Goal: Task Accomplishment & Management: Use online tool/utility

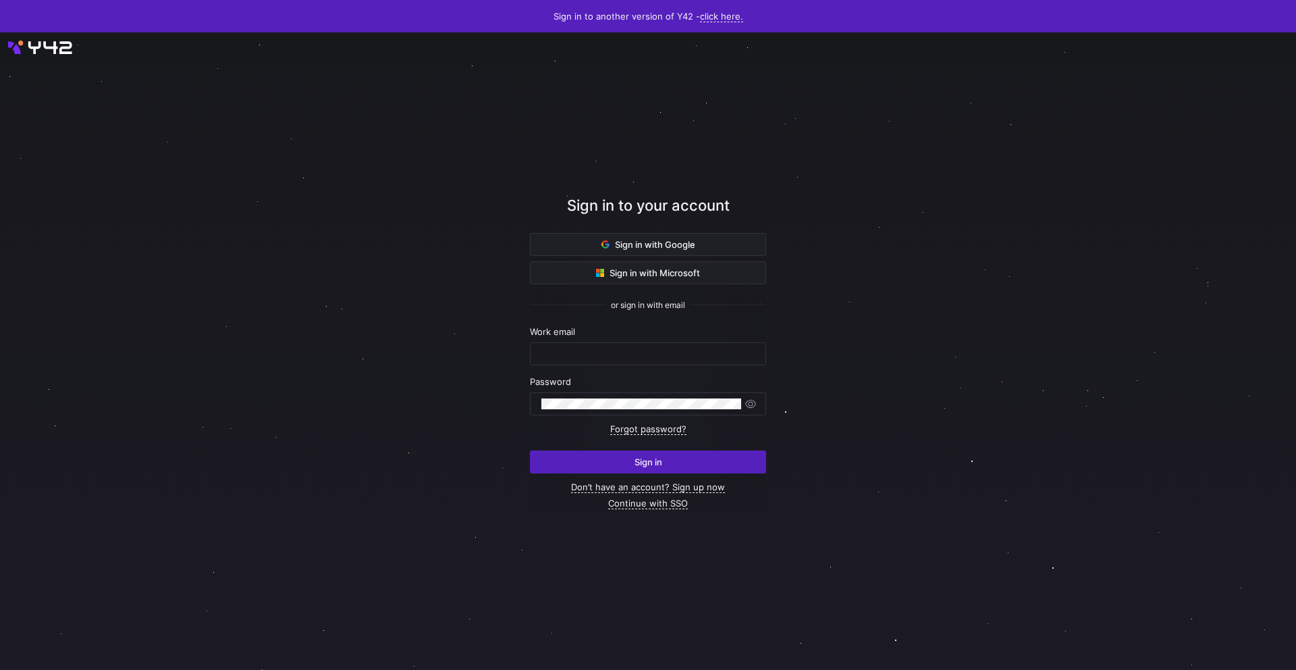
type input "[EMAIL_ADDRESS][PERSON_NAME][DOMAIN_NAME]"
click at [654, 464] on span "Sign in" at bounding box center [649, 461] width 28 height 11
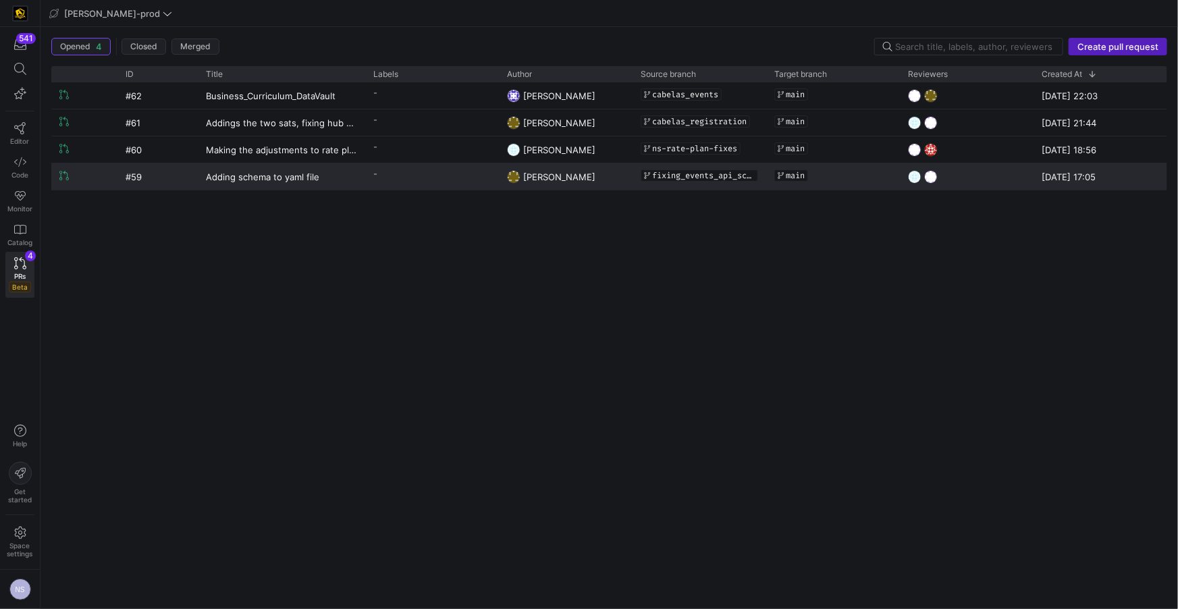
click at [390, 180] on y42-pull-request-list-view-label-cell-renderer "-" at bounding box center [431, 174] width 117 height 20
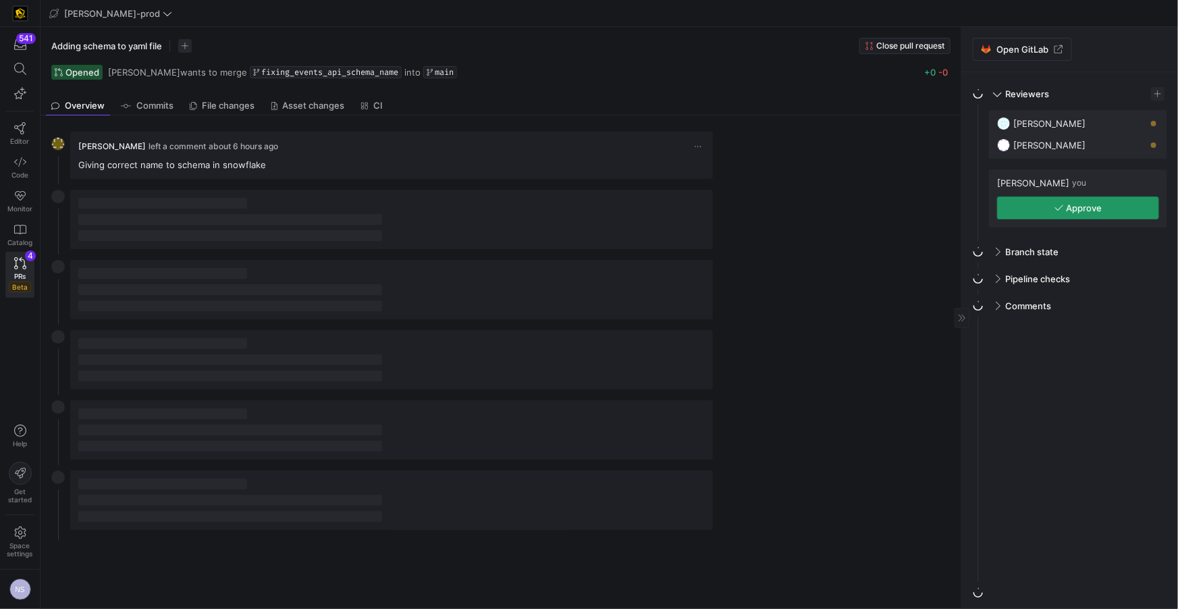
click at [1056, 216] on span "button" at bounding box center [1078, 208] width 161 height 22
click at [21, 274] on span "PRs" at bounding box center [19, 276] width 11 height 8
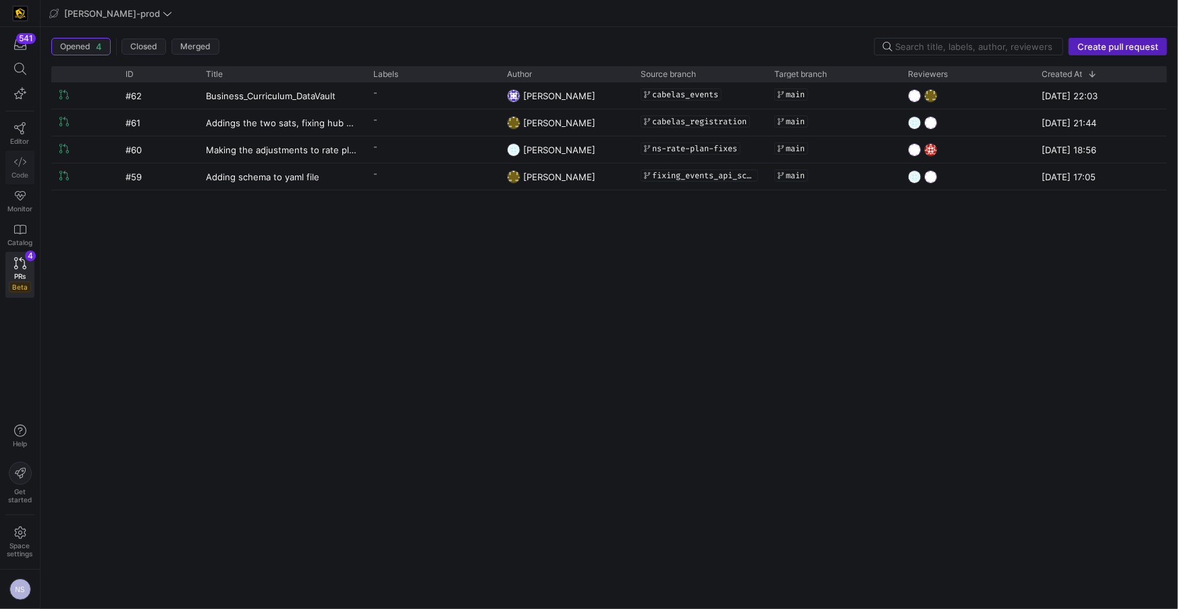
click at [32, 157] on link "Code" at bounding box center [19, 168] width 29 height 34
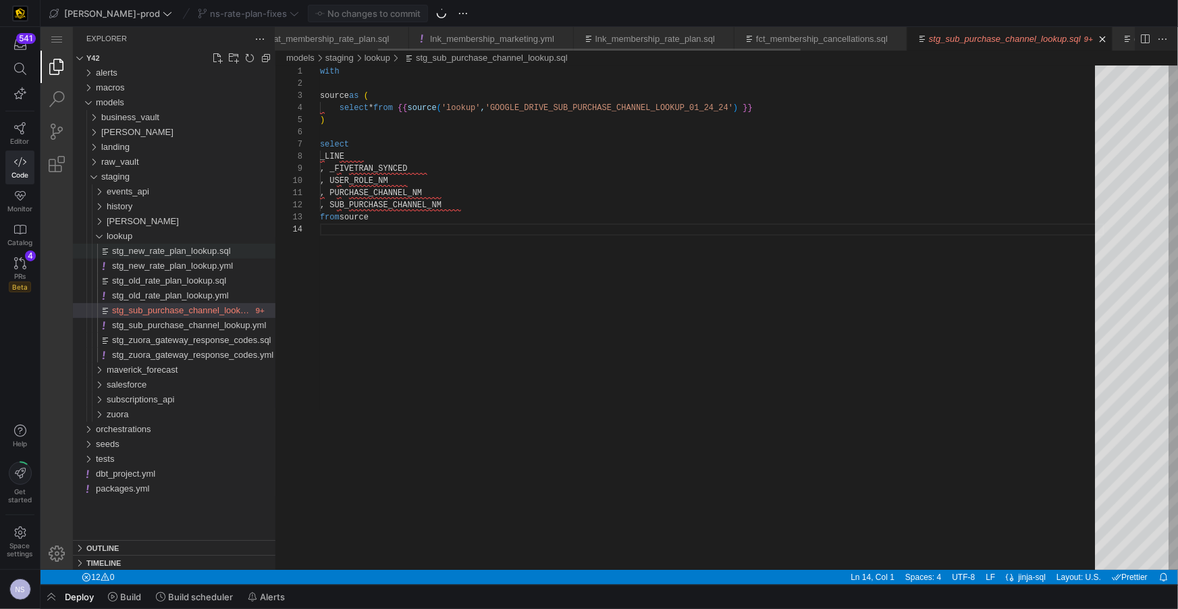
scroll to position [0, 208]
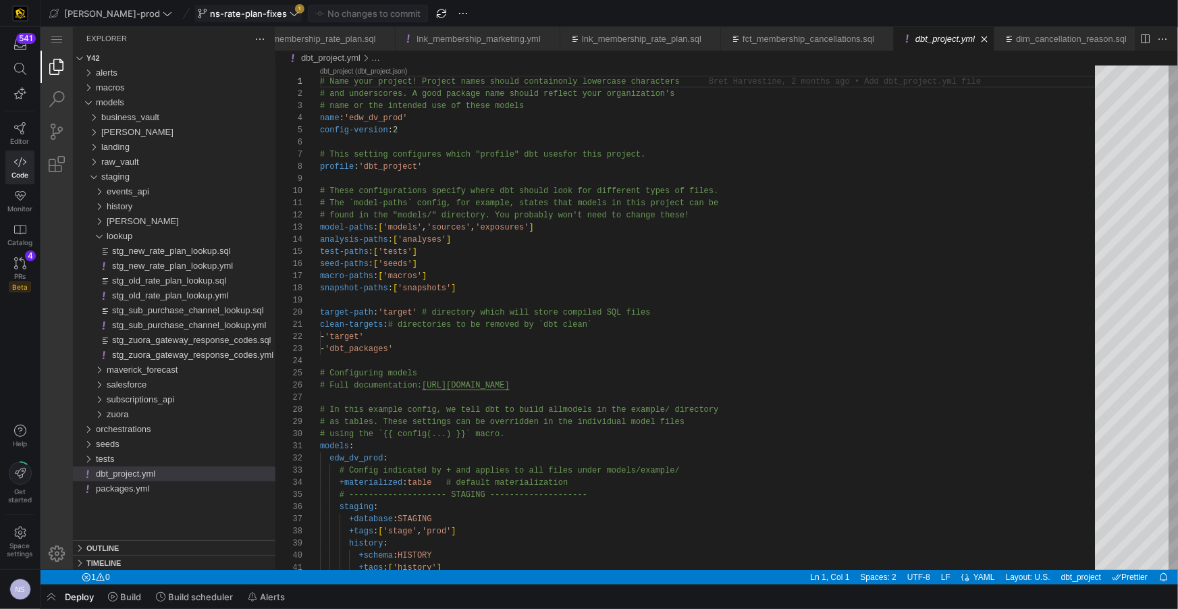
click at [290, 16] on icon at bounding box center [294, 13] width 9 height 9
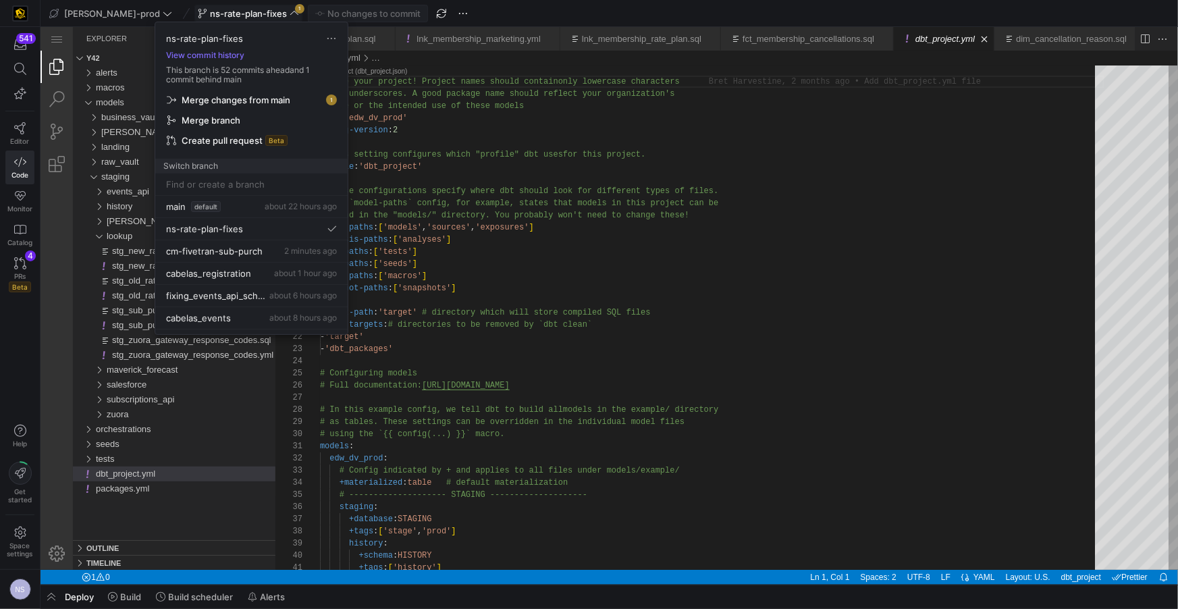
click at [217, 100] on span "Merge changes from main" at bounding box center [236, 100] width 109 height 11
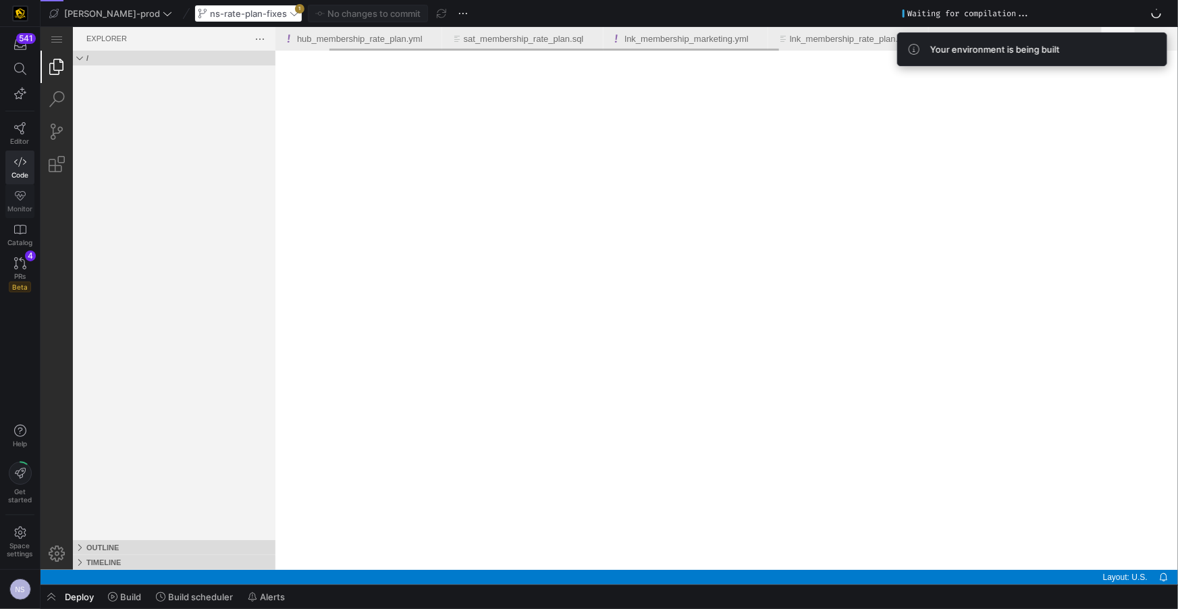
scroll to position [0, 102]
click at [25, 195] on icon at bounding box center [20, 196] width 12 height 12
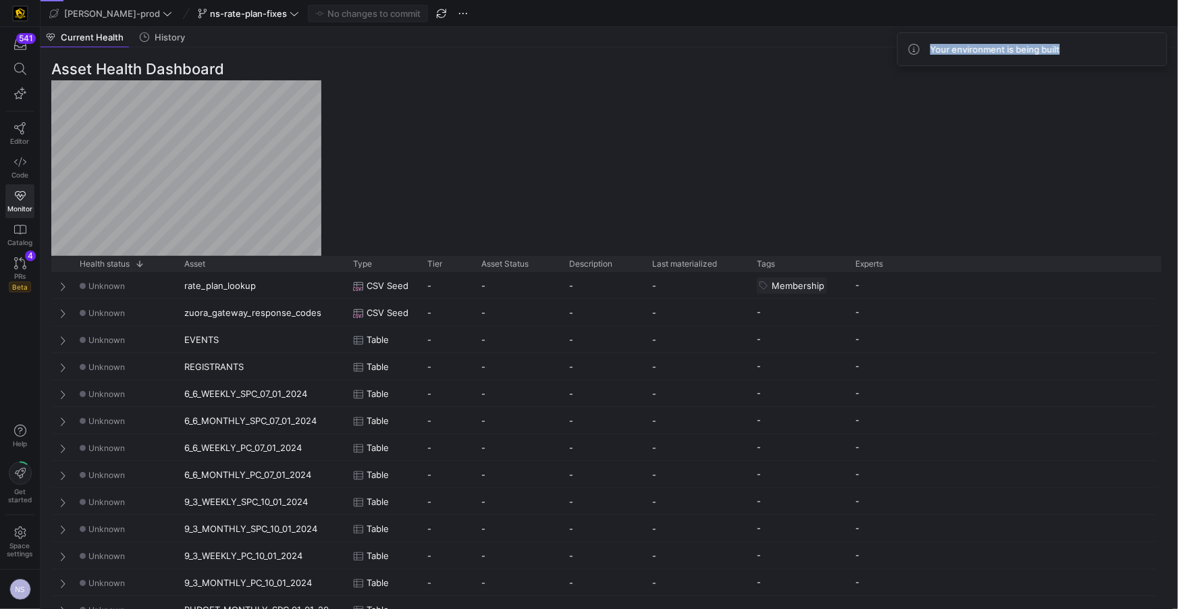
drag, startPoint x: 1067, startPoint y: 56, endPoint x: 932, endPoint y: 51, distance: 135.1
click at [932, 51] on div "Your environment is being built" at bounding box center [1032, 49] width 270 height 34
drag, startPoint x: 917, startPoint y: 51, endPoint x: 884, endPoint y: 53, distance: 33.1
click at [915, 51] on icon at bounding box center [914, 49] width 11 height 11
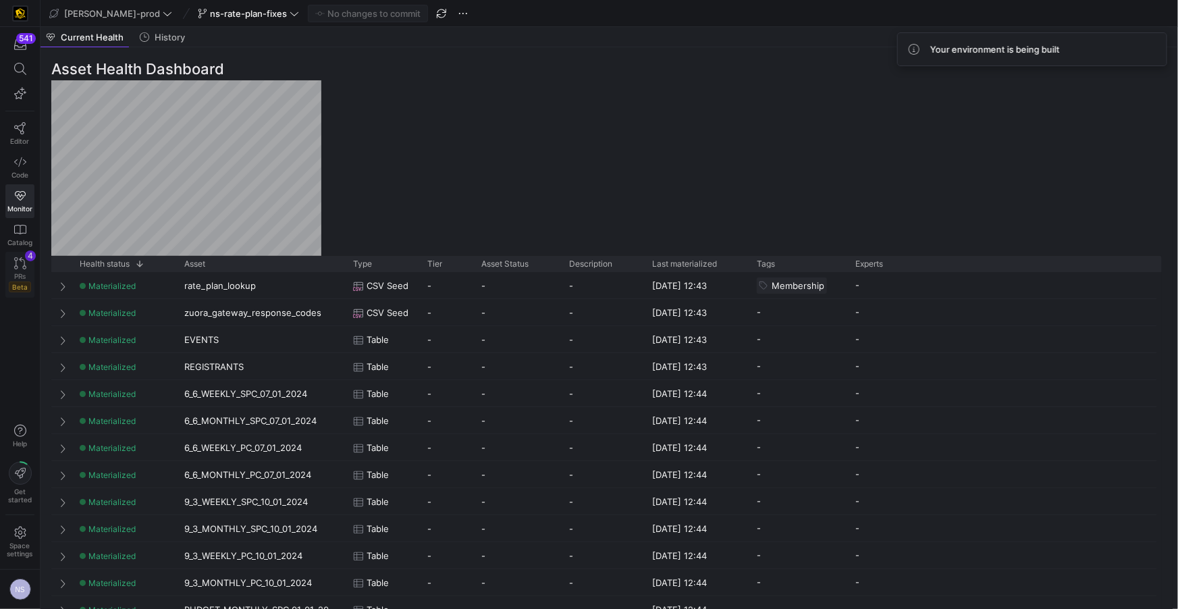
click at [13, 273] on div "PRs Beta" at bounding box center [20, 282] width 22 height 20
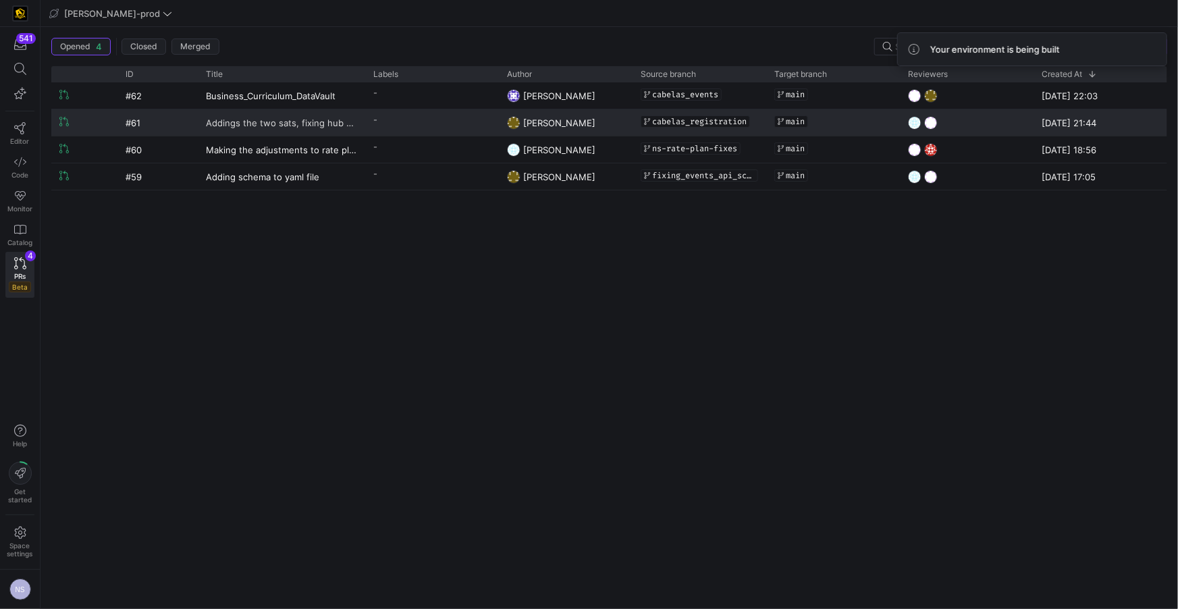
click at [337, 130] on span "Addings the two sats, fixing hub and lnk" at bounding box center [281, 122] width 151 height 25
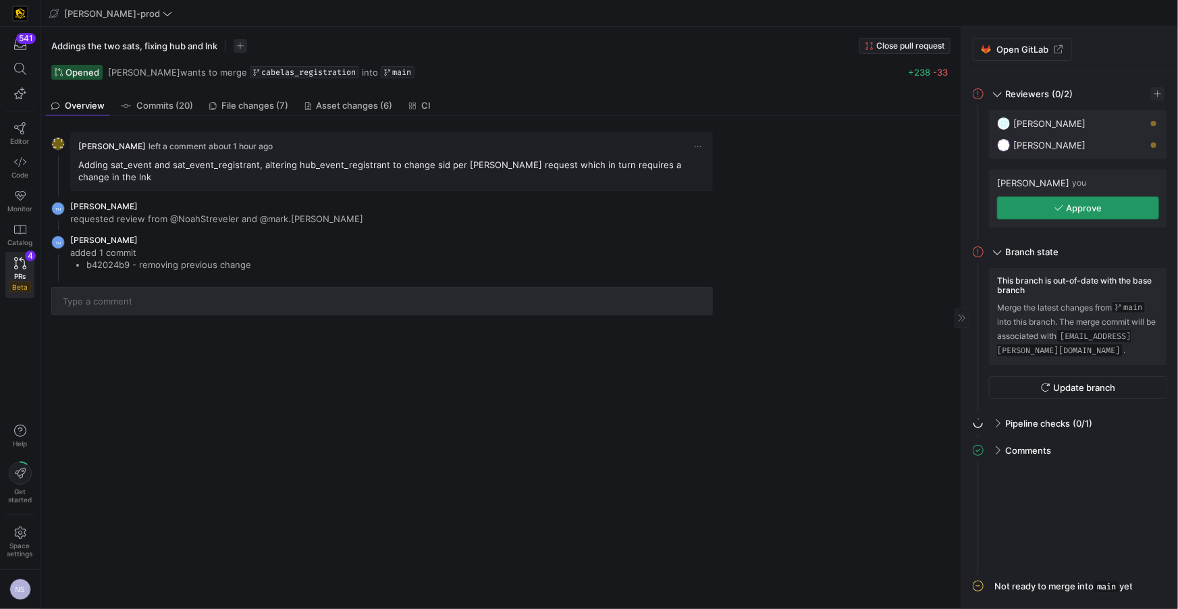
click at [1048, 209] on span "button" at bounding box center [1078, 208] width 161 height 22
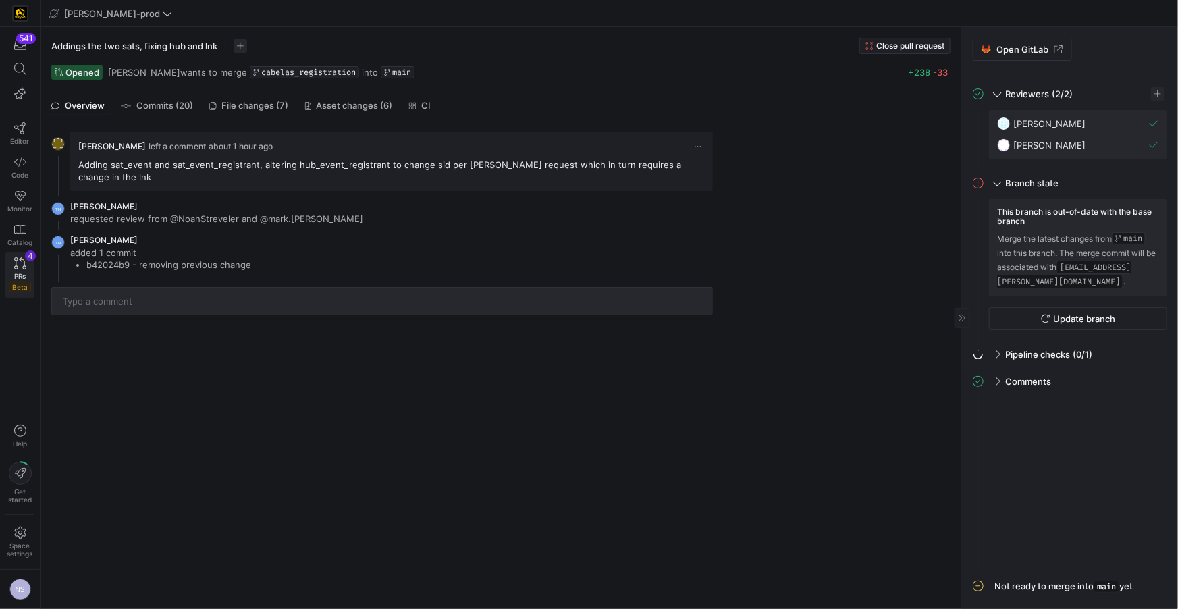
click at [21, 269] on icon at bounding box center [20, 263] width 12 height 12
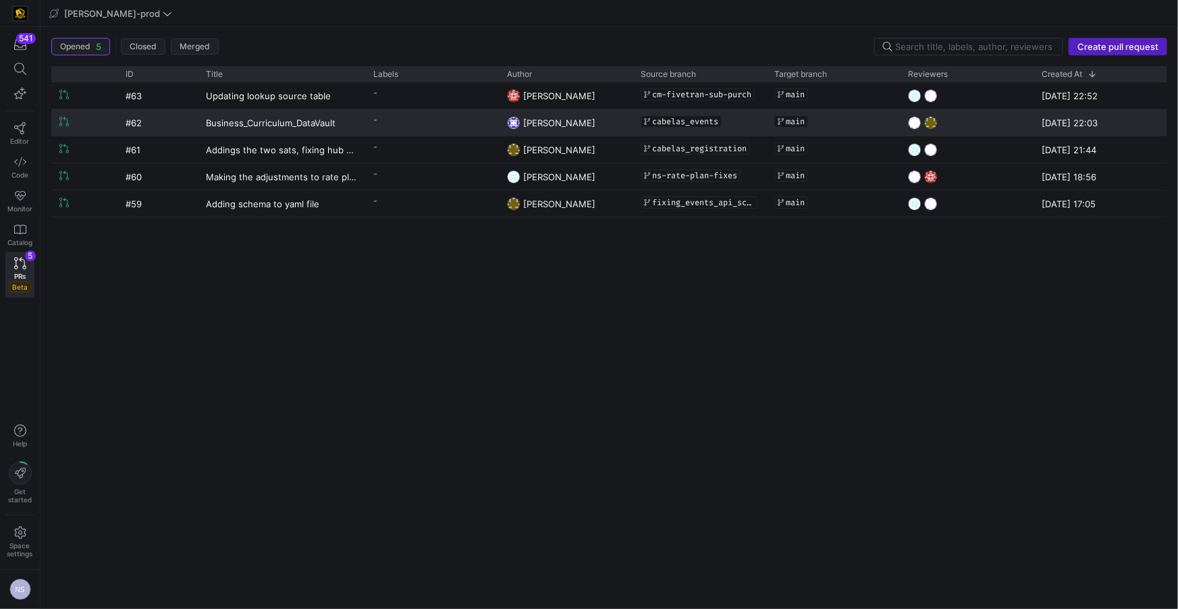
click at [453, 124] on y42-pull-request-list-view-label-cell-renderer "-" at bounding box center [431, 120] width 117 height 20
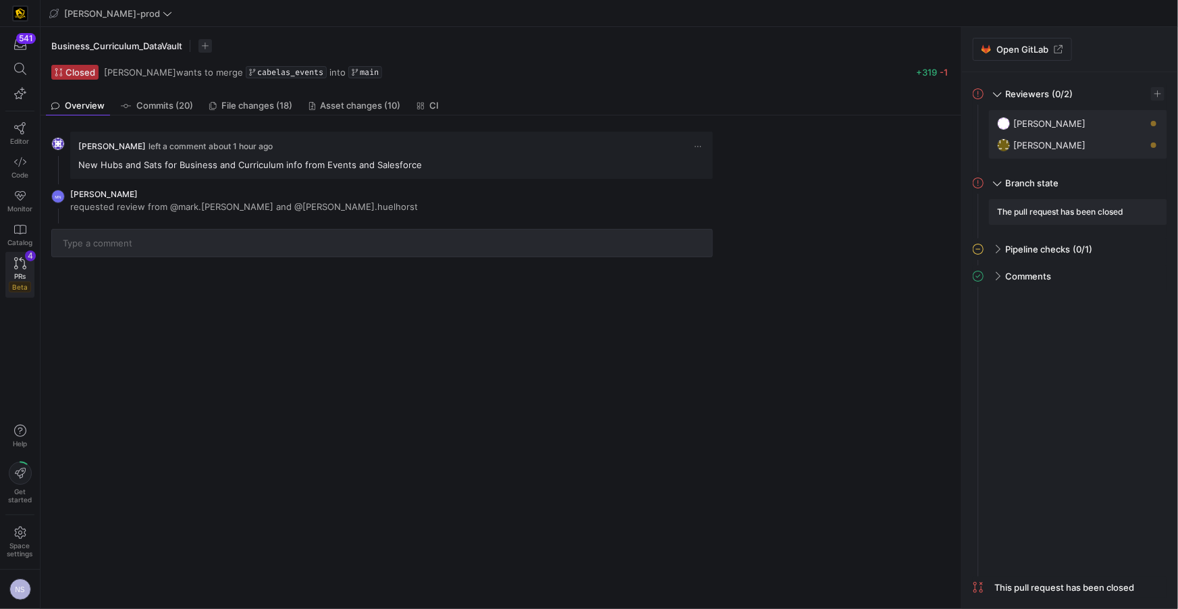
click at [24, 258] on icon at bounding box center [20, 263] width 12 height 12
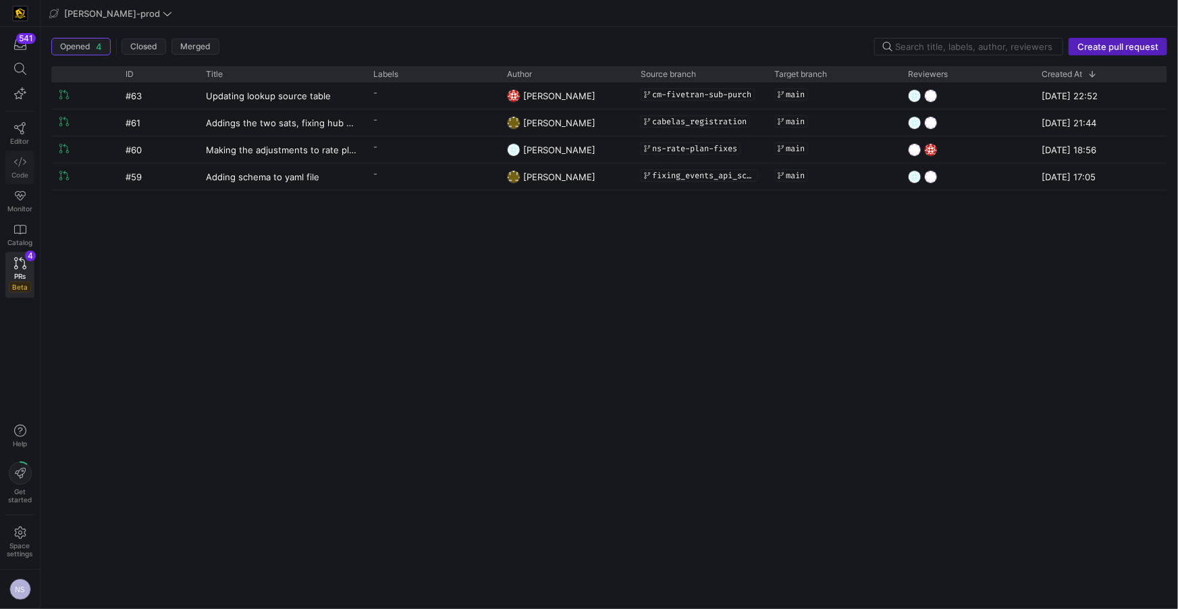
click at [20, 167] on icon at bounding box center [20, 162] width 12 height 12
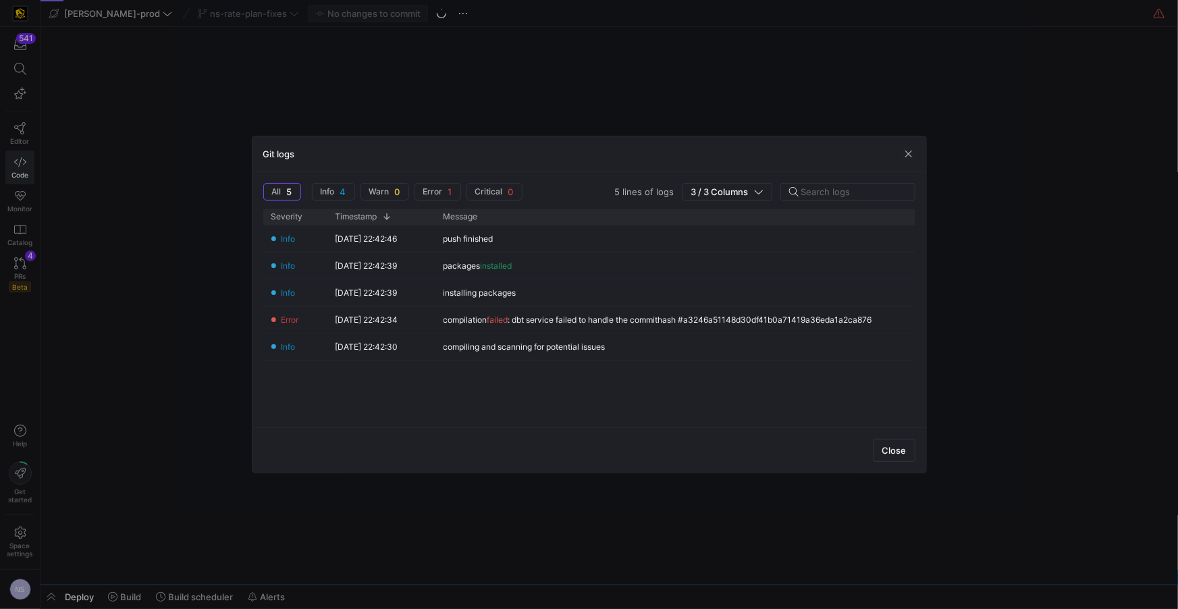
scroll to position [0, 102]
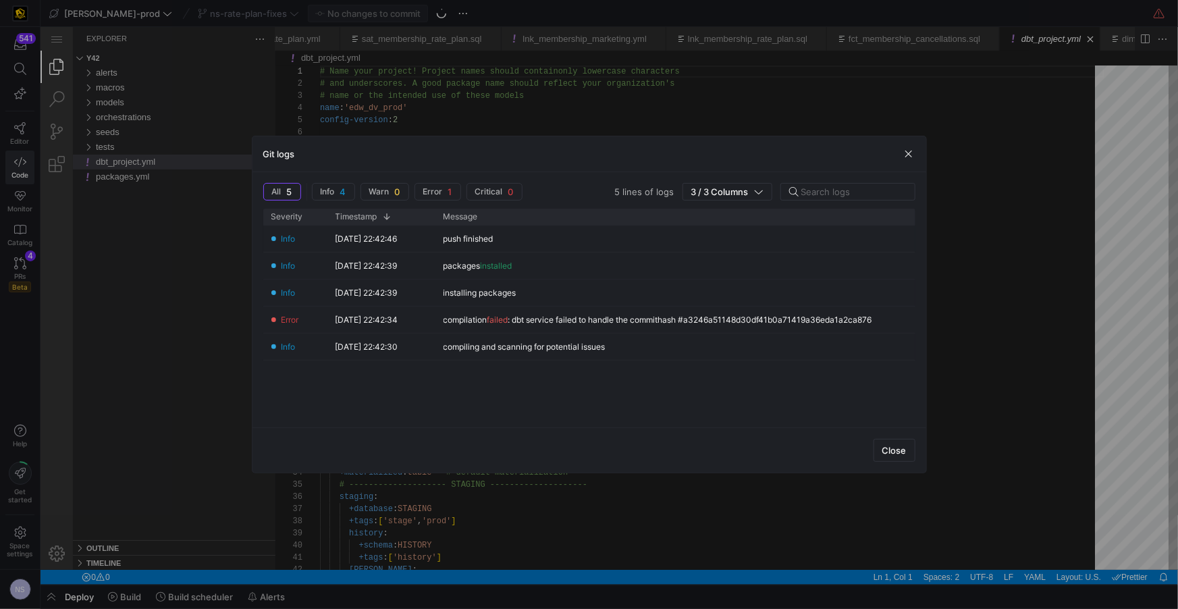
click at [268, 89] on div at bounding box center [589, 304] width 1178 height 609
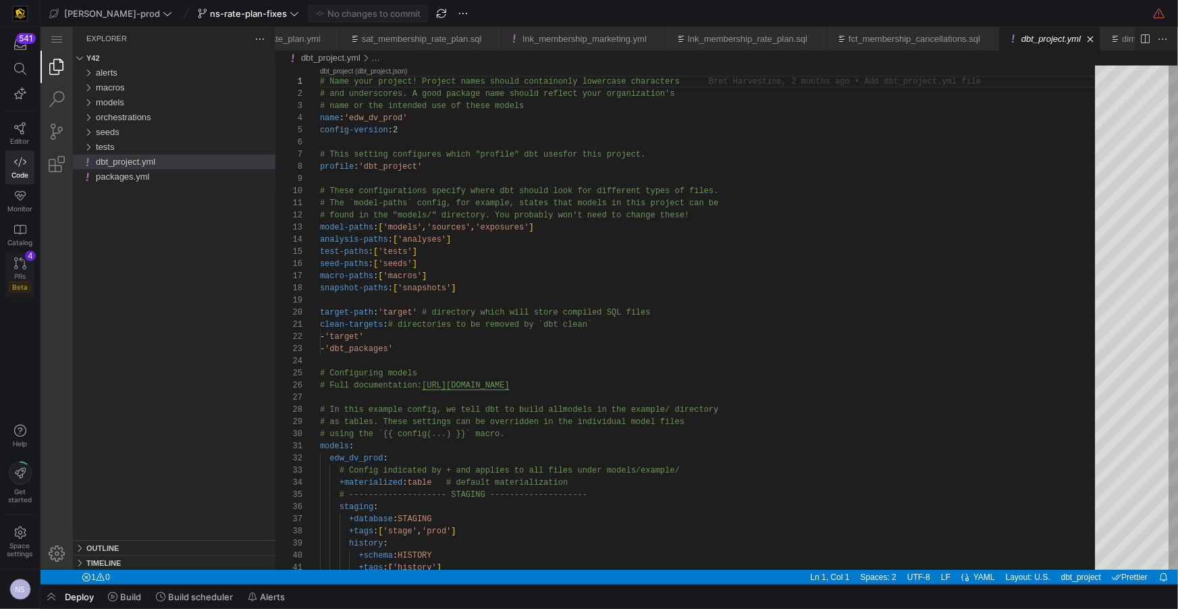
click at [18, 275] on span "PRs" at bounding box center [19, 276] width 11 height 8
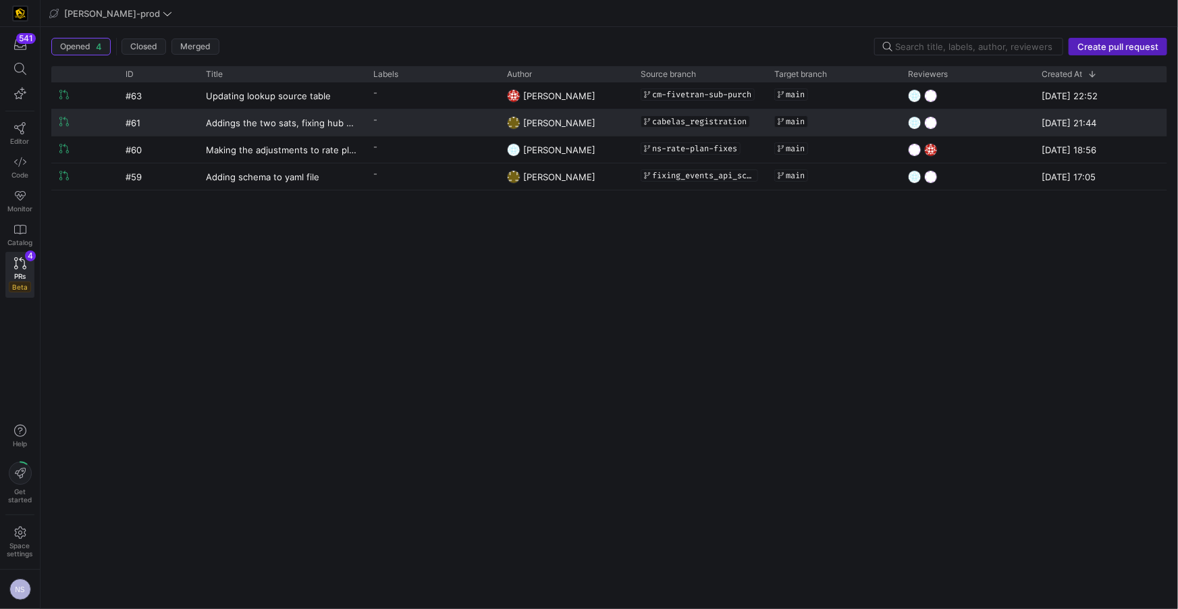
click at [588, 126] on span "Tommy Huelhorst" at bounding box center [559, 122] width 72 height 11
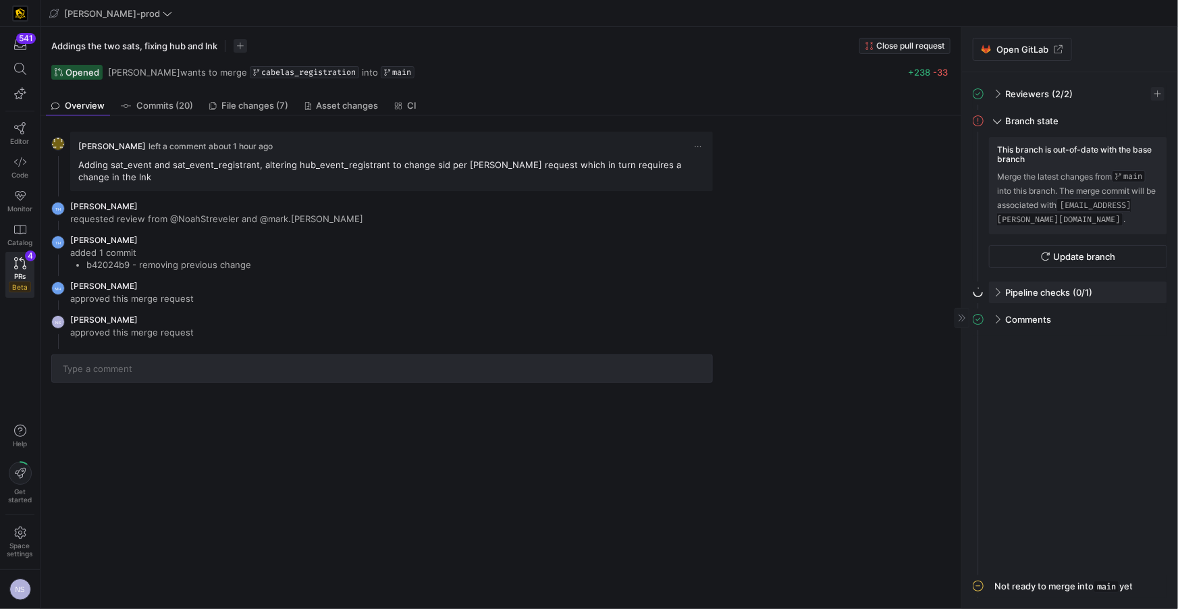
click at [1131, 295] on div "Pipeline checks (0/1)" at bounding box center [1078, 293] width 178 height 22
click at [1151, 321] on span "button" at bounding box center [1150, 321] width 14 height 14
click at [1074, 337] on span "Open" at bounding box center [1079, 338] width 23 height 11
click at [1048, 252] on icon "button" at bounding box center [1045, 256] width 9 height 9
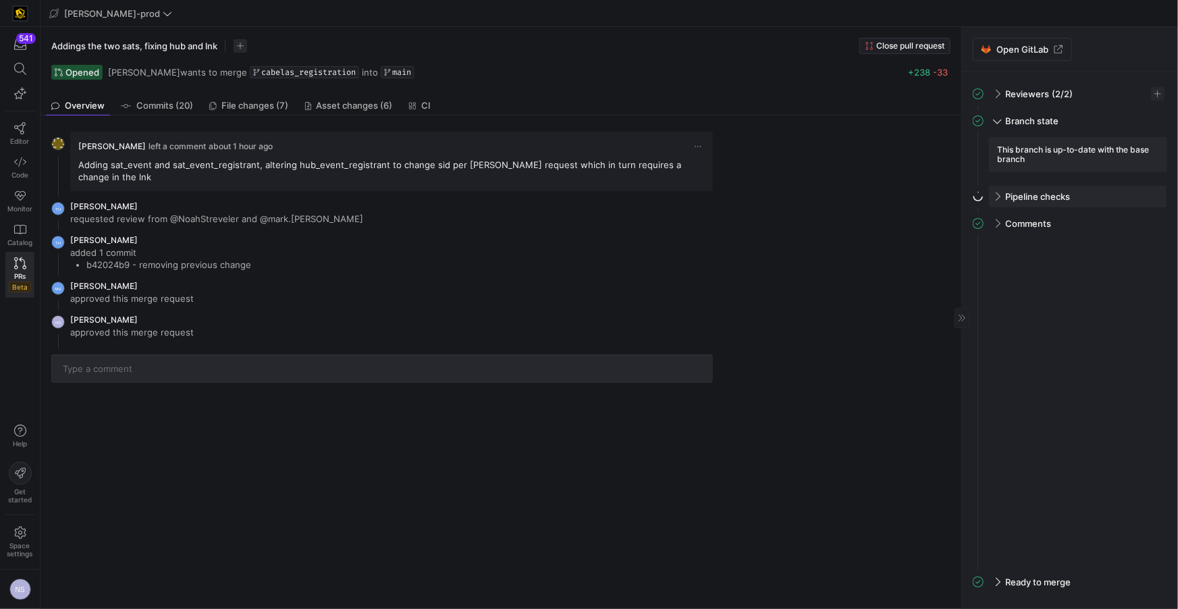
click at [1003, 198] on div "Pipeline checks" at bounding box center [1078, 197] width 178 height 22
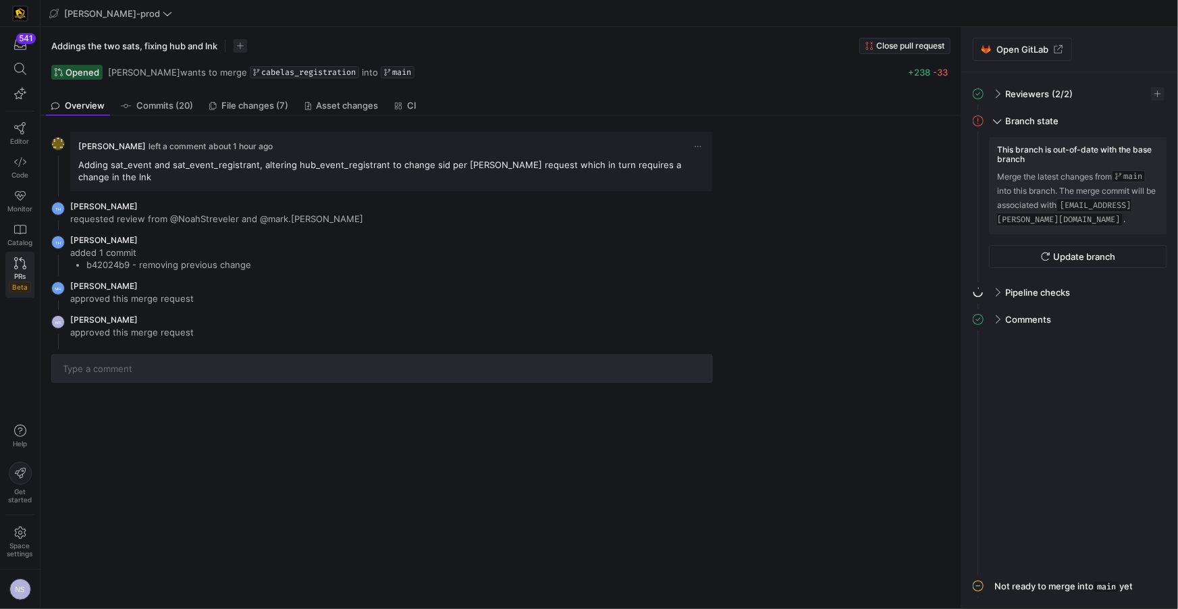
click at [6, 274] on link "PRs Beta" at bounding box center [19, 275] width 29 height 46
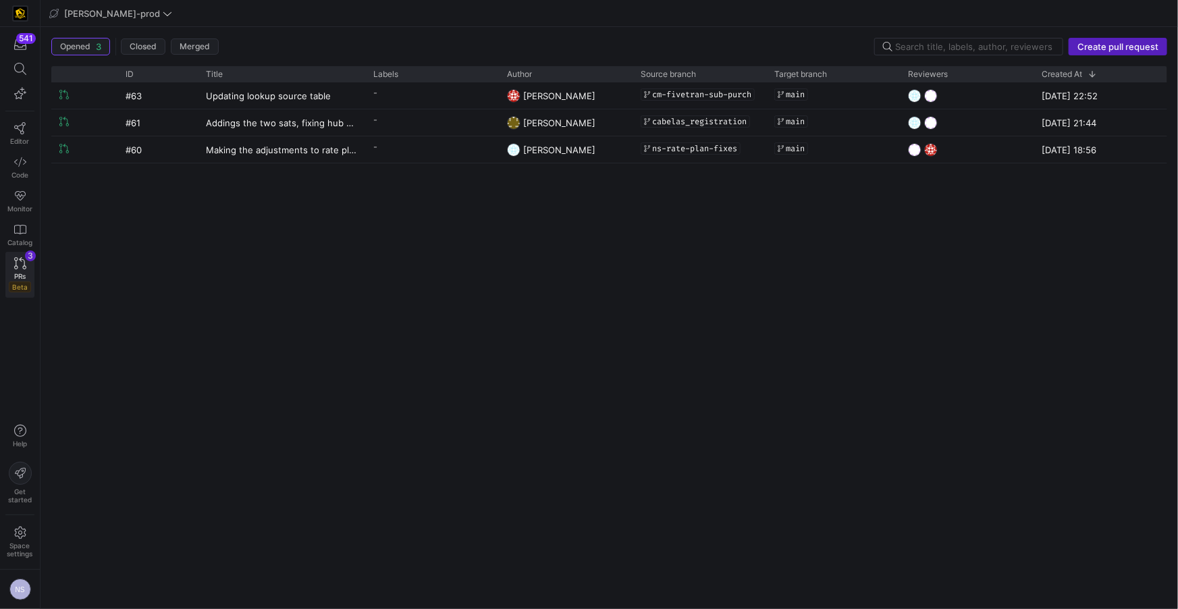
click at [28, 263] on link "PRs Beta 3" at bounding box center [19, 275] width 29 height 46
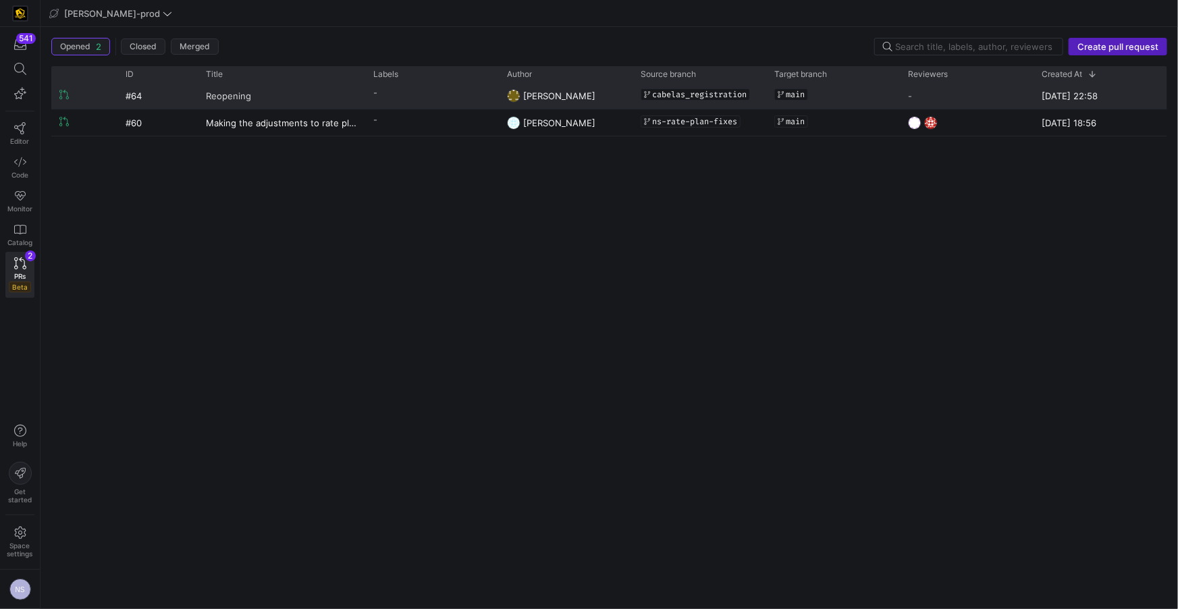
click at [325, 105] on link "Reopening" at bounding box center [281, 95] width 151 height 25
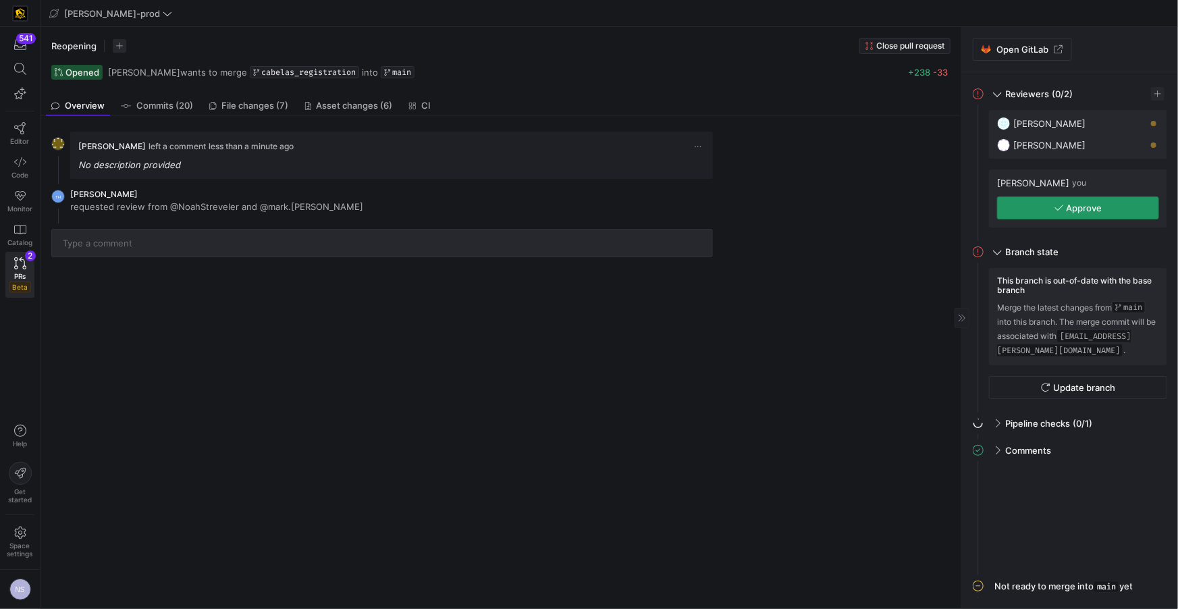
click at [1094, 207] on span "Approve" at bounding box center [1085, 208] width 36 height 11
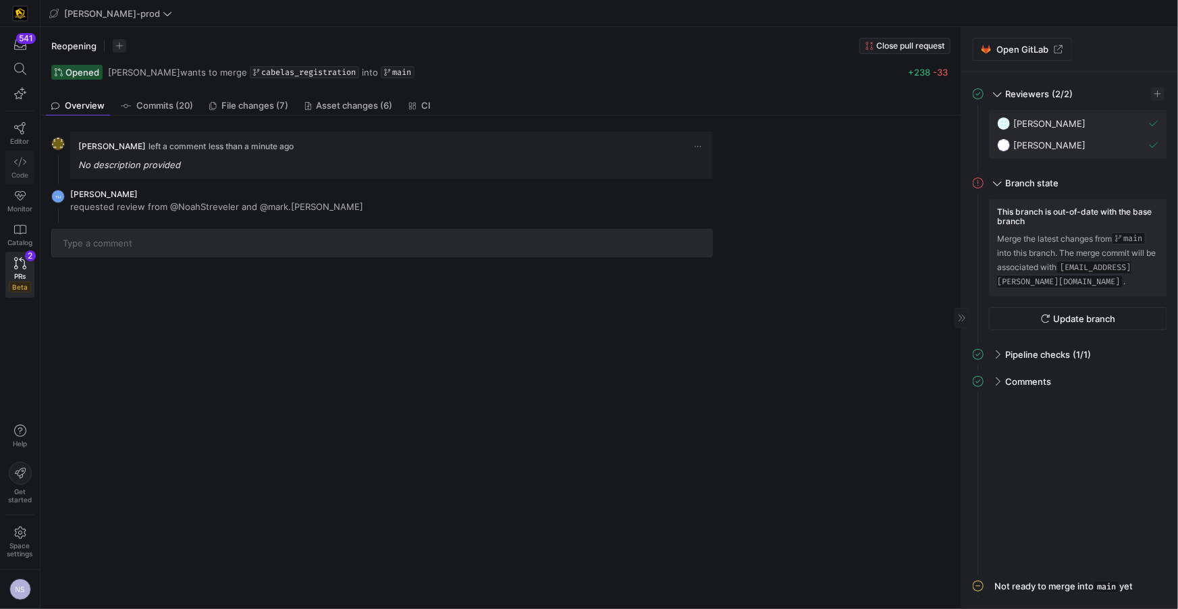
click at [17, 173] on span "Code" at bounding box center [19, 175] width 17 height 8
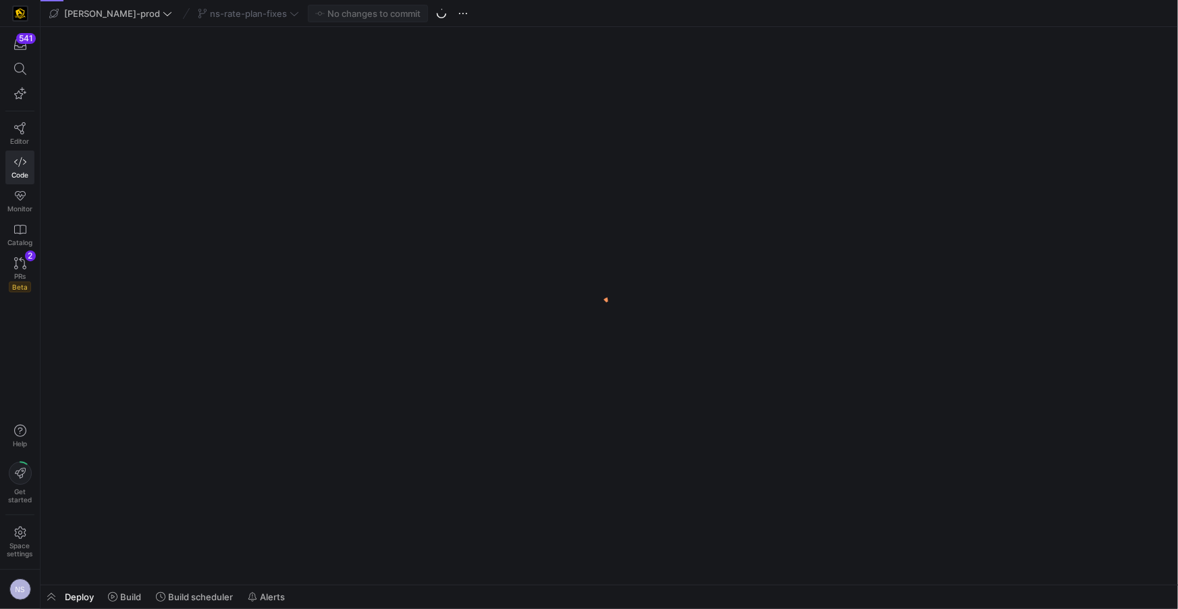
click at [241, 11] on div "ns-rate-plan-fixes" at bounding box center [248, 14] width 108 height 18
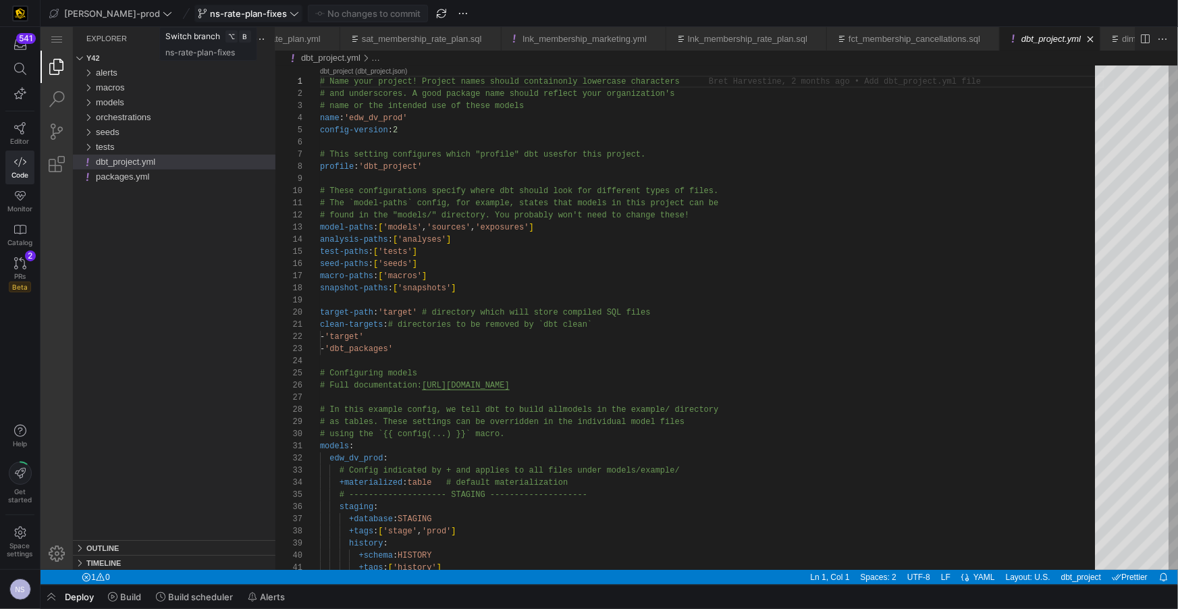
click at [246, 16] on span "ns-rate-plan-fixes" at bounding box center [248, 13] width 101 height 11
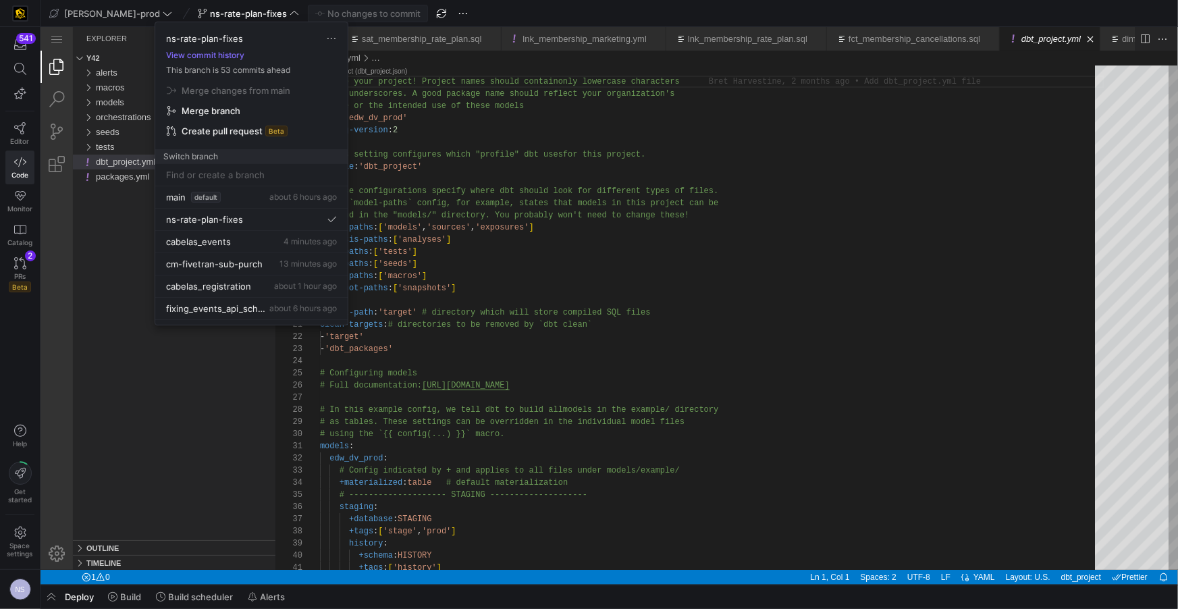
click at [240, 11] on div at bounding box center [589, 304] width 1178 height 609
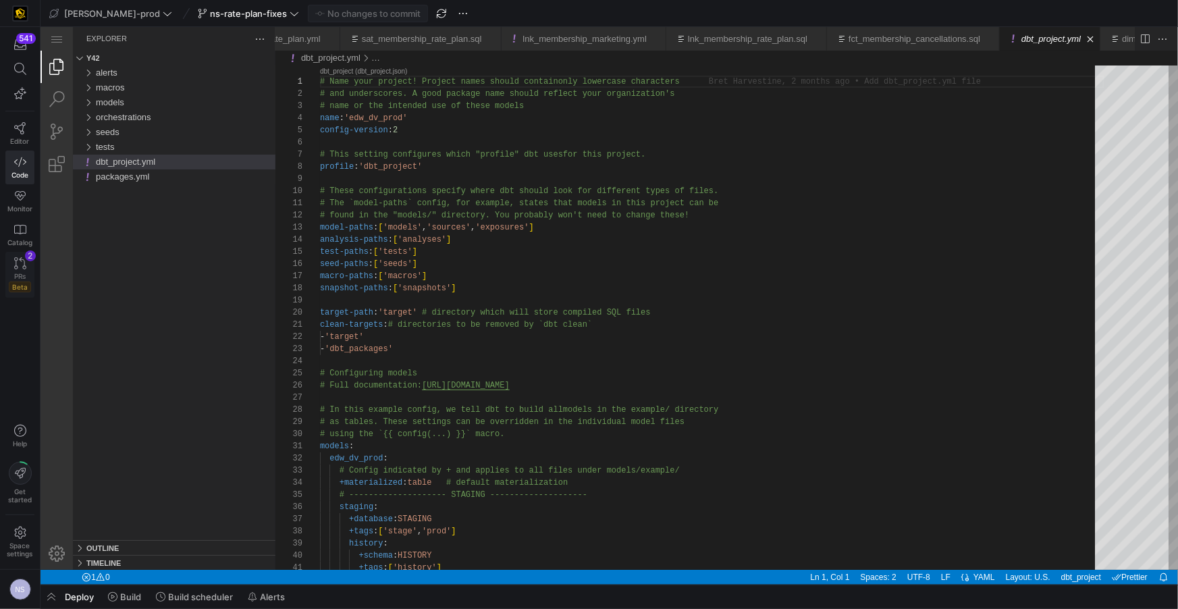
click at [20, 269] on link "PRs Beta 2" at bounding box center [19, 275] width 29 height 46
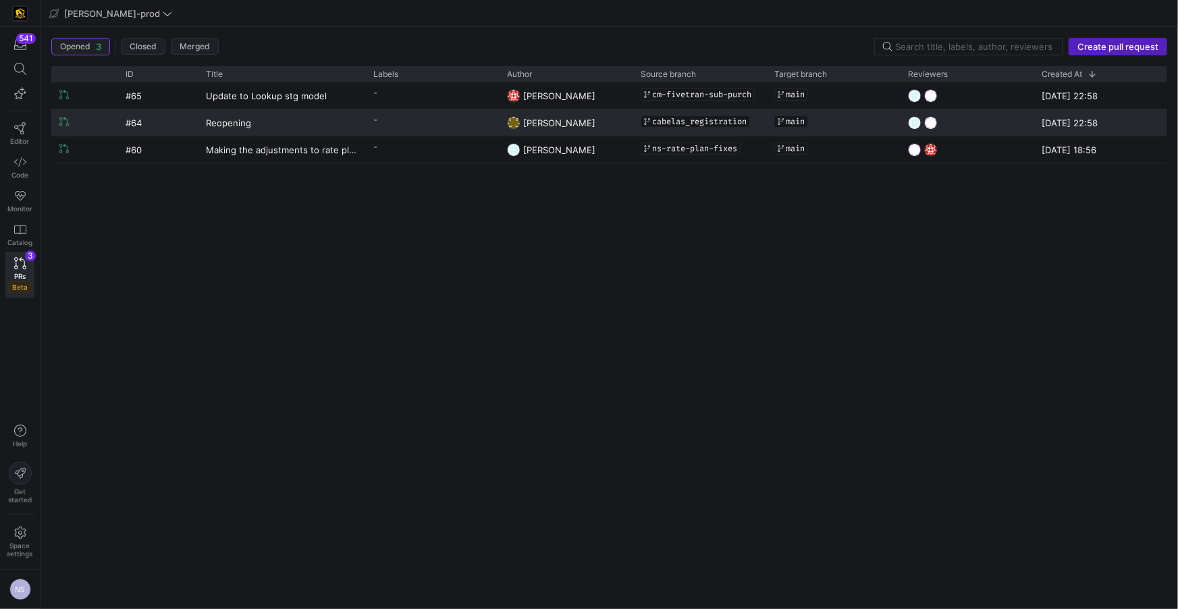
click at [505, 128] on div "[PERSON_NAME]" at bounding box center [566, 122] width 134 height 26
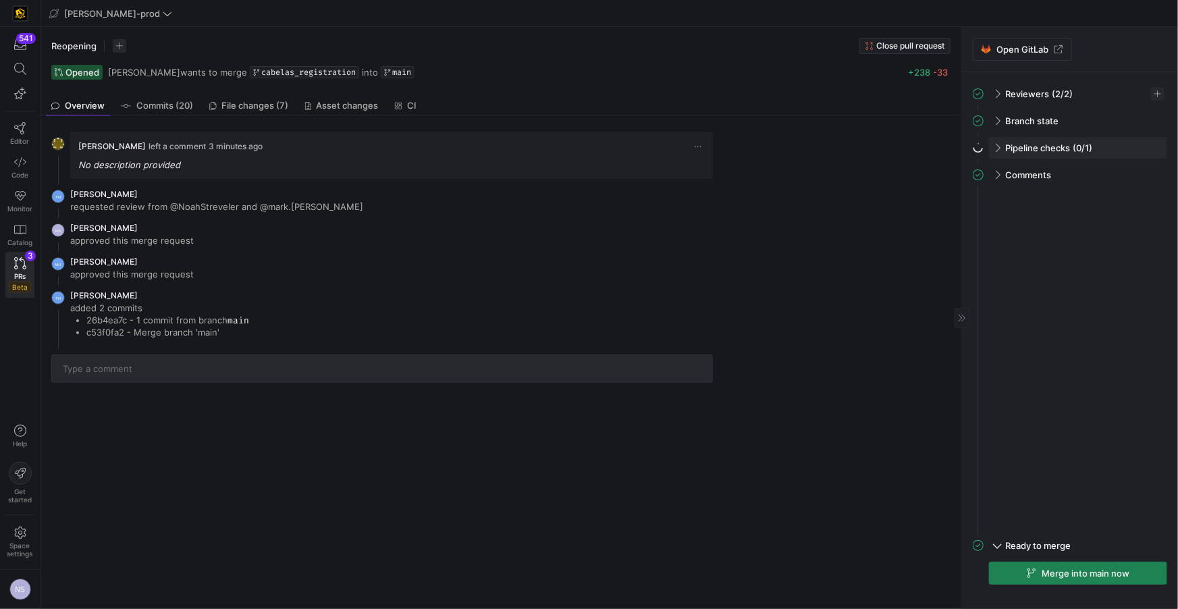
click at [1131, 146] on div "Pipeline checks (0/1)" at bounding box center [1078, 148] width 178 height 22
click at [1144, 175] on span "button" at bounding box center [1150, 176] width 14 height 14
click at [1091, 190] on span "Open" at bounding box center [1102, 194] width 94 height 11
click at [1150, 177] on span "button" at bounding box center [1150, 176] width 14 height 14
click at [1100, 195] on span "Open" at bounding box center [1102, 194] width 94 height 11
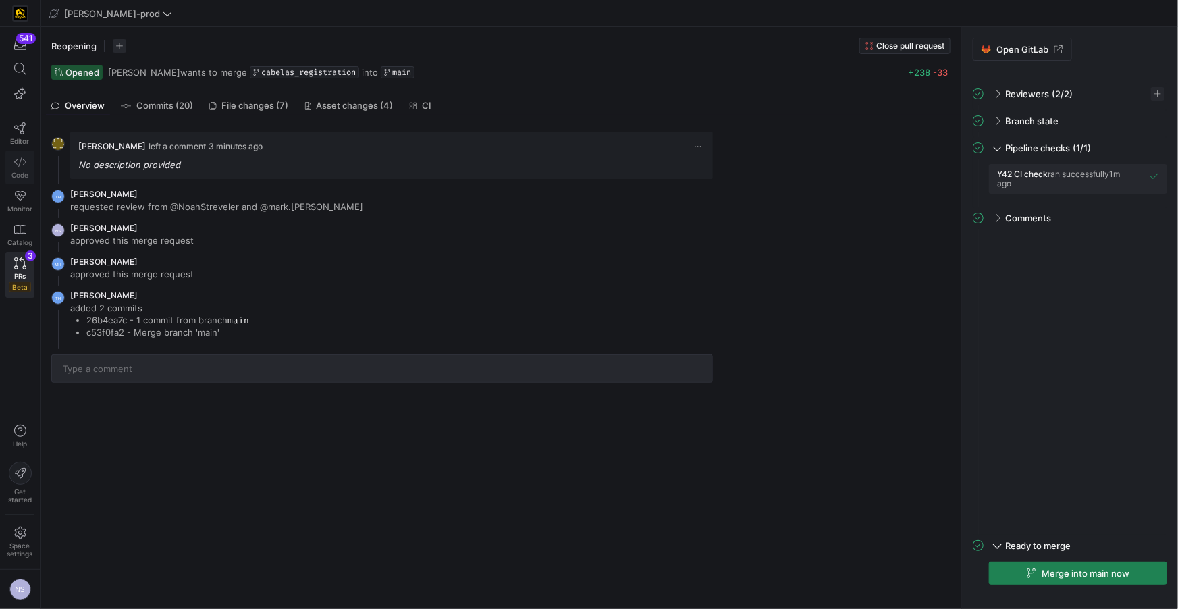
click at [20, 165] on icon at bounding box center [20, 162] width 12 height 12
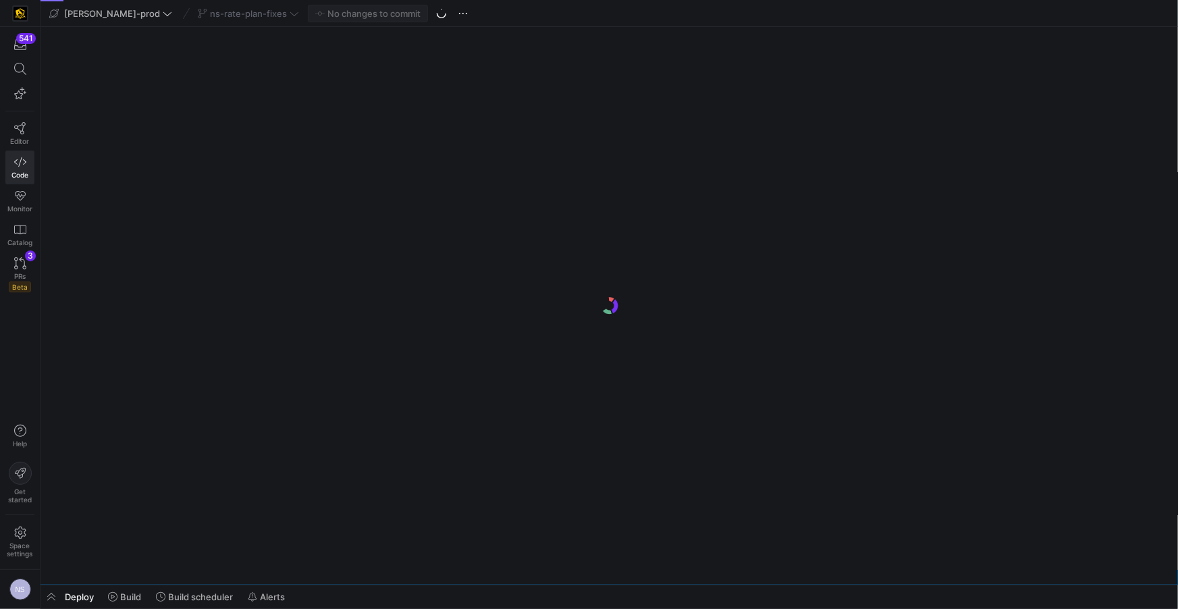
scroll to position [0, 102]
click at [236, 14] on div "ns-rate-plan-fixes" at bounding box center [248, 14] width 108 height 18
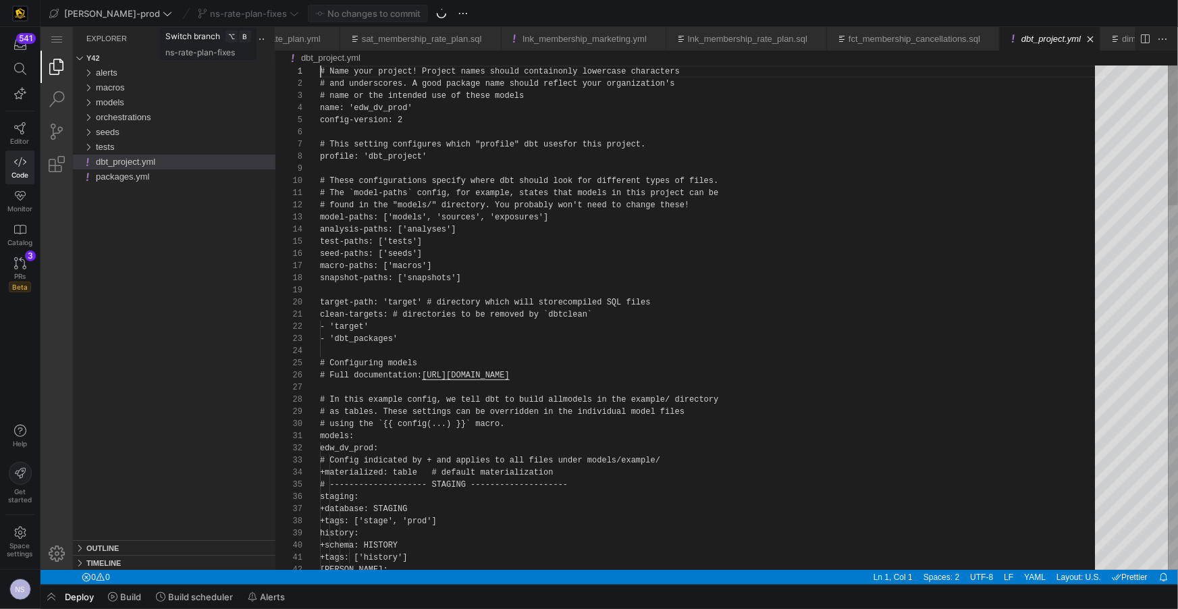
scroll to position [0, 0]
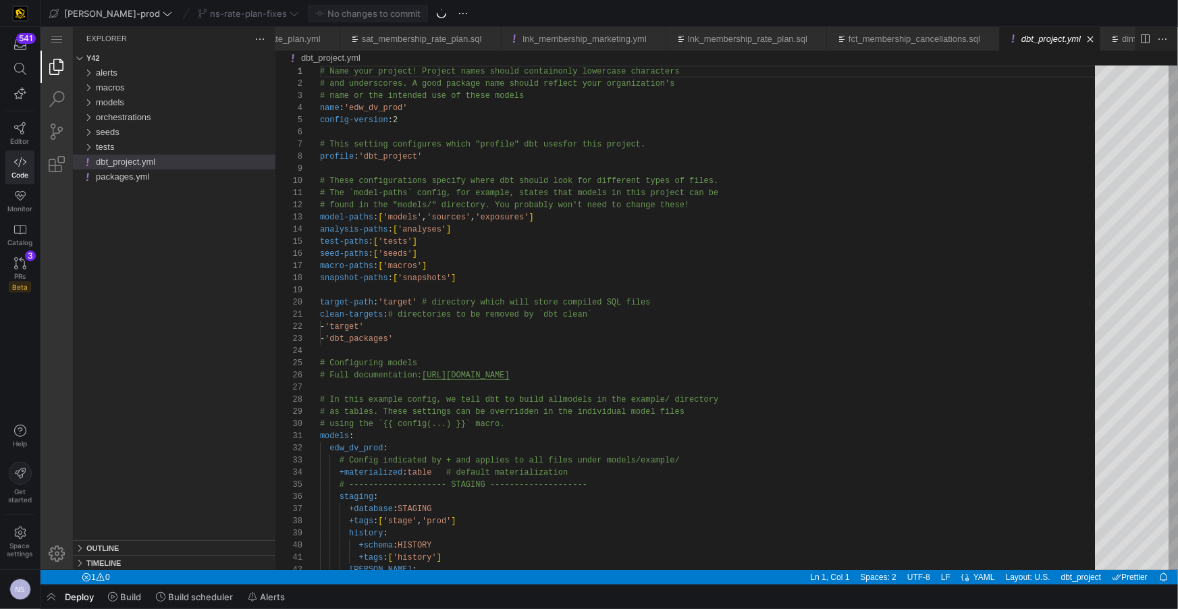
click at [246, 14] on div "ns-rate-plan-fixes" at bounding box center [248, 14] width 108 height 18
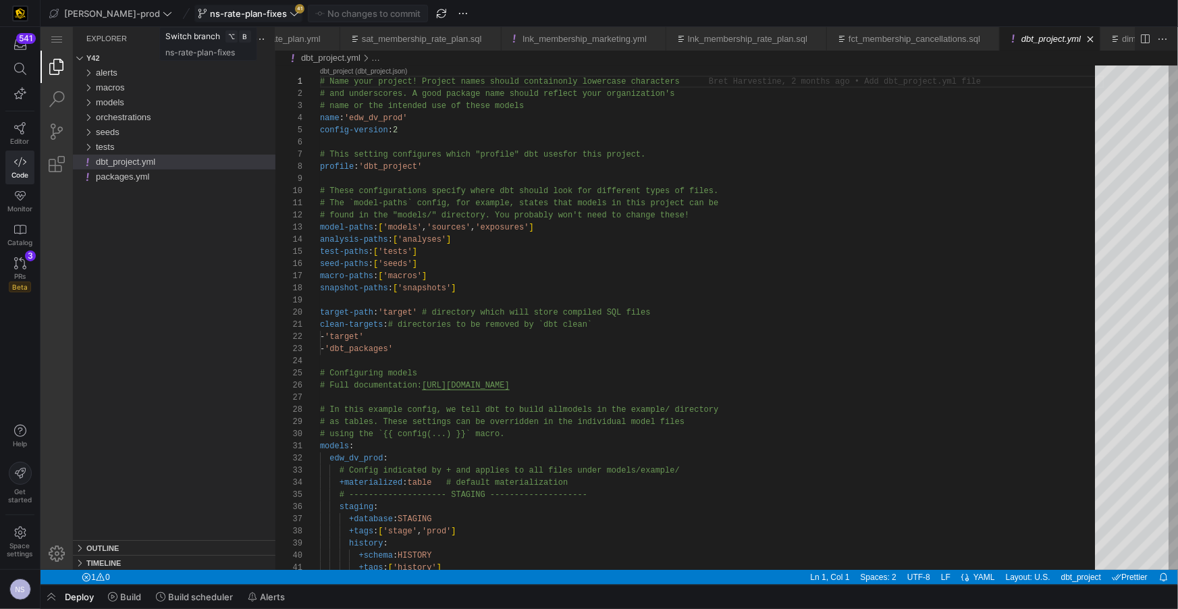
click at [259, 10] on span at bounding box center [248, 13] width 107 height 16
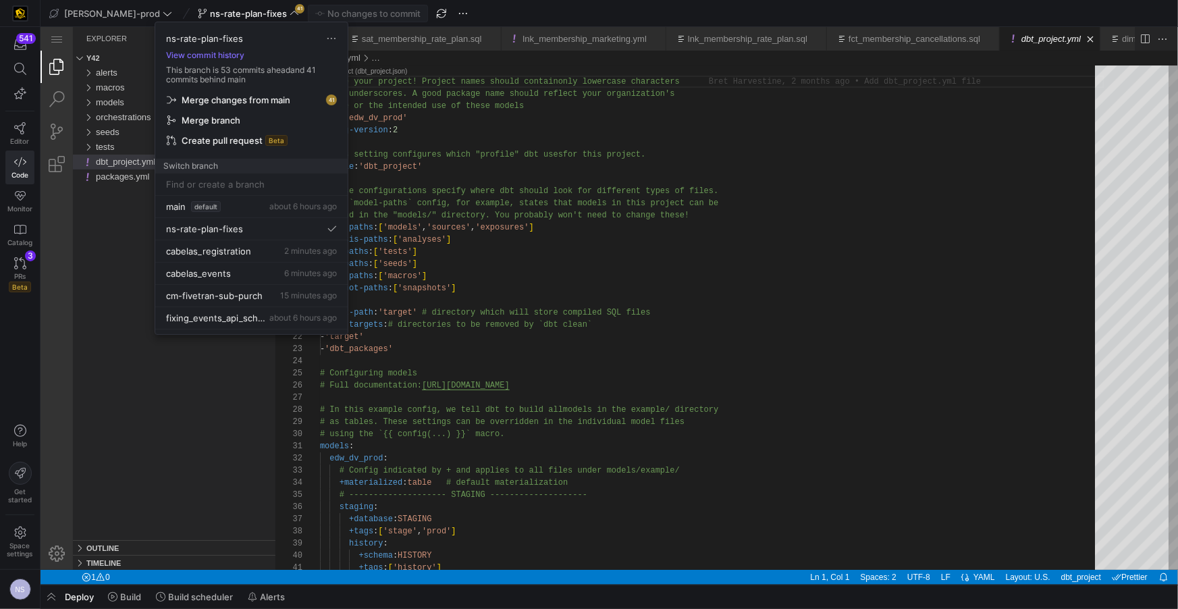
click at [240, 95] on span "Merge changes from main" at bounding box center [236, 100] width 109 height 11
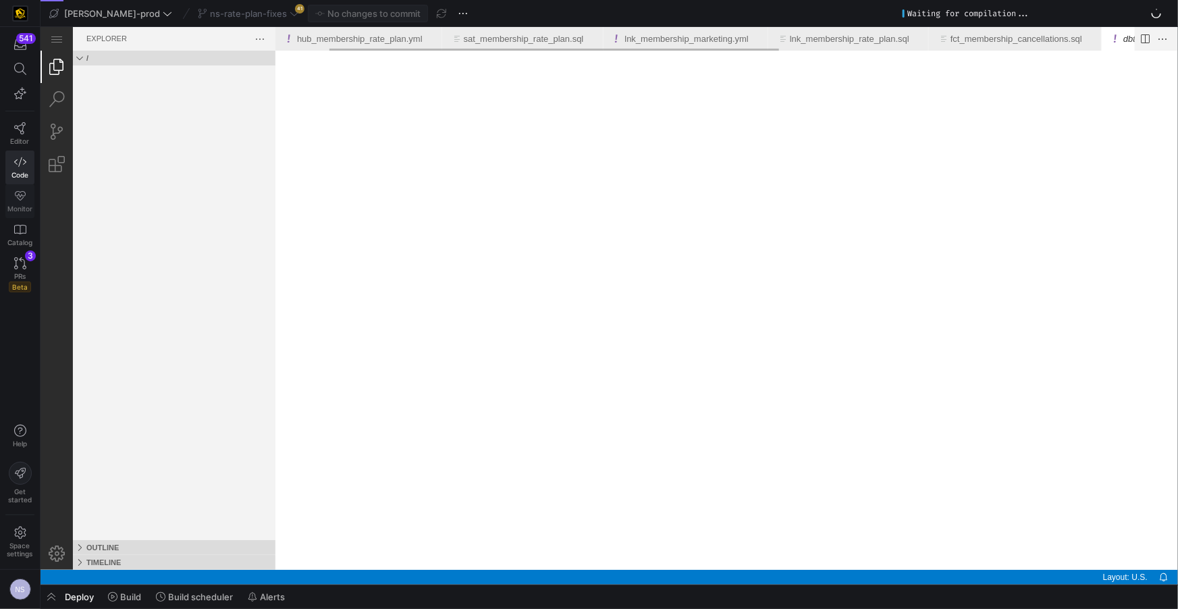
scroll to position [0, 102]
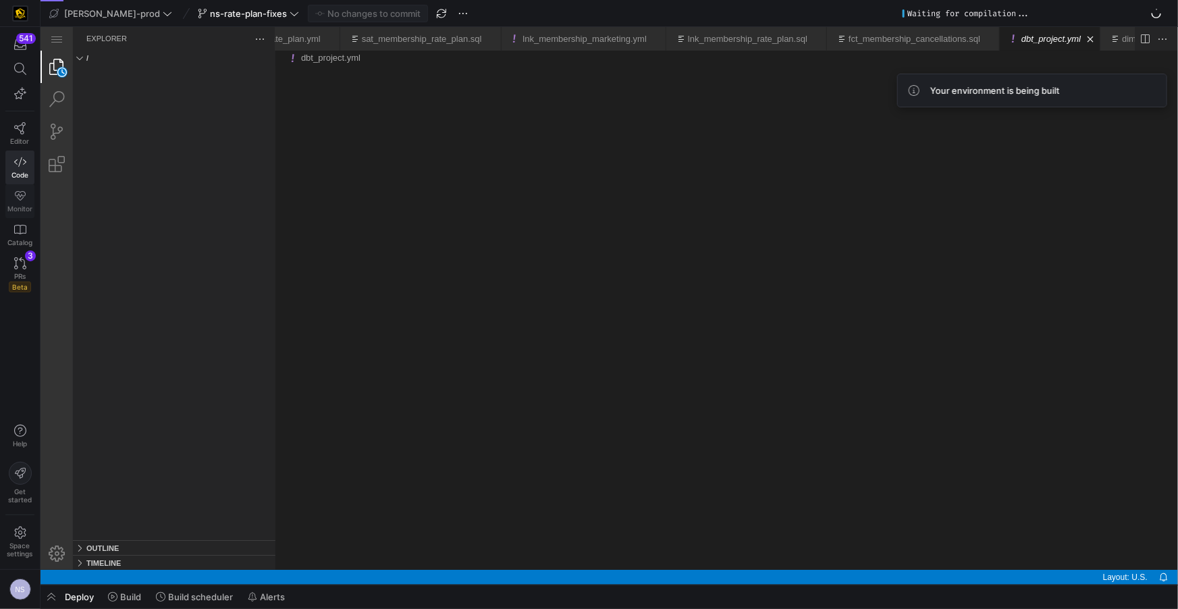
click at [24, 201] on icon at bounding box center [20, 196] width 12 height 12
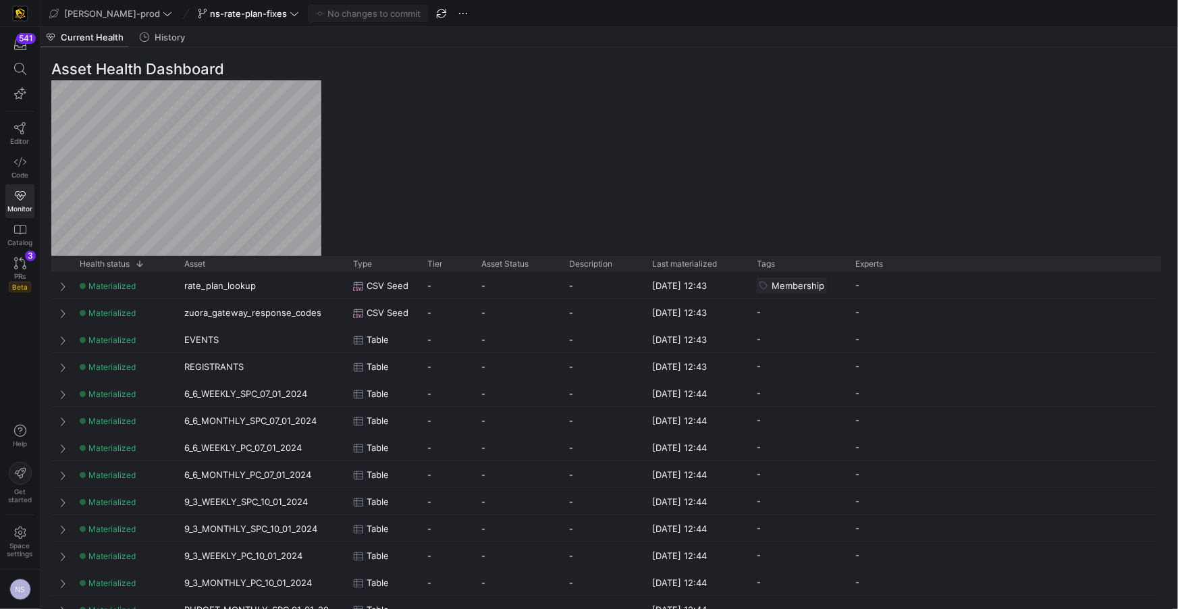
click at [3, 287] on div "541 Editor Code Monitor Catalog PRs Beta 3" at bounding box center [20, 165] width 40 height 276
click at [8, 280] on link "PRs Beta 3" at bounding box center [19, 275] width 29 height 46
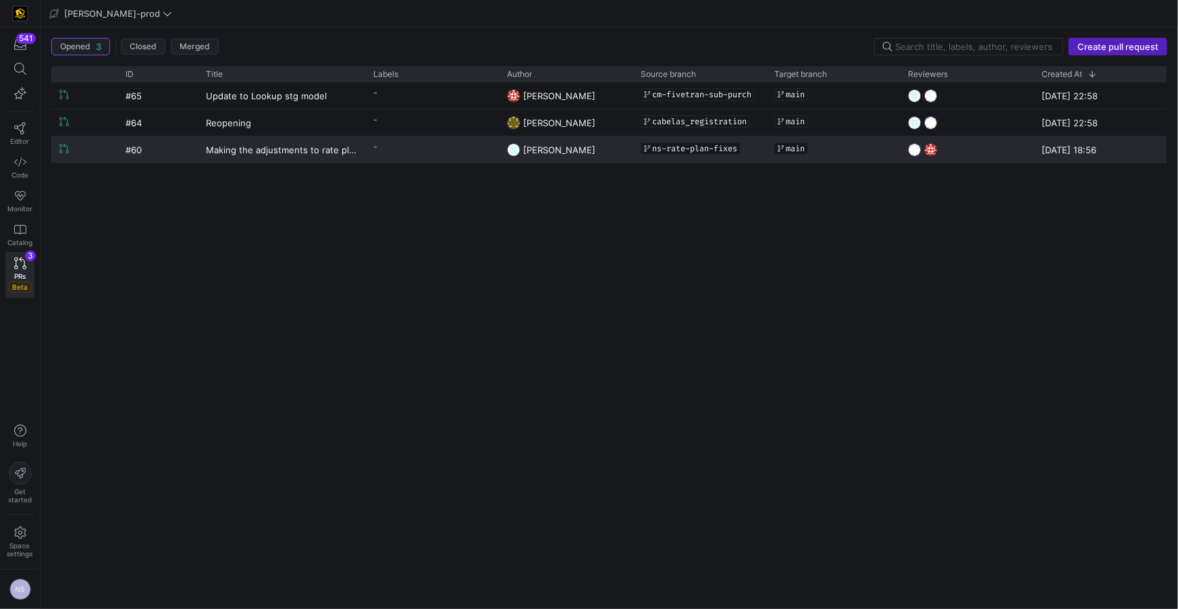
click at [400, 153] on y42-pull-request-list-view-label-cell-renderer "-" at bounding box center [431, 147] width 117 height 20
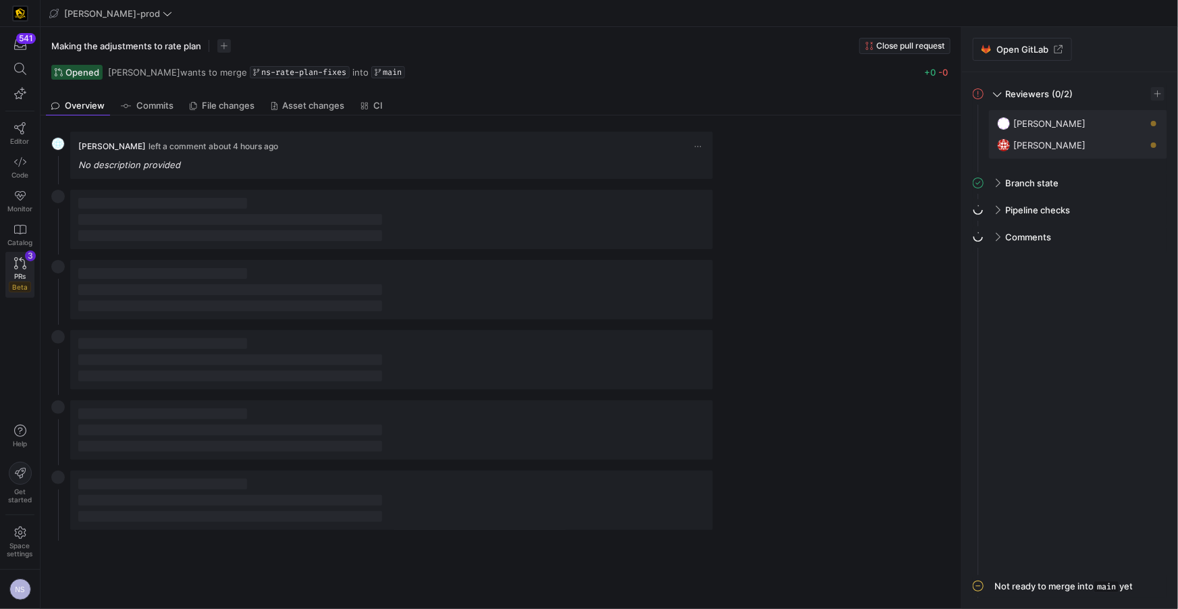
click at [11, 269] on link "PRs Beta 3" at bounding box center [19, 275] width 29 height 46
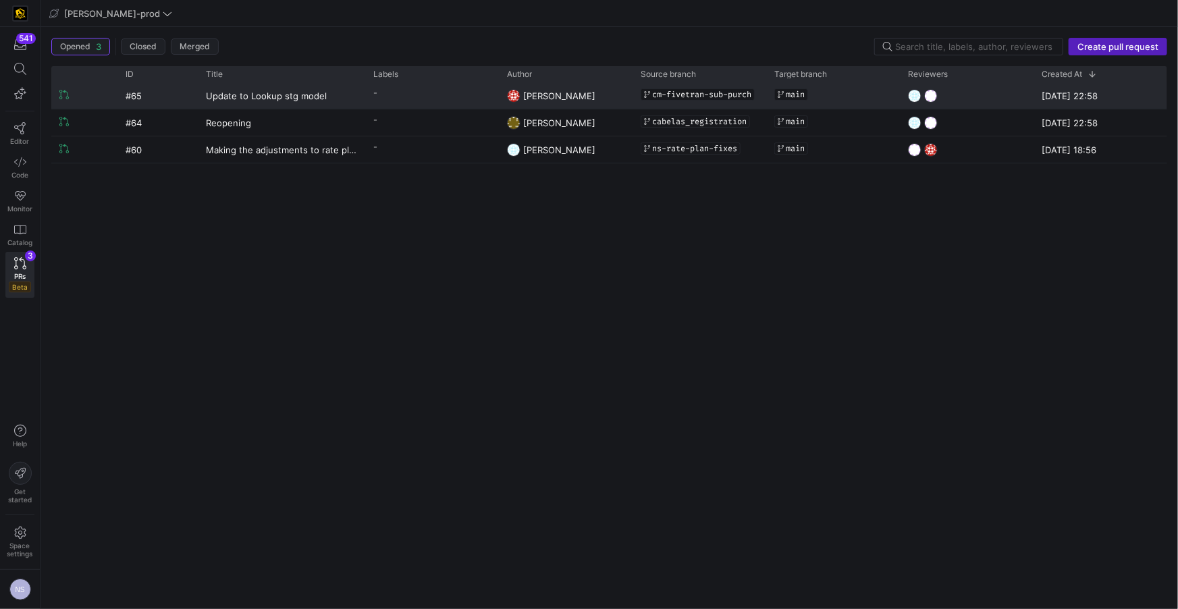
click at [460, 94] on y42-pull-request-list-view-label-cell-renderer "-" at bounding box center [431, 93] width 117 height 20
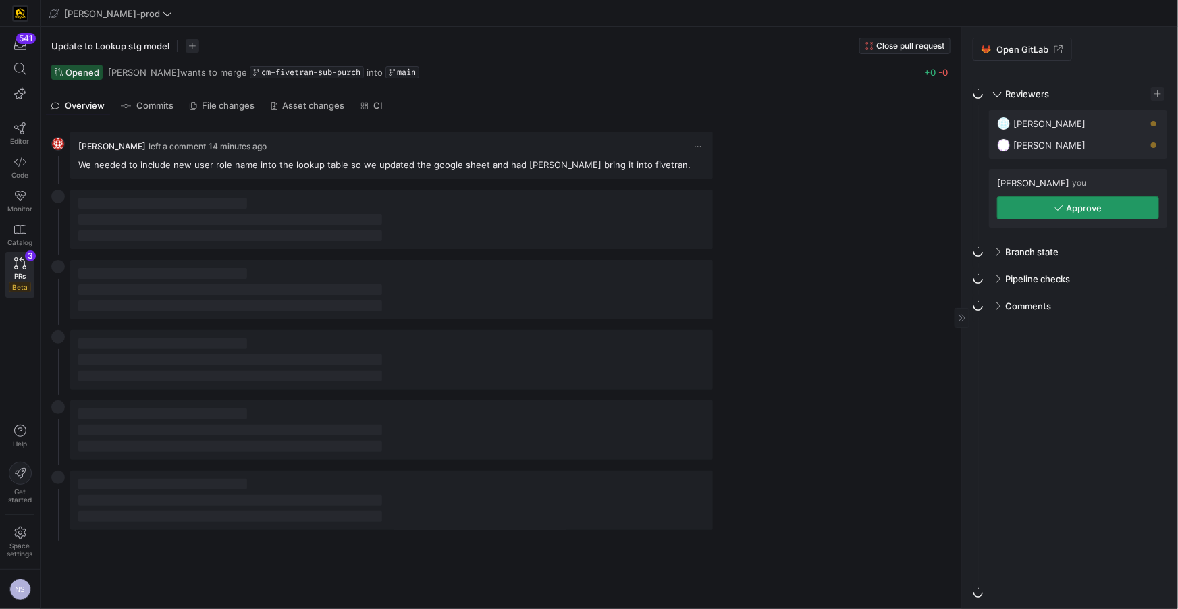
click at [1044, 207] on span "button" at bounding box center [1078, 208] width 161 height 22
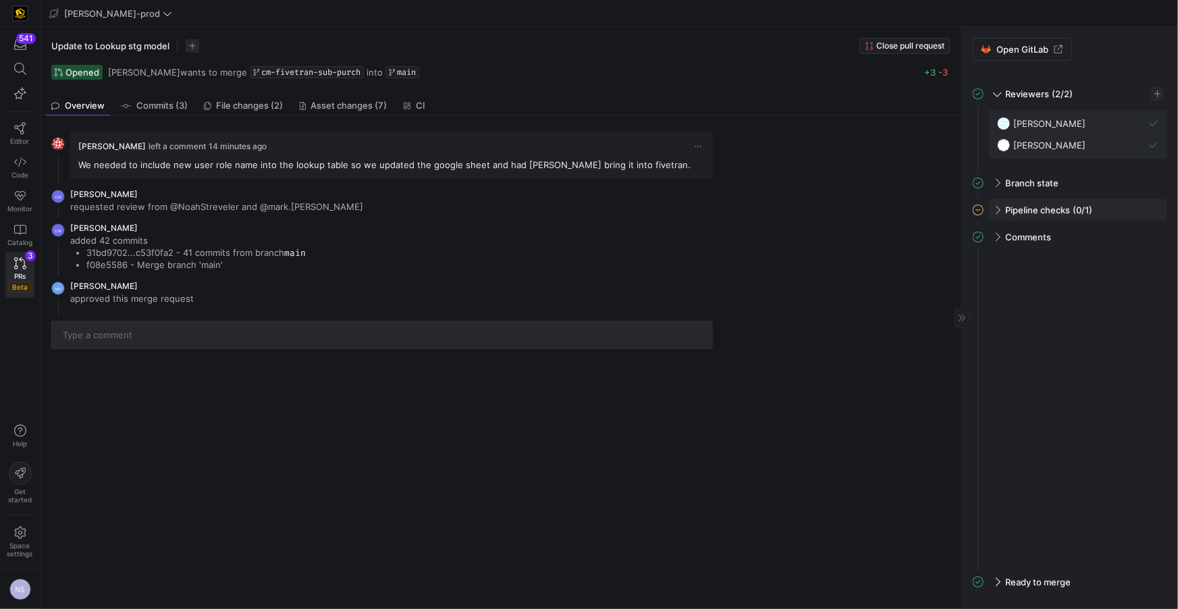
click at [1150, 211] on div "Pipeline checks (0/1)" at bounding box center [1078, 210] width 178 height 22
click at [1145, 237] on span "button" at bounding box center [1150, 239] width 14 height 14
click at [1096, 257] on span "Open" at bounding box center [1102, 256] width 94 height 11
click at [20, 176] on span "Code" at bounding box center [19, 175] width 17 height 8
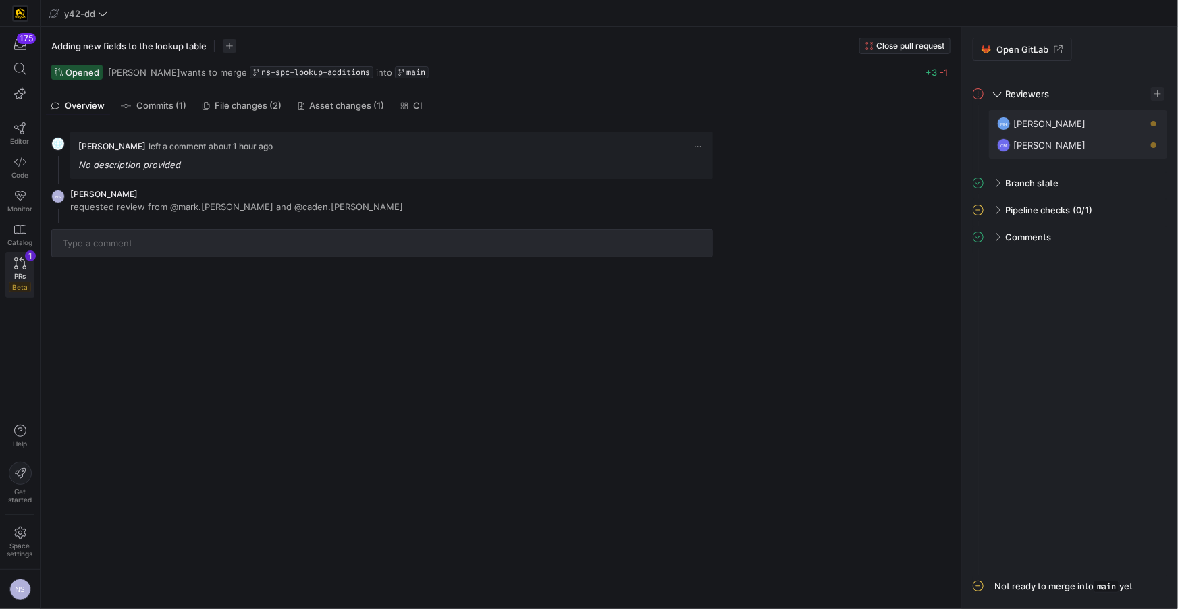
click at [18, 262] on icon at bounding box center [20, 263] width 12 height 12
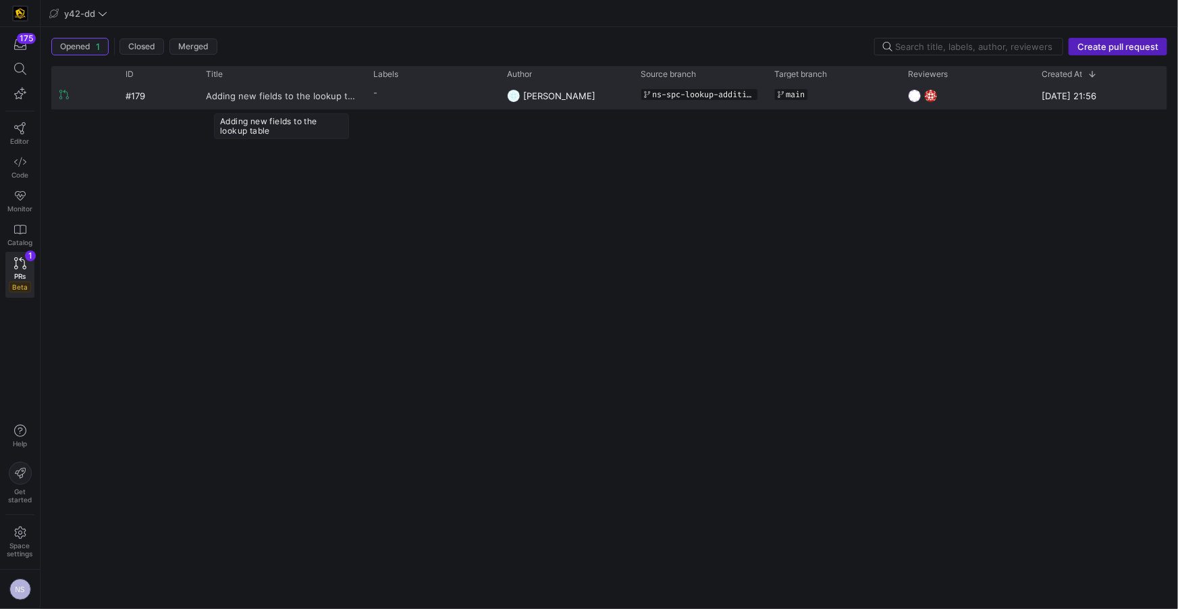
click at [349, 96] on span "Adding new fields to the lookup table" at bounding box center [281, 95] width 151 height 25
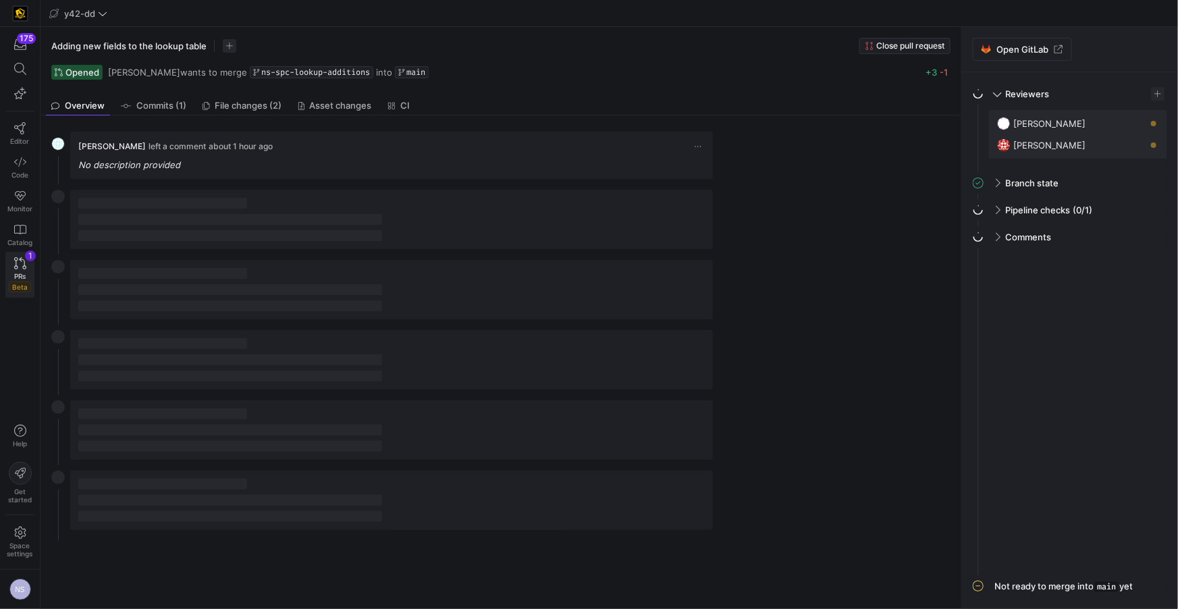
click at [20, 275] on span "PRs" at bounding box center [19, 276] width 11 height 8
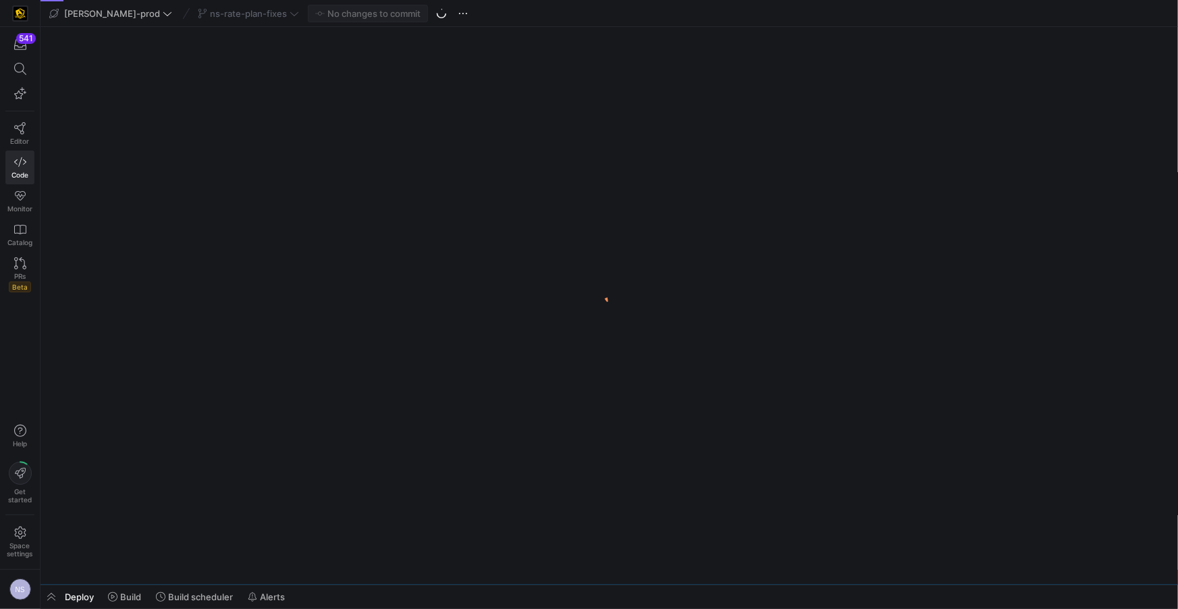
scroll to position [0, 102]
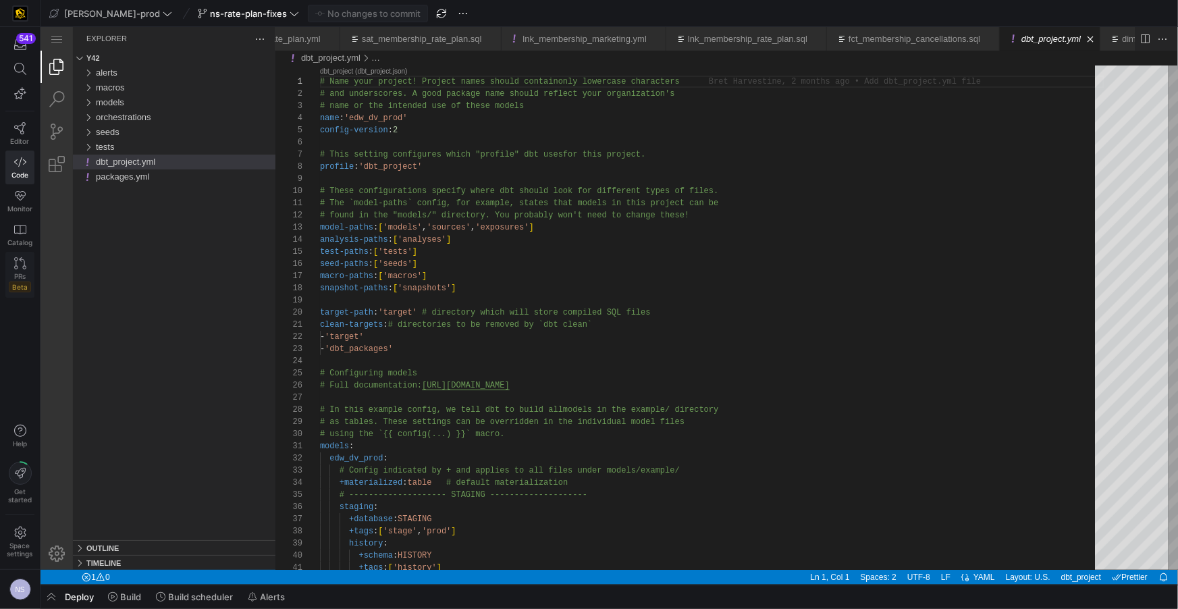
click at [24, 263] on icon at bounding box center [20, 263] width 12 height 12
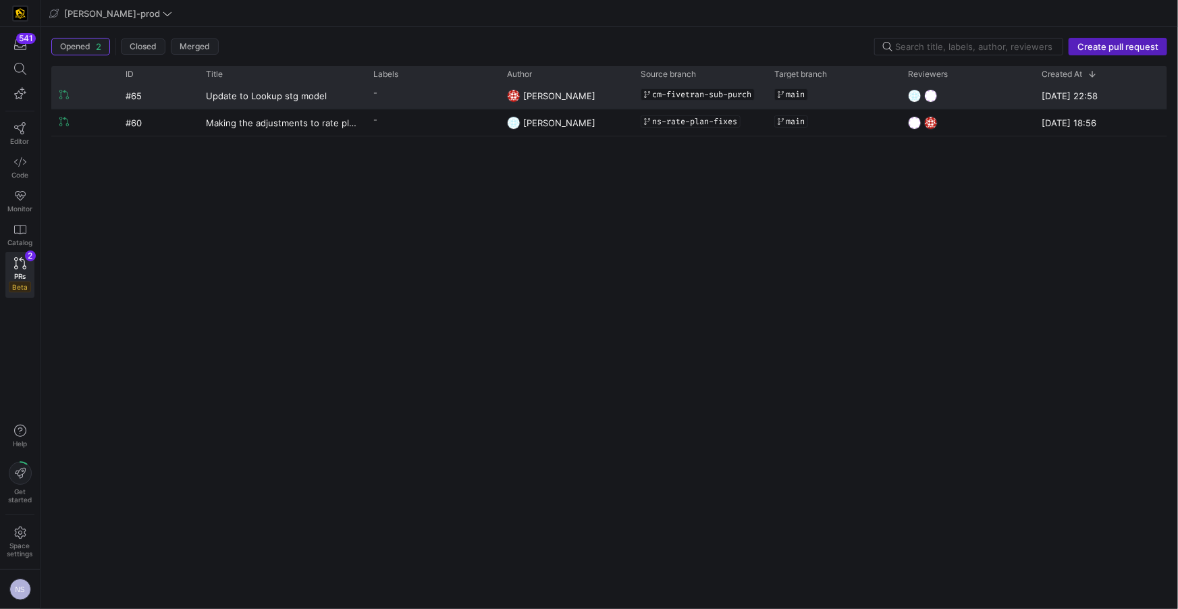
click at [463, 97] on y42-pull-request-list-view-label-cell-renderer "-" at bounding box center [431, 93] width 117 height 20
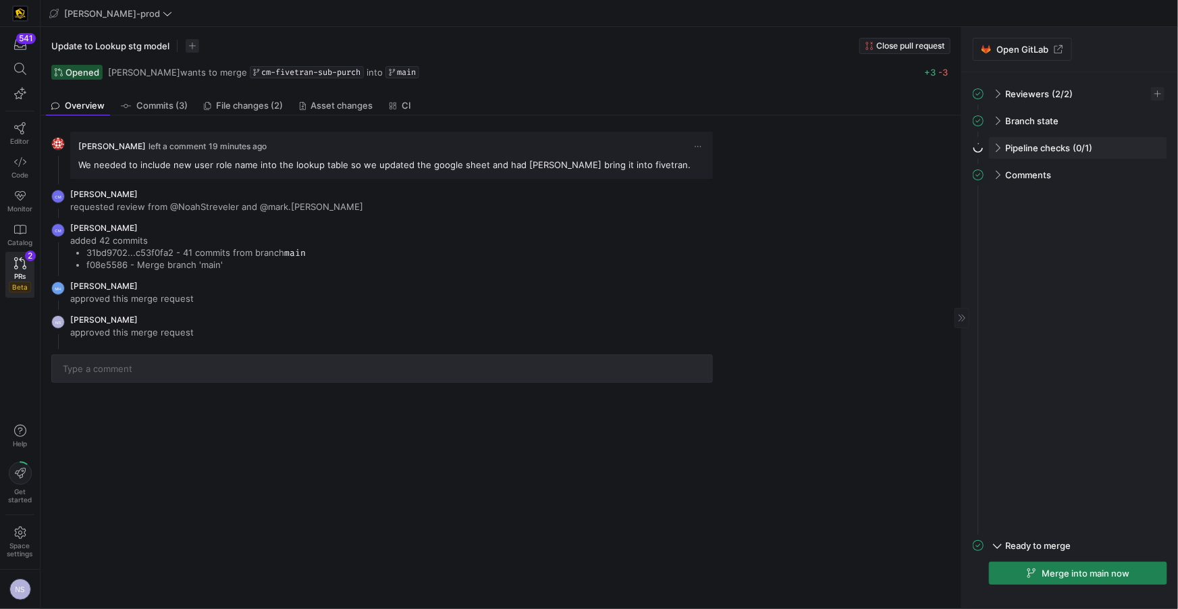
click at [1099, 152] on div "Pipeline checks (0/1)" at bounding box center [1078, 148] width 178 height 22
click at [1148, 175] on span "button" at bounding box center [1150, 176] width 14 height 14
click at [1109, 195] on span "Open" at bounding box center [1102, 194] width 94 height 11
click at [1144, 178] on span "button" at bounding box center [1141, 176] width 14 height 14
click at [1116, 192] on span "Open" at bounding box center [1092, 194] width 94 height 11
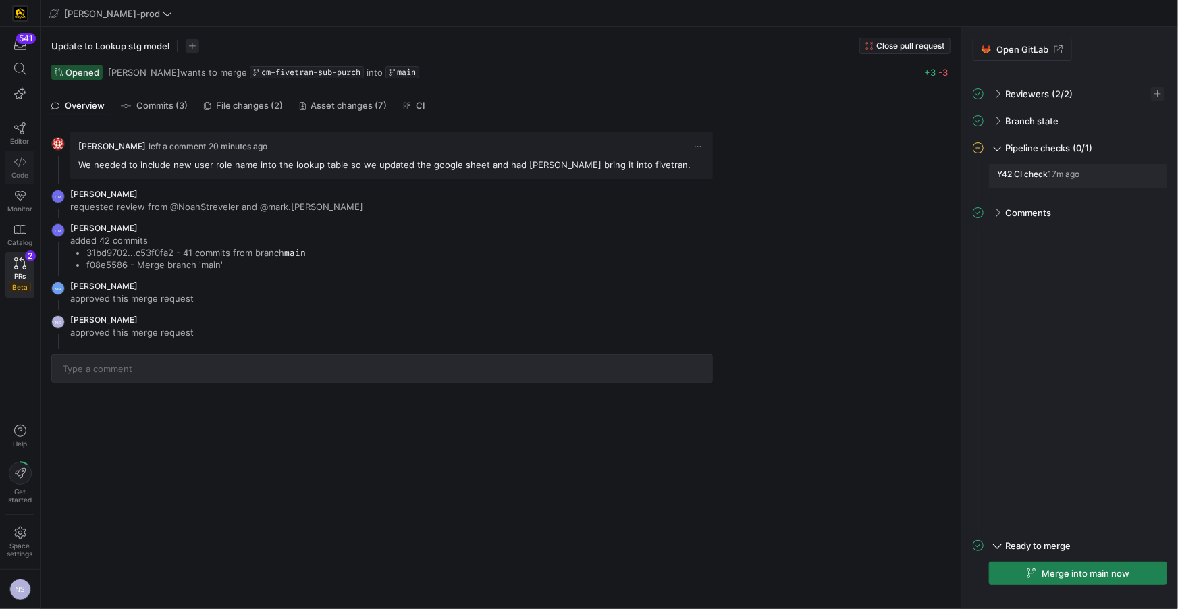
click at [33, 163] on link "Code" at bounding box center [19, 168] width 29 height 34
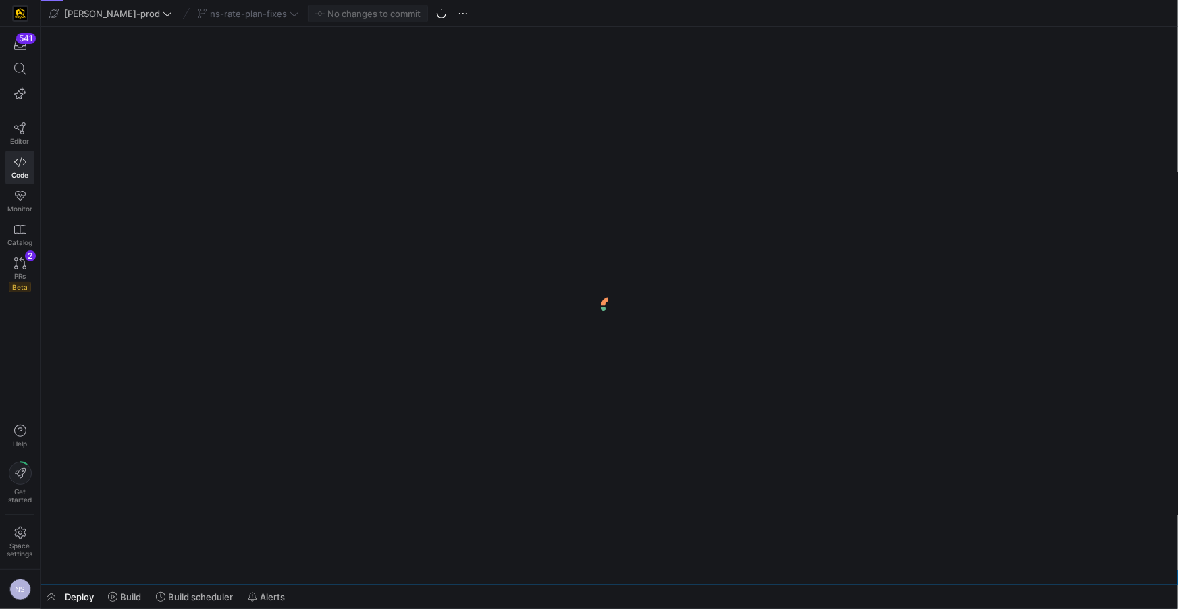
scroll to position [0, 102]
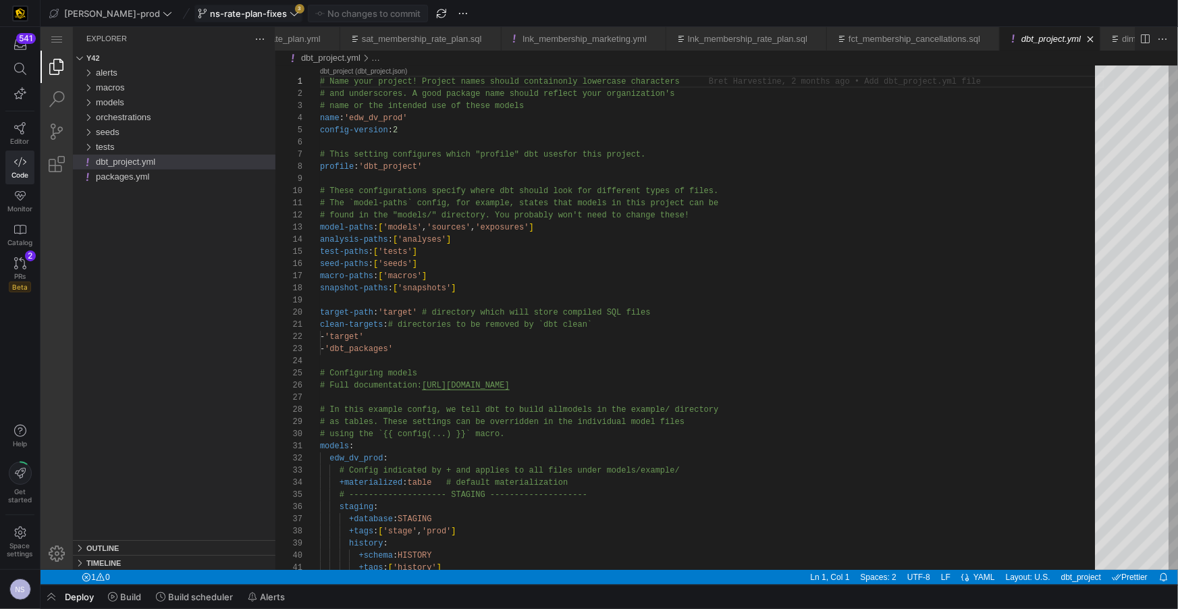
click at [232, 8] on span "ns-rate-plan-fixes" at bounding box center [248, 13] width 77 height 11
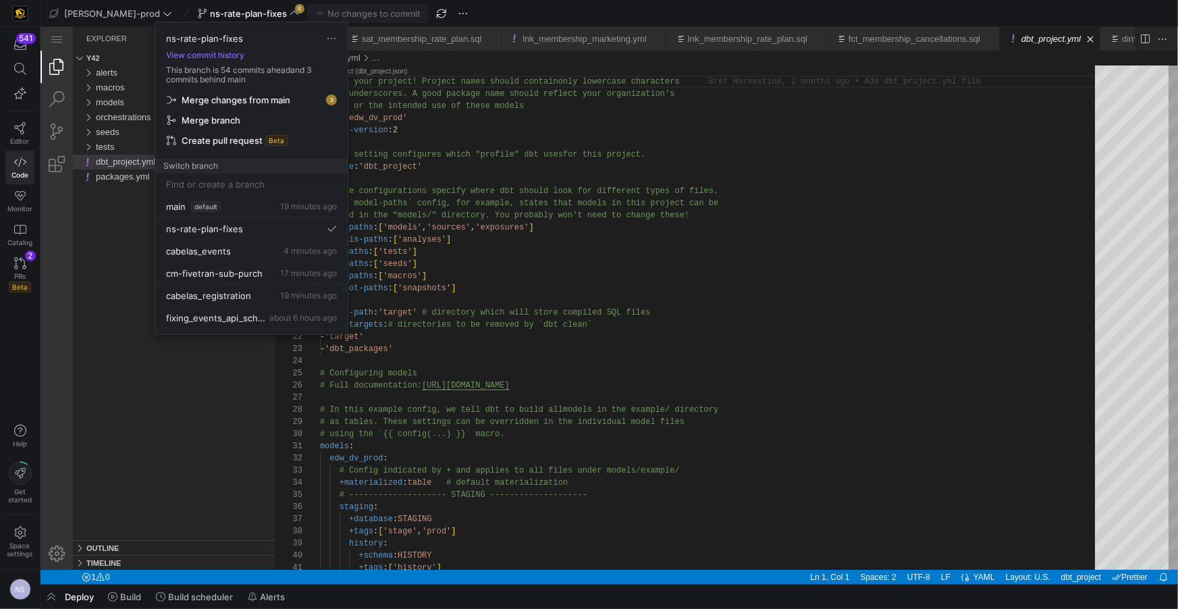
click at [252, 92] on span "button" at bounding box center [251, 99] width 180 height 19
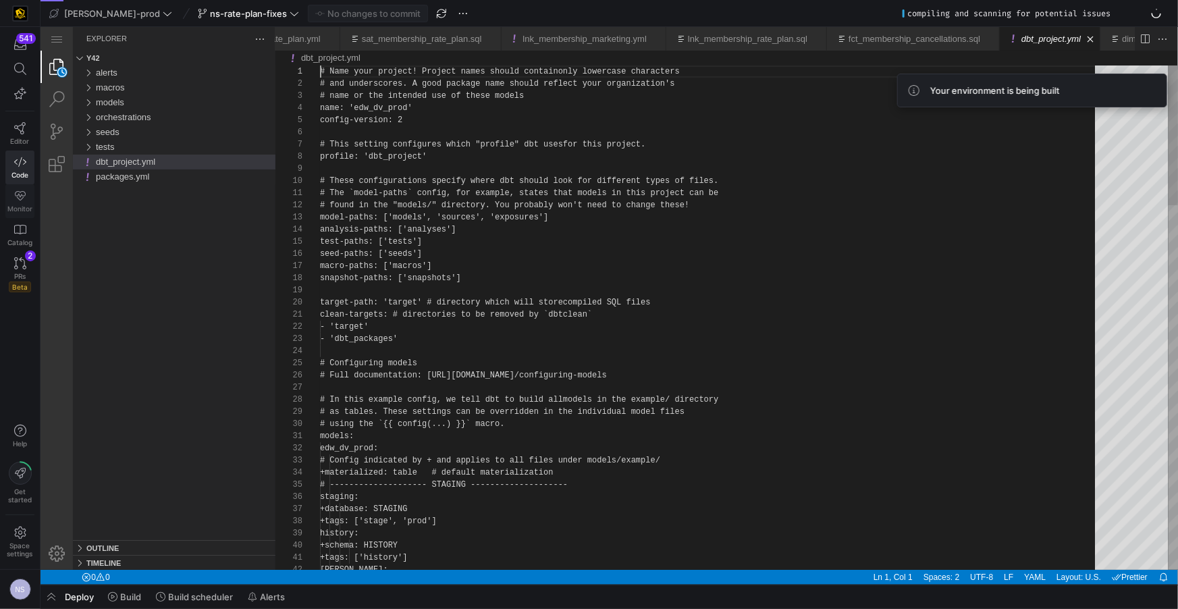
scroll to position [0, 0]
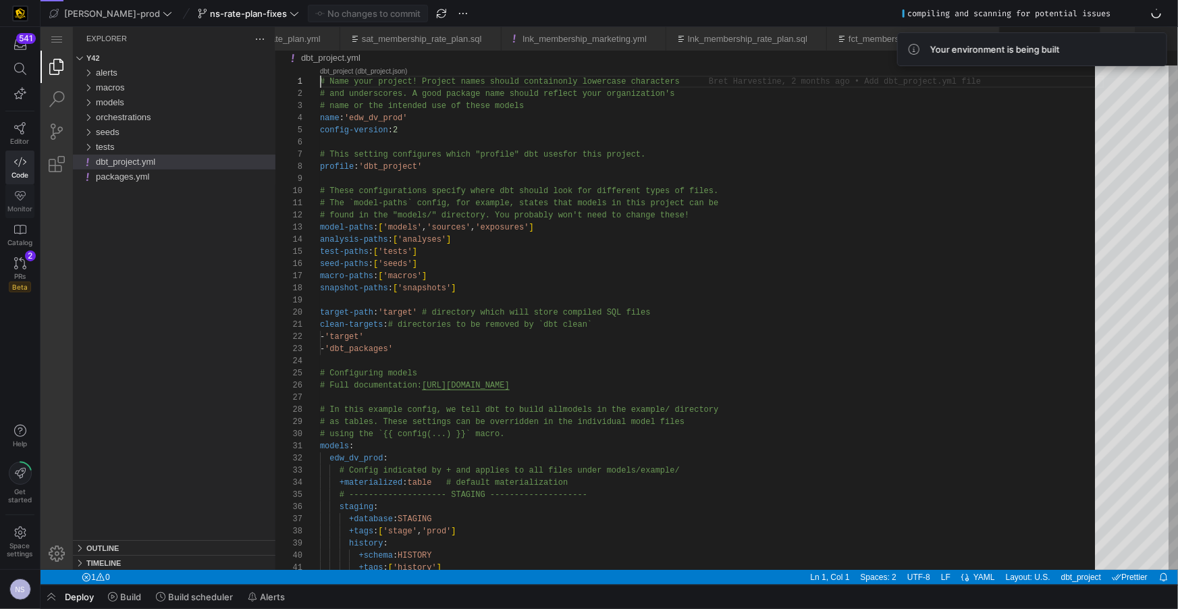
click at [23, 198] on icon at bounding box center [20, 196] width 12 height 12
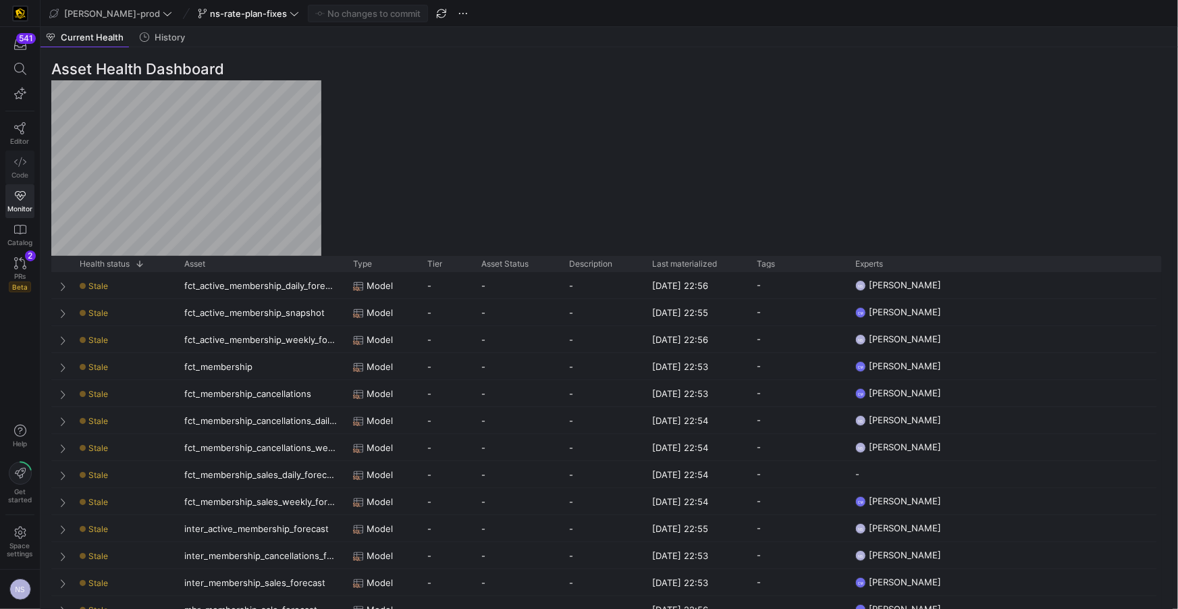
click at [11, 162] on link "Code" at bounding box center [19, 168] width 29 height 34
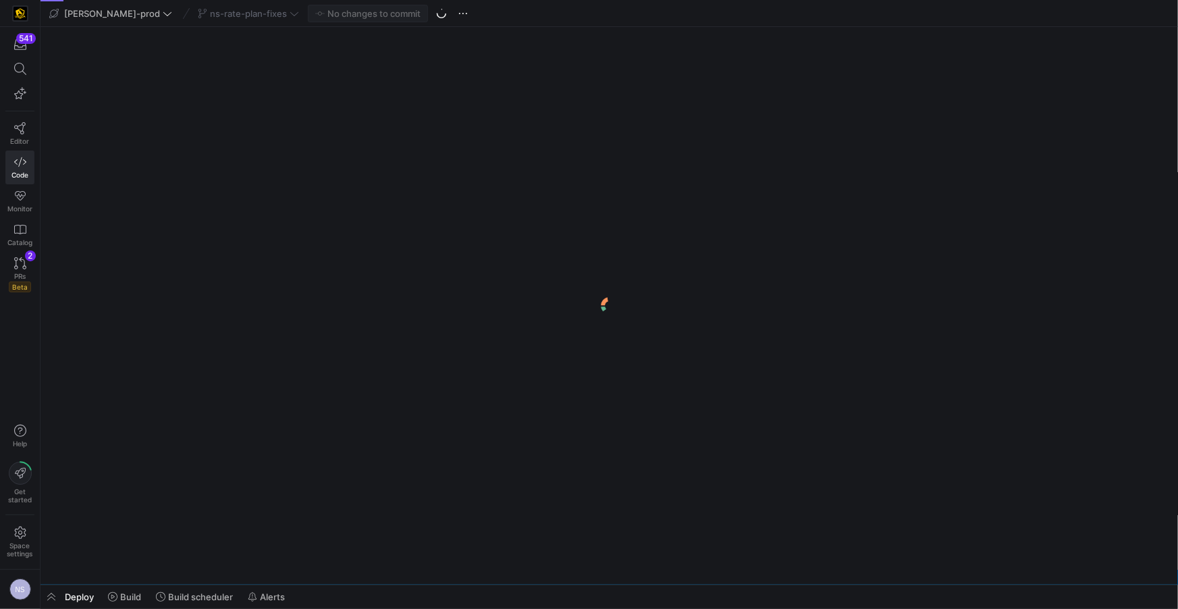
scroll to position [0, 102]
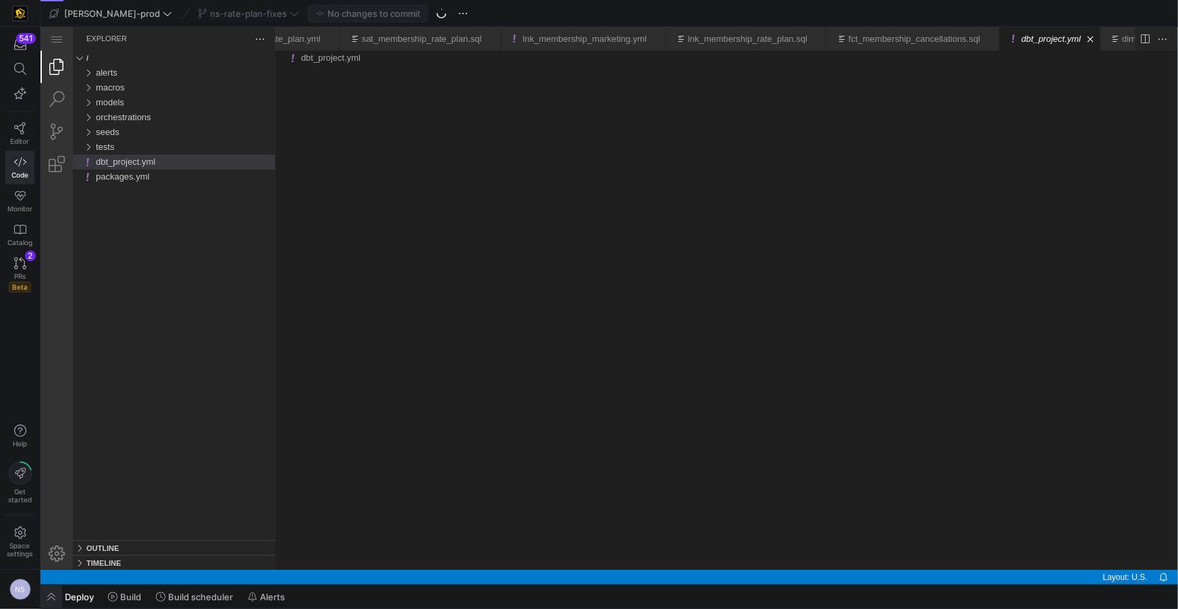
click at [59, 597] on span "button" at bounding box center [52, 596] width 22 height 23
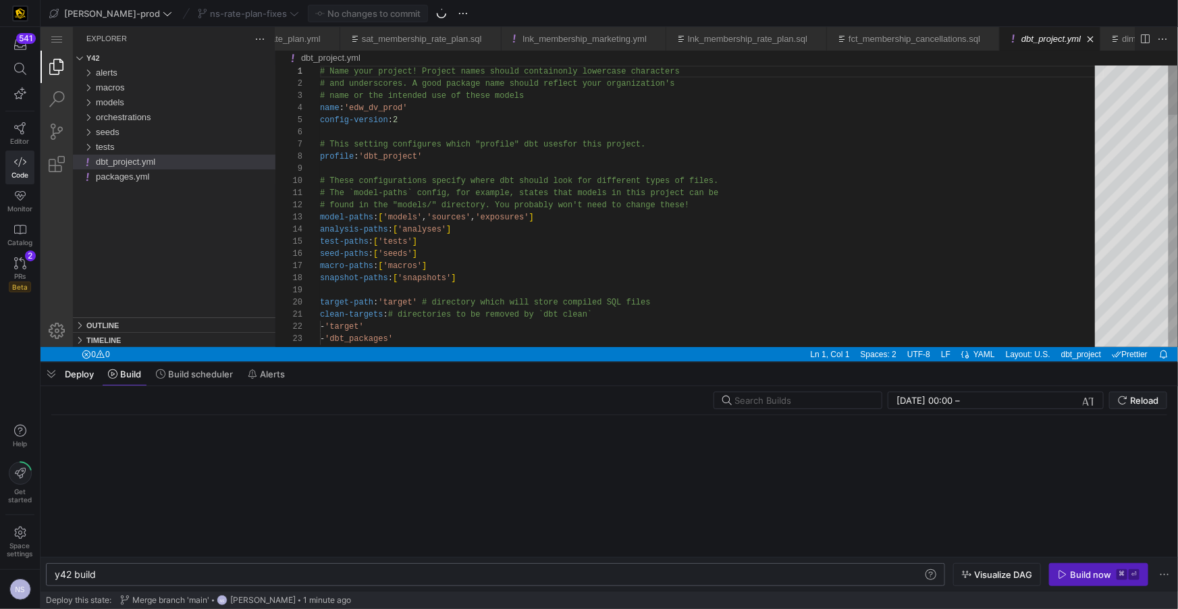
click at [165, 577] on div "y42 build" at bounding box center [489, 574] width 869 height 11
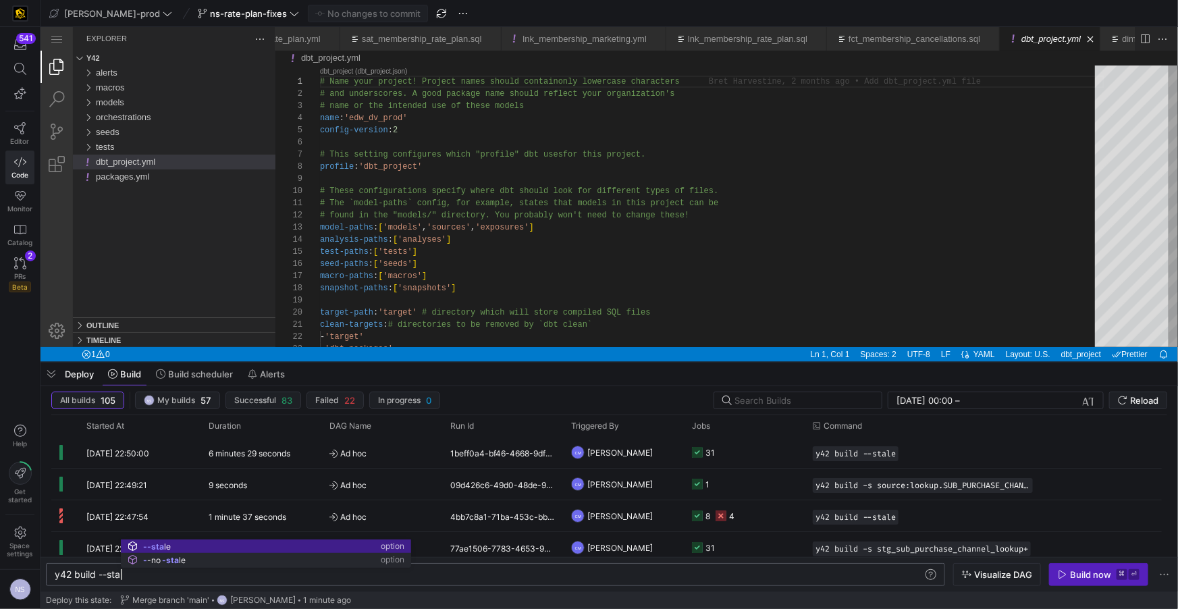
scroll to position [0, 74]
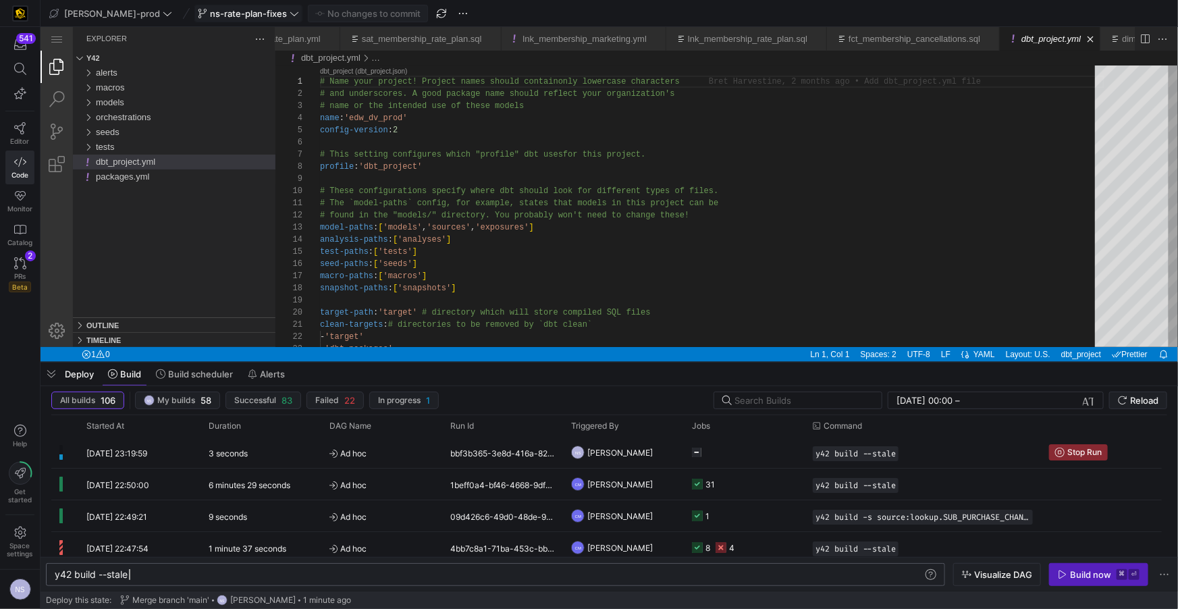
type textarea "y42 build --stale"
click at [19, 271] on link "PRs Beta 2" at bounding box center [19, 275] width 29 height 46
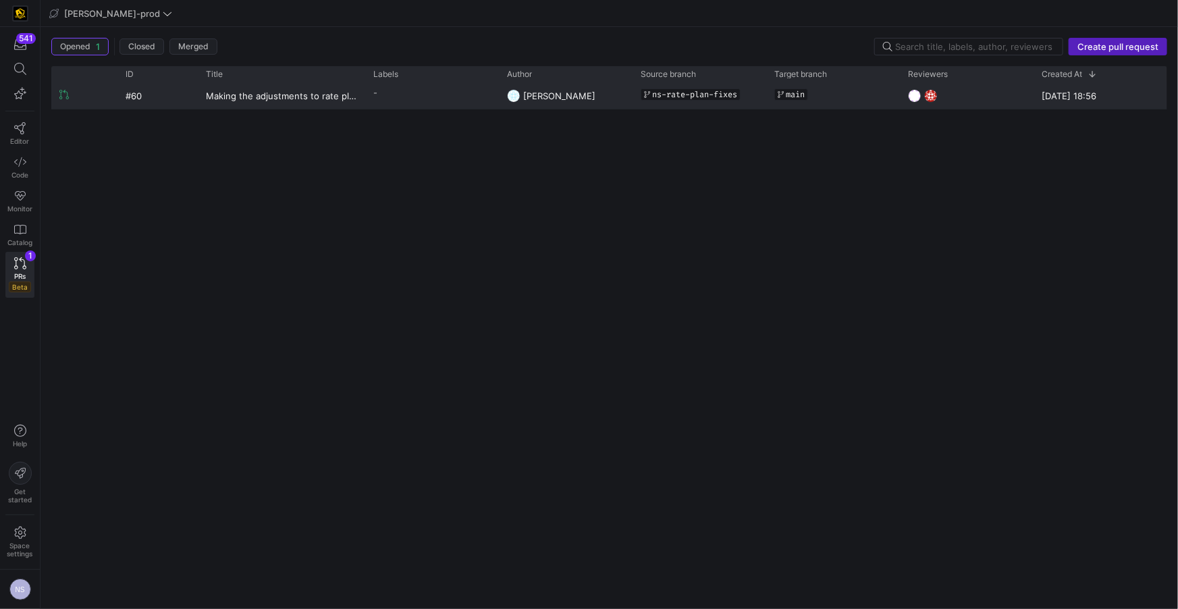
click at [644, 95] on icon at bounding box center [647, 94] width 7 height 7
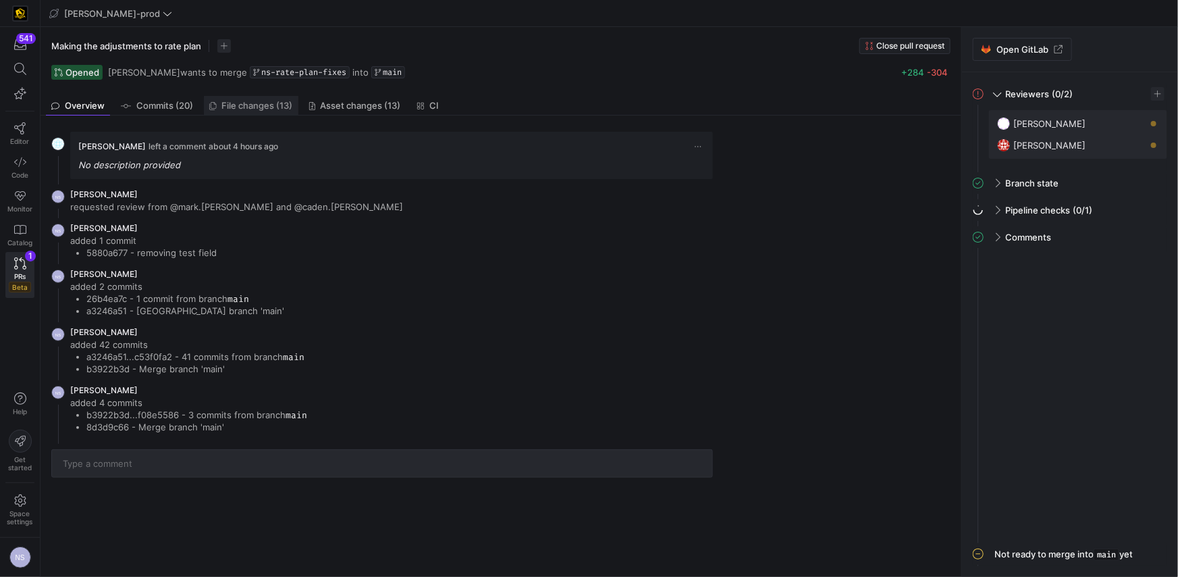
click at [274, 105] on span "File changes (13)" at bounding box center [257, 105] width 71 height 9
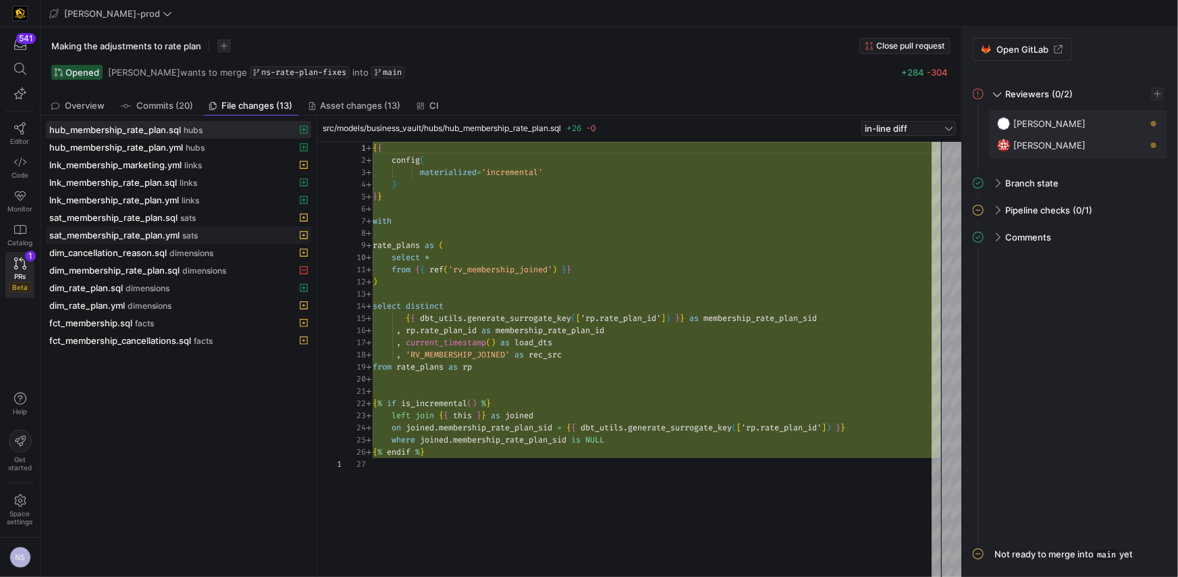
scroll to position [122, 0]
click at [649, 316] on div "{ { config ( materialized = 'incremental' ) } } with rate_plans as ( select * f…" at bounding box center [657, 359] width 568 height 435
click at [525, 269] on div "{ { config ( materialized = 'incremental' ) } } with rate_plans as ( select * f…" at bounding box center [657, 359] width 568 height 435
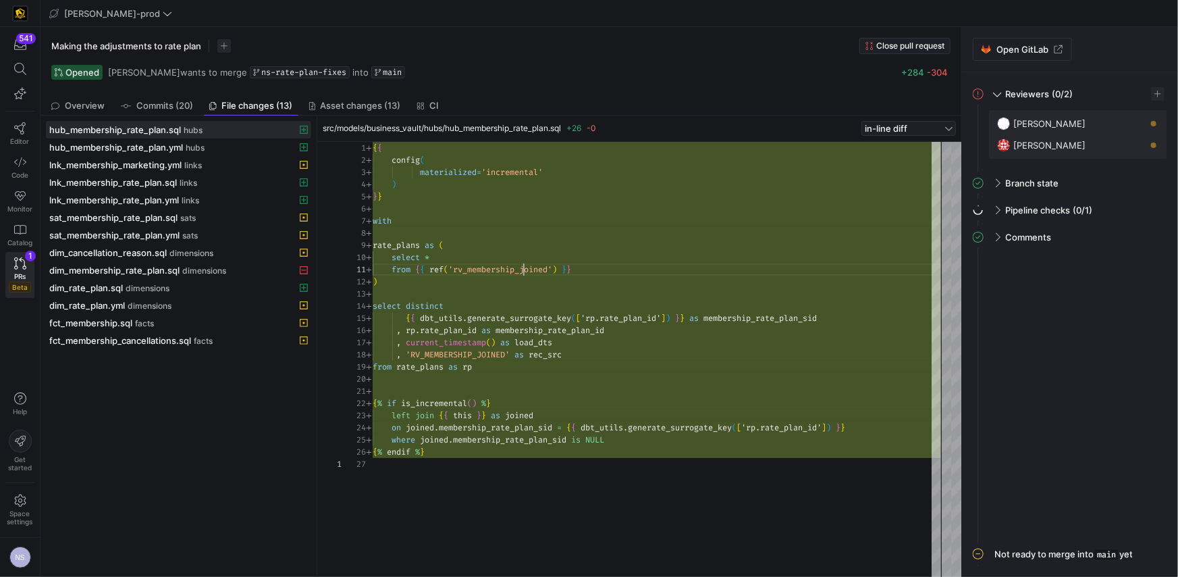
click at [525, 269] on div "{ { config ( materialized = 'incremental' ) } } with rate_plans as ( select * f…" at bounding box center [657, 359] width 568 height 435
click at [592, 355] on div "{ { config ( materialized = 'incremental' ) } } with rate_plans as ( select * f…" at bounding box center [657, 359] width 568 height 435
click at [558, 328] on div "{ { config ( materialized = 'incremental' ) } } with rate_plans as ( select * f…" at bounding box center [657, 359] width 568 height 435
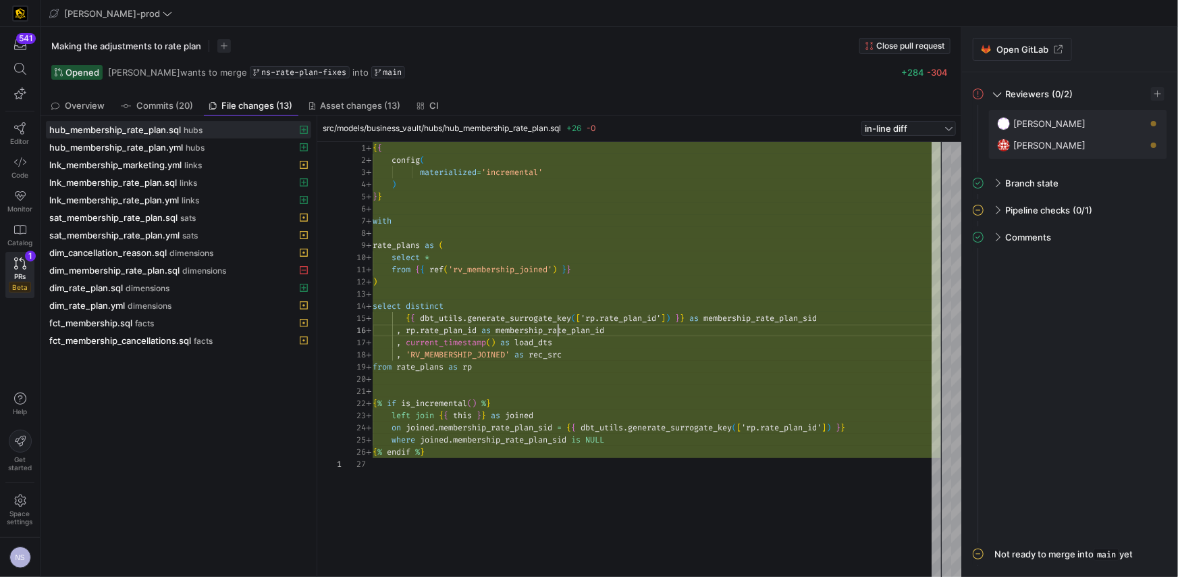
click at [558, 328] on div "{ { config ( materialized = 'incremental' ) } } with rate_plans as ( select * f…" at bounding box center [657, 359] width 568 height 435
type textarea "{% if is_incremental() %} left join {{ this }} as joined on joined.membership_r…"
click at [507, 450] on div "{ { config ( materialized = 'incremental' ) } } with rate_plans as ( select * f…" at bounding box center [657, 359] width 568 height 435
click at [184, 148] on div "hub_membership_rate_plan.yml hubs" at bounding box center [163, 147] width 229 height 11
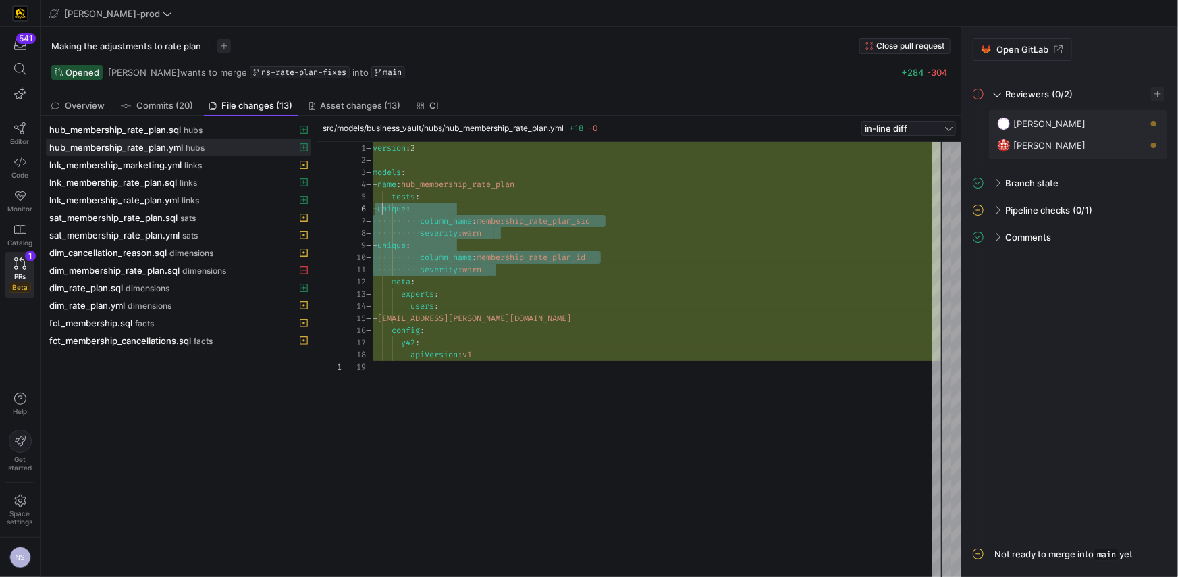
scroll to position [61, 0]
drag, startPoint x: 508, startPoint y: 268, endPoint x: 365, endPoint y: 208, distance: 154.6
click at [373, 208] on div "version : 2 models : - name : hub_membership_rate_plan tests : - unique : colum…" at bounding box center [657, 359] width 568 height 435
type textarea "version: 2 models: - name: hub_membership_rate_plan tests: - unique: column_nam…"
click at [609, 257] on div "version : 2 models : - name : hub_membership_rate_plan tests : - unique : colum…" at bounding box center [657, 359] width 568 height 435
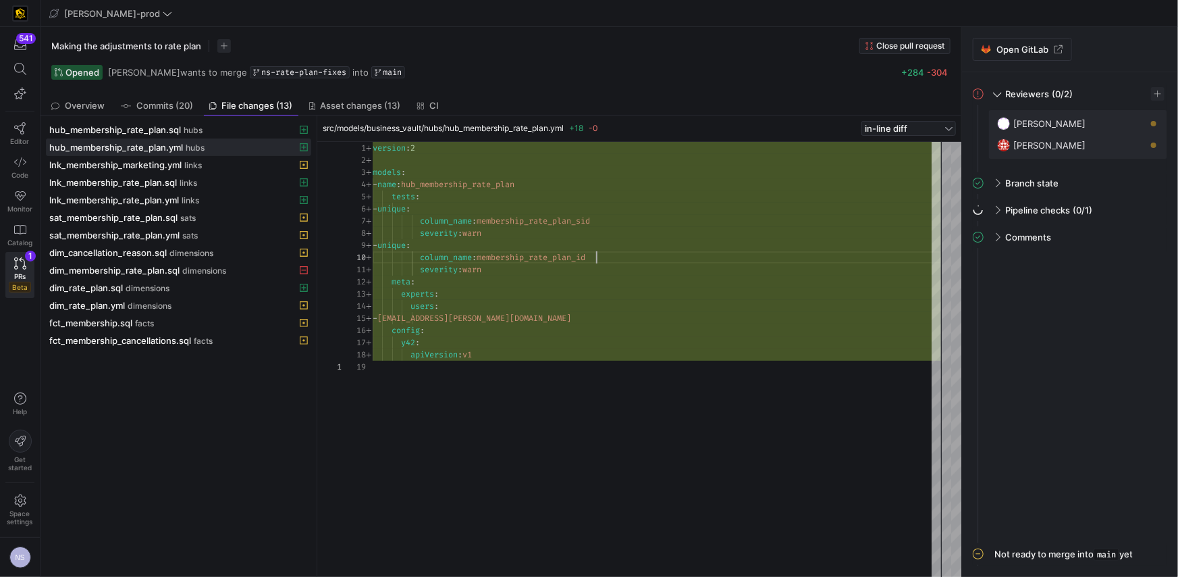
scroll to position [109, 223]
click at [194, 163] on span "links" at bounding box center [193, 165] width 18 height 9
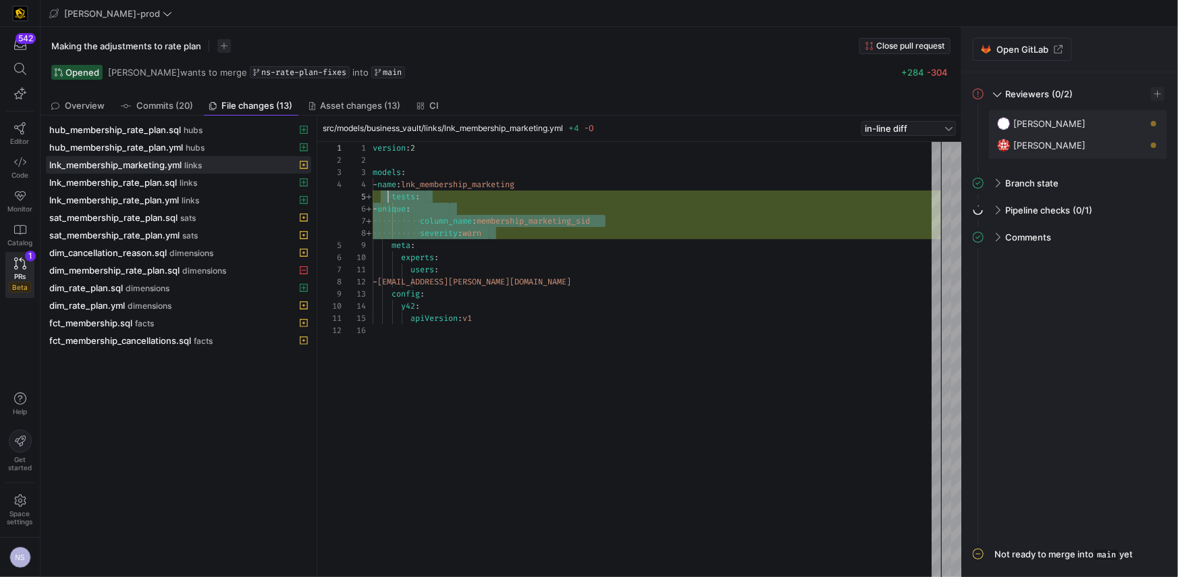
scroll to position [48, 9]
drag, startPoint x: 499, startPoint y: 229, endPoint x: 380, endPoint y: 190, distance: 124.9
click at [380, 190] on div "version : 2 models : - name : lnk_membership_marketing tests : - unique : colum…" at bounding box center [657, 359] width 568 height 435
click at [643, 223] on div "version : 2 models : - name : lnk_membership_marketing tests : - unique : colum…" at bounding box center [657, 359] width 568 height 435
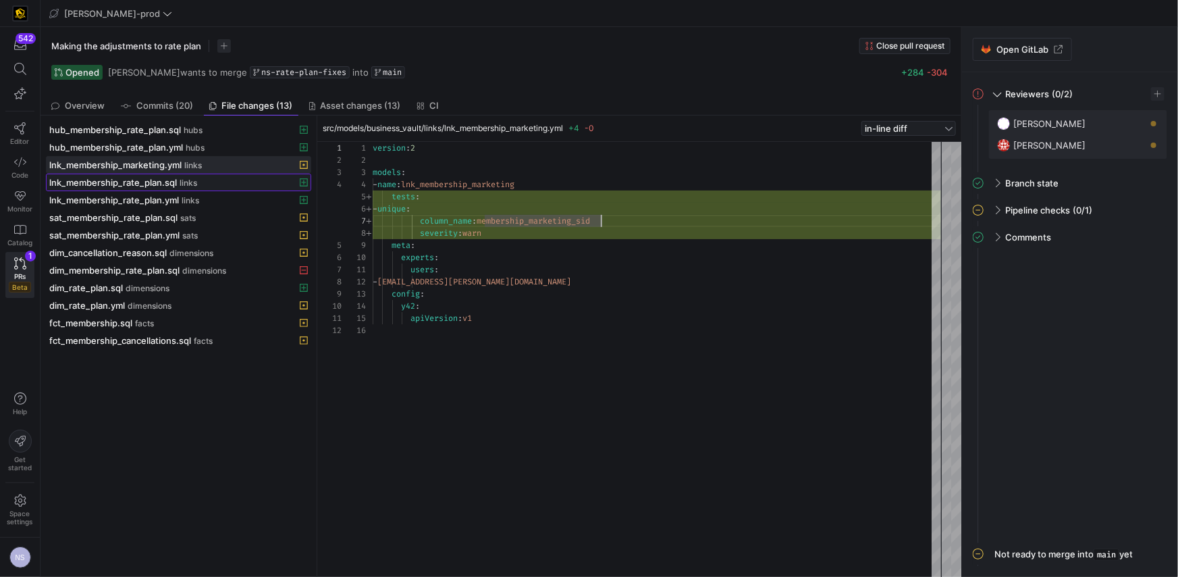
click at [175, 180] on span "lnk_membership_rate_plan.sql" at bounding box center [113, 182] width 128 height 11
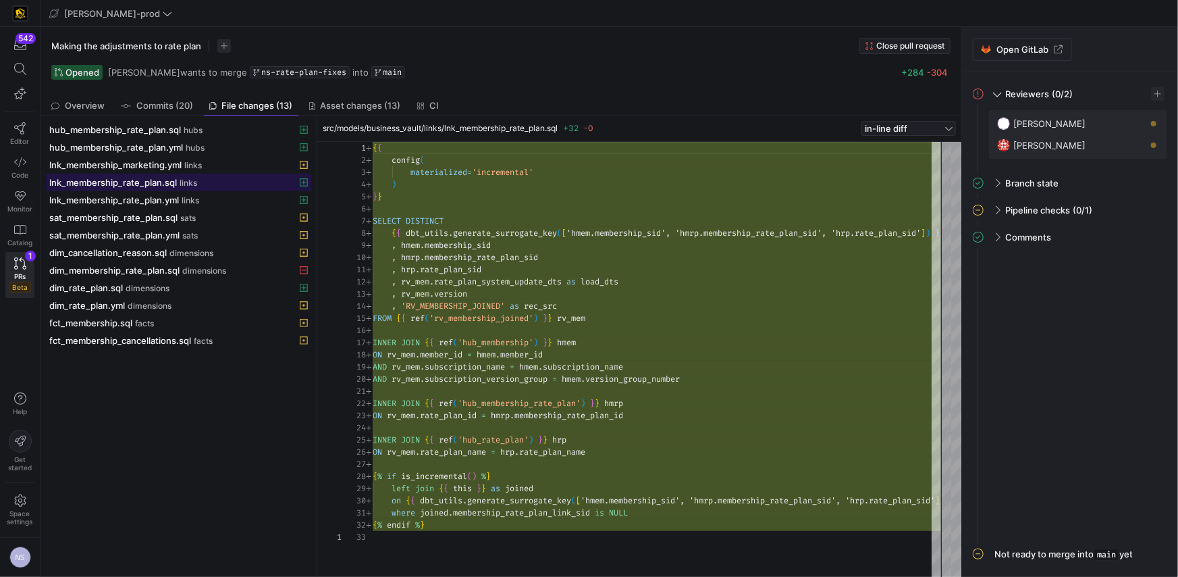
scroll to position [122, 0]
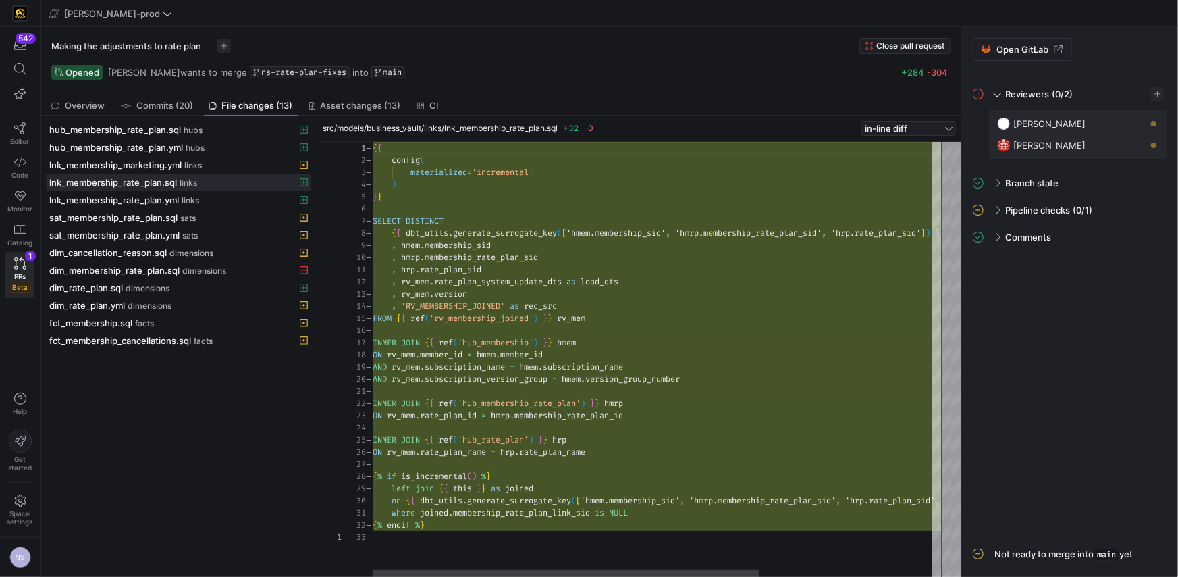
click at [592, 415] on div "{ { config ( materialized = 'incremental' ) } } SELECT DISTINCT { { dbt_utils .…" at bounding box center [783, 359] width 821 height 435
click at [569, 450] on div "{ { config ( materialized = 'incremental' ) } } SELECT DISTINCT { { dbt_utils .…" at bounding box center [783, 359] width 821 height 435
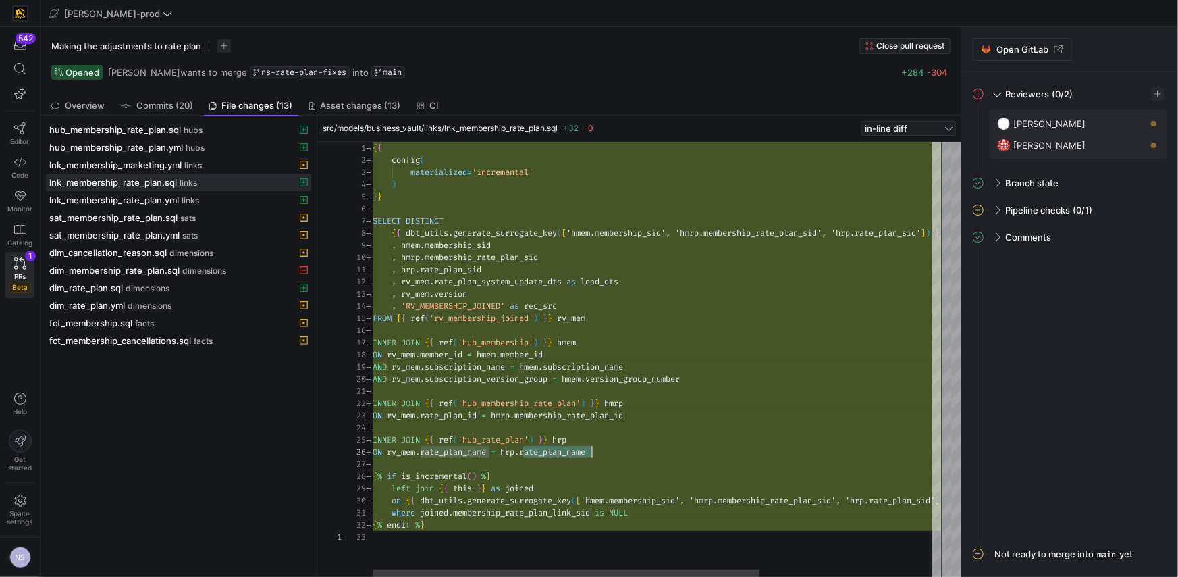
click at [701, 378] on div "{ { config ( materialized = 'incremental' ) } } SELECT DISTINCT { { dbt_utils .…" at bounding box center [783, 359] width 821 height 435
click at [590, 229] on div "{ { config ( materialized = 'incremental' ) } } SELECT DISTINCT { { dbt_utils .…" at bounding box center [783, 359] width 821 height 435
type textarea ", hrp.rate_plan_sid , rv_mem.rate_plan_system_update_dts as load_dts , rv_mem.v…"
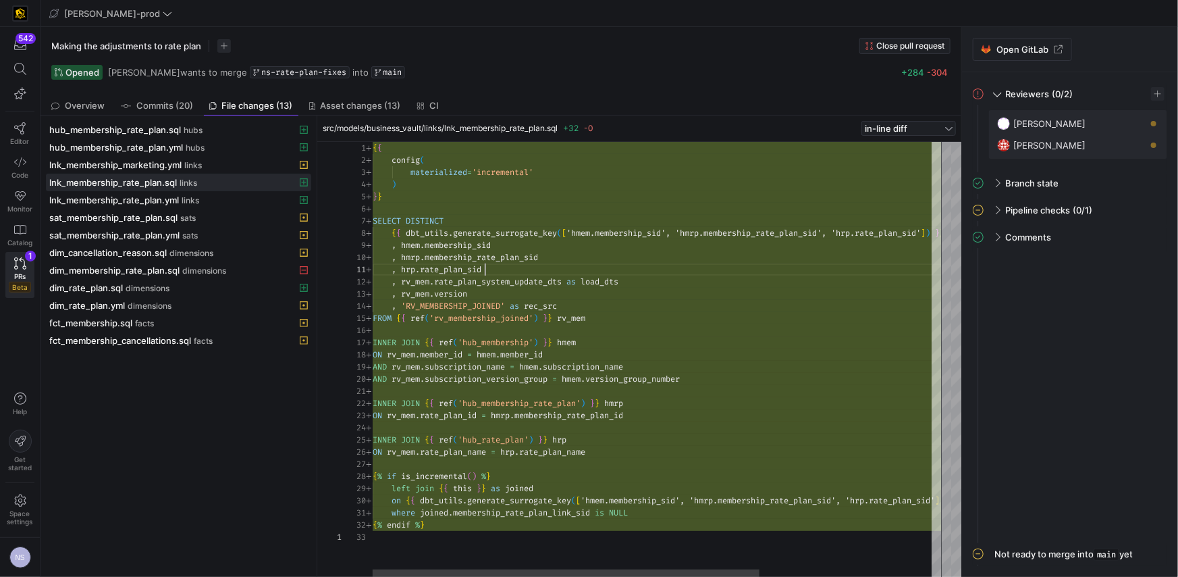
scroll to position [0, 111]
click at [488, 273] on div "{ { config ( materialized = 'incremental' ) } } SELECT DISTINCT { { dbt_utils .…" at bounding box center [783, 359] width 821 height 435
click at [616, 283] on div "{ { config ( materialized = 'incremental' ) } } SELECT DISTINCT { { dbt_utils .…" at bounding box center [783, 359] width 821 height 435
click at [548, 279] on div "{ { config ( materialized = 'incremental' ) } } SELECT DISTINCT { { dbt_utils .…" at bounding box center [783, 359] width 821 height 435
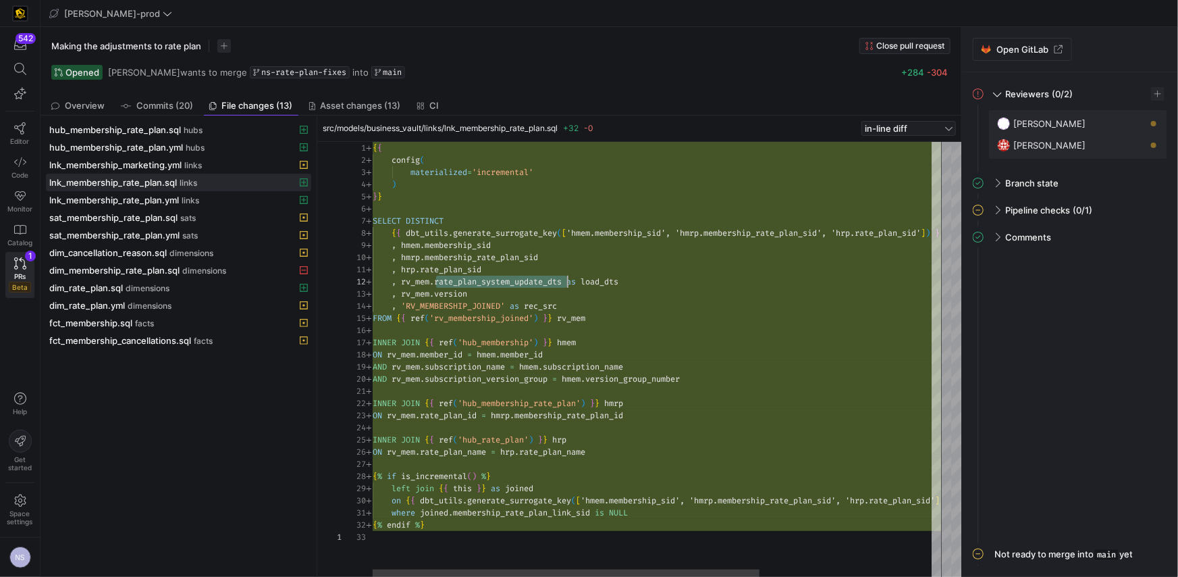
click at [548, 279] on div "{ { config ( materialized = 'incremental' ) } } SELECT DISTINCT { { dbt_utils .…" at bounding box center [783, 359] width 821 height 435
click at [446, 295] on div "{ { config ( materialized = 'incremental' ) } } SELECT DISTINCT { { dbt_utils .…" at bounding box center [783, 359] width 821 height 435
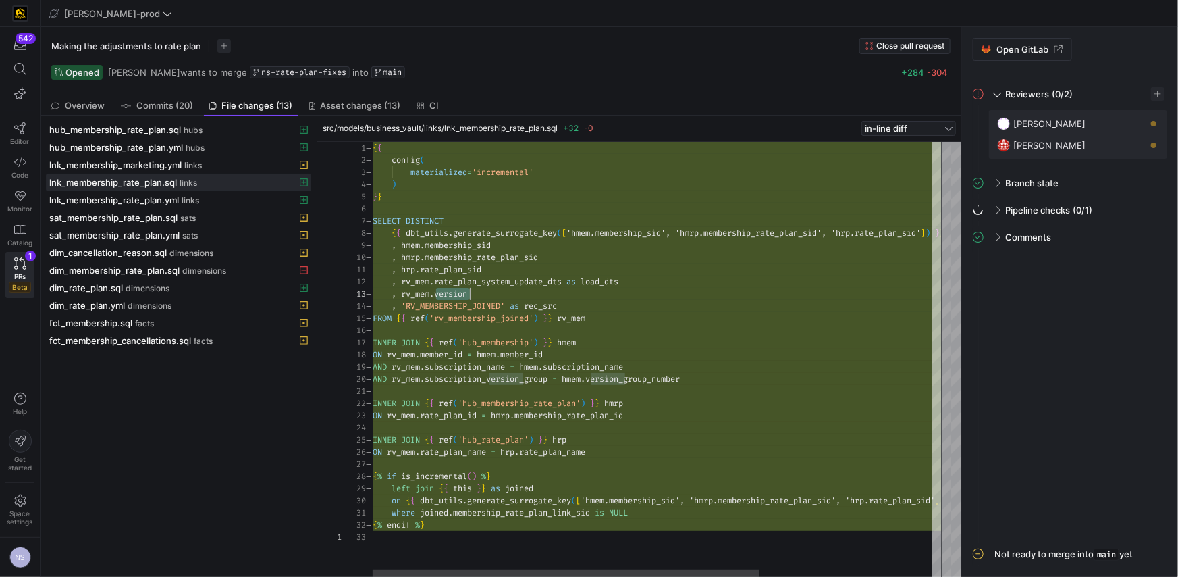
click at [497, 289] on div "{ { config ( materialized = 'incremental' ) } } SELECT DISTINCT { { dbt_utils .…" at bounding box center [783, 359] width 821 height 435
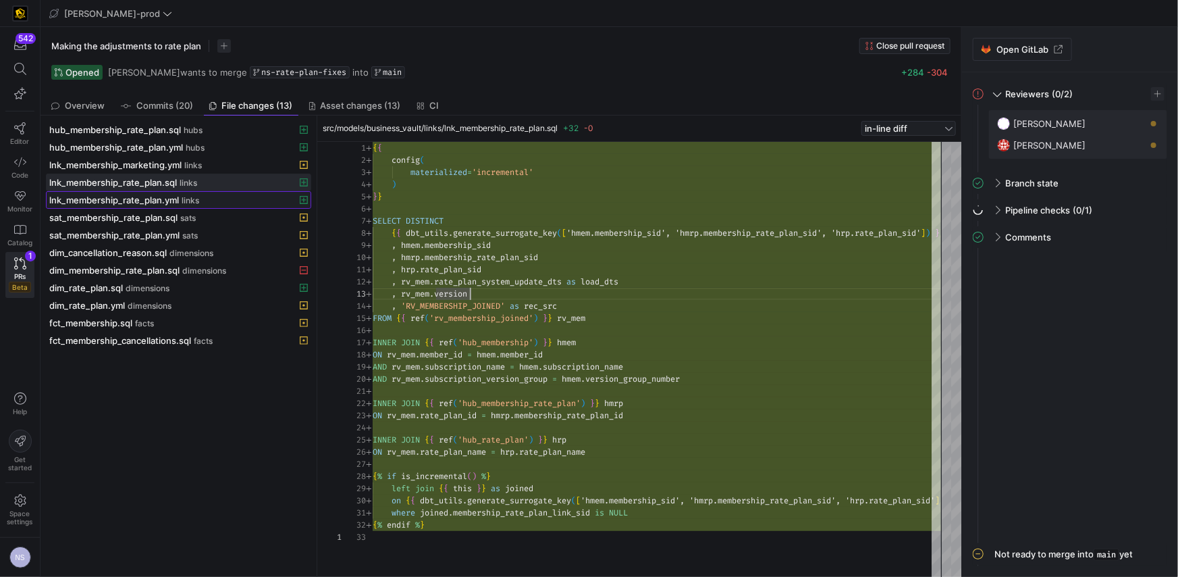
click at [198, 197] on span "links" at bounding box center [191, 200] width 18 height 9
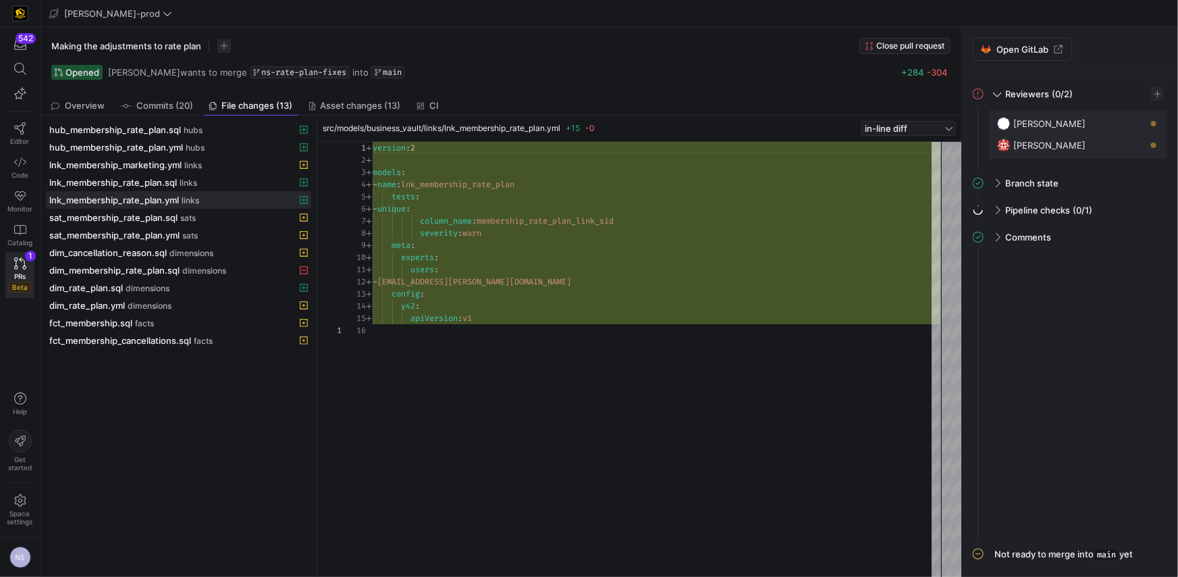
scroll to position [84, 117]
click at [516, 238] on div "version : 2 models : - name : lnk_membership_rate_plan tests : - unique : colum…" at bounding box center [657, 359] width 568 height 435
click at [218, 216] on div "sat_membership_rate_plan.sql sats" at bounding box center [163, 217] width 229 height 11
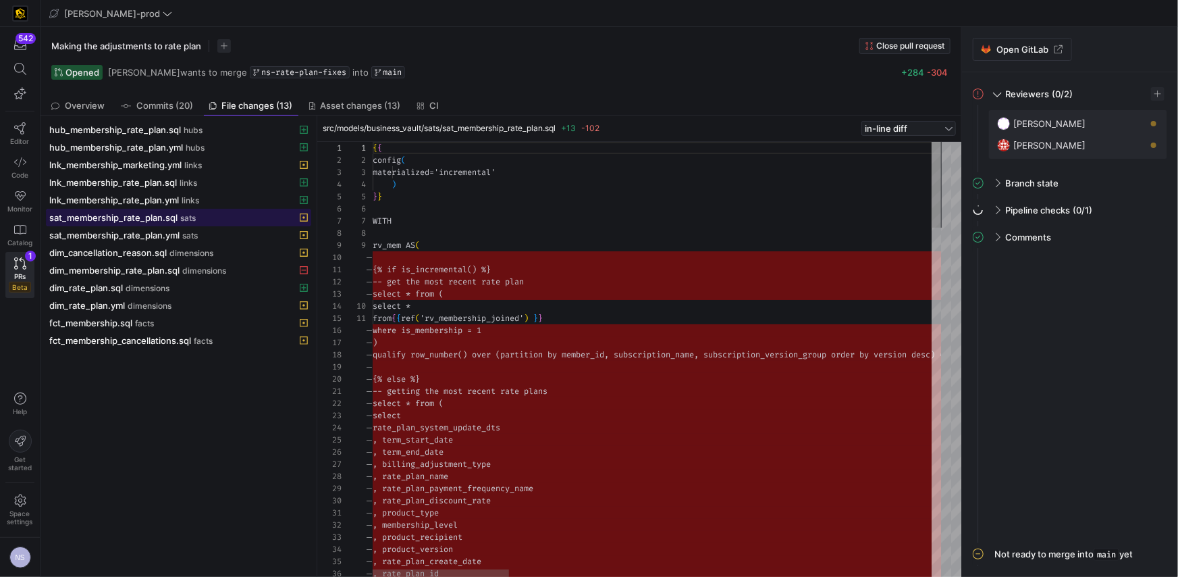
scroll to position [122, 0]
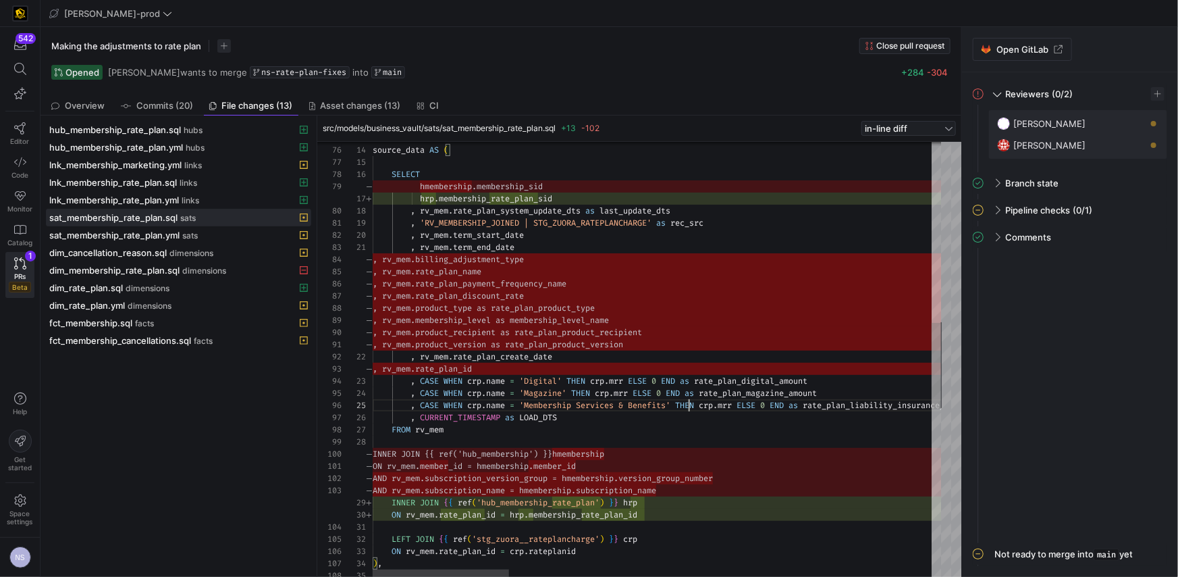
scroll to position [48, 316]
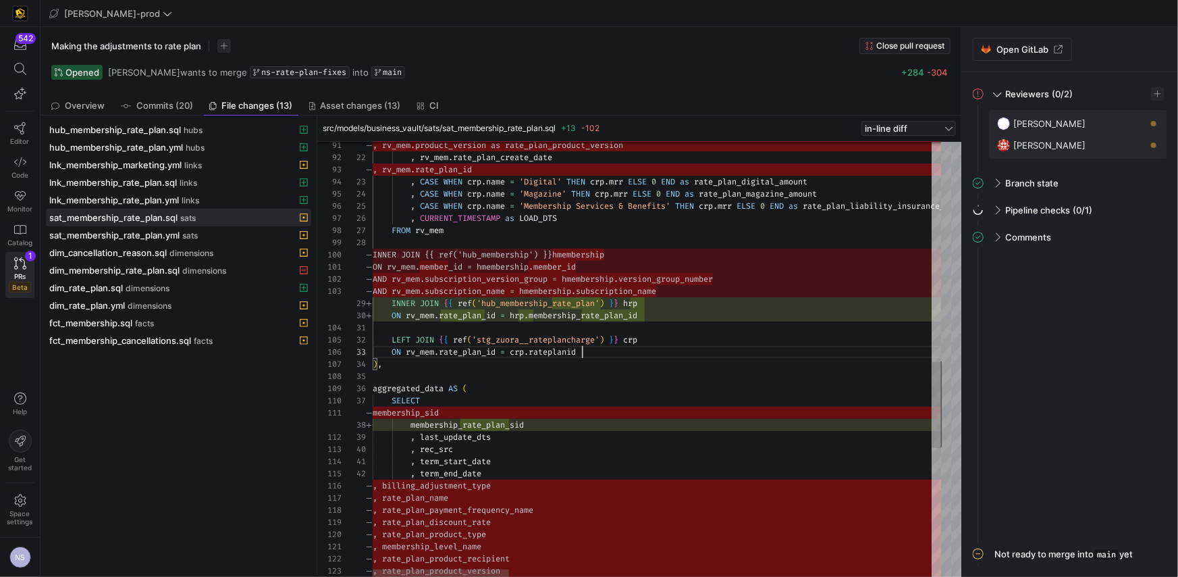
scroll to position [0, 0]
drag, startPoint x: 614, startPoint y: 354, endPoint x: 342, endPoint y: 332, distance: 272.3
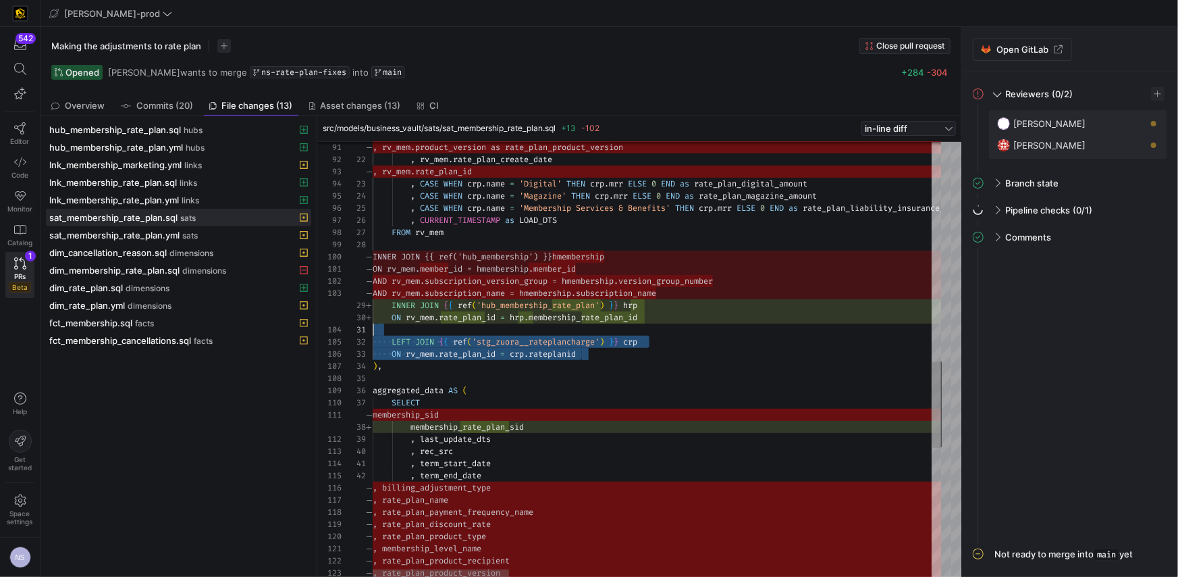
scroll to position [12, 271]
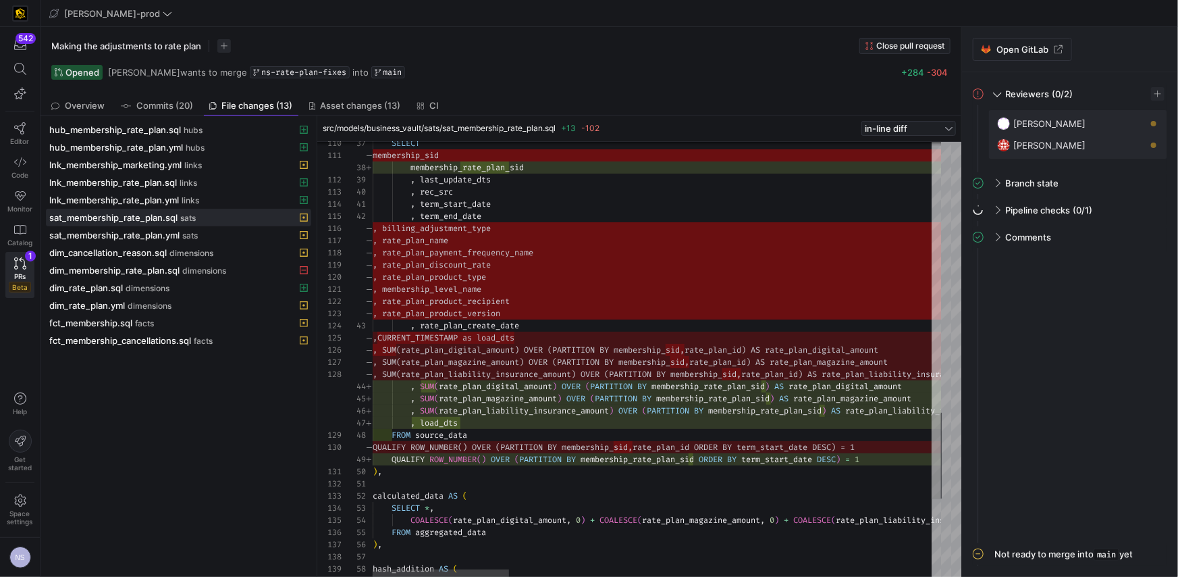
scroll to position [61, 263]
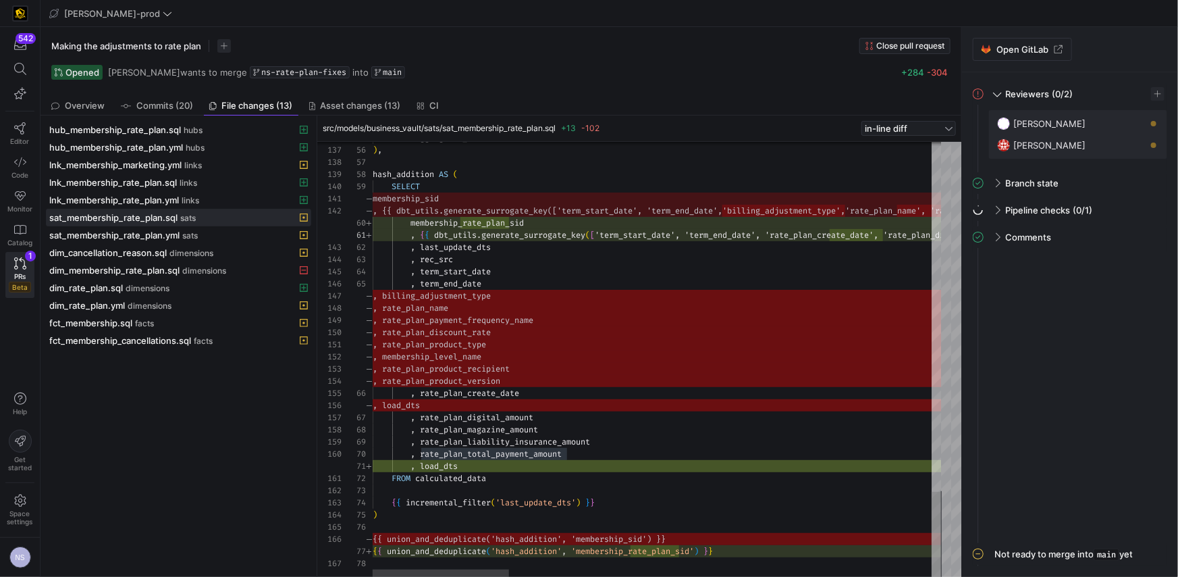
type textarea ", load_dts FROM calculated_data {{ incremental_filter('last_update_dts') }} ) {…"
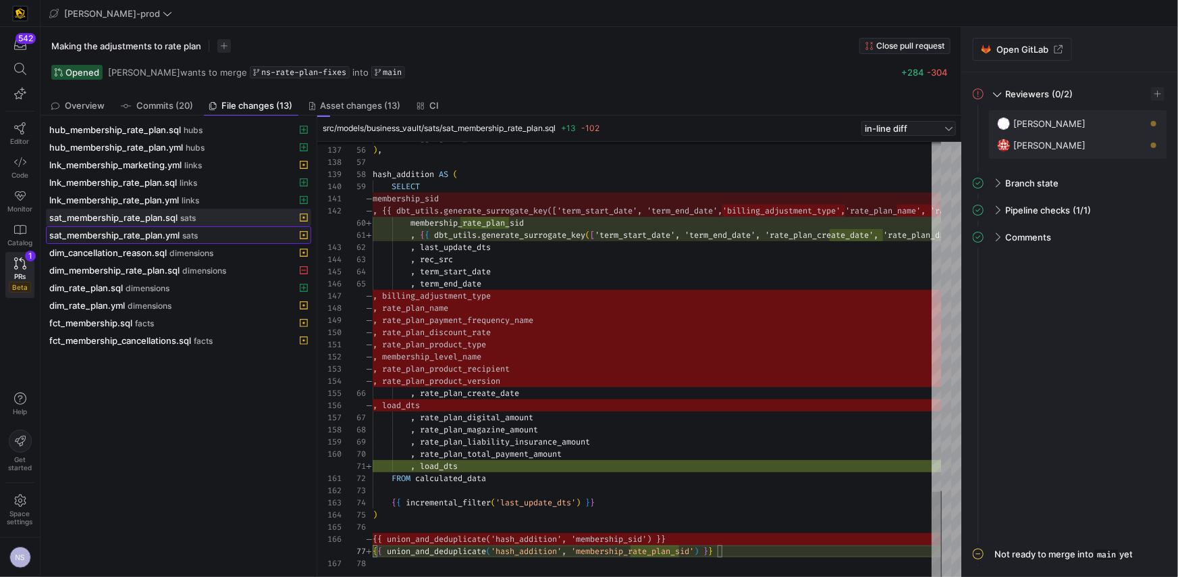
click at [236, 235] on div "sat_membership_rate_plan.yml sats" at bounding box center [163, 235] width 229 height 11
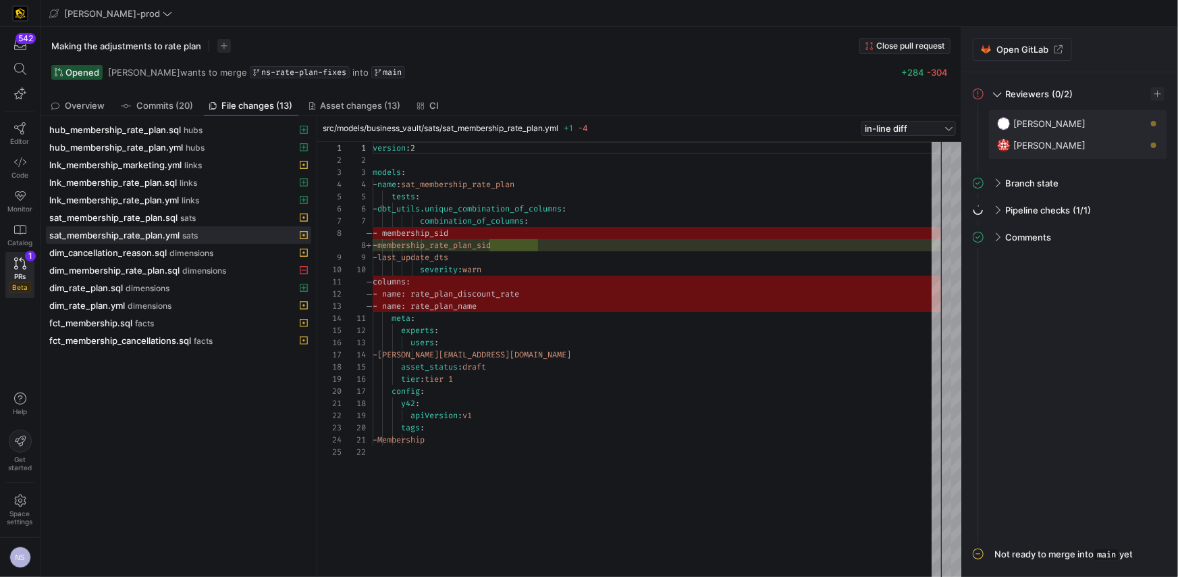
scroll to position [84, 185]
click at [570, 245] on div "version : 2 models : - name : sat_membership_rate_plan tests : - dbt_utils.uniq…" at bounding box center [657, 359] width 568 height 435
drag, startPoint x: 513, startPoint y: 308, endPoint x: 397, endPoint y: 289, distance: 117.6
click at [404, 290] on div "version : 2 models : - name : sat_membership_rate_plan tests : - dbt_utils.uniq…" at bounding box center [657, 359] width 568 height 435
click at [136, 269] on span "dim_membership_rate_plan.sql" at bounding box center [114, 270] width 130 height 11
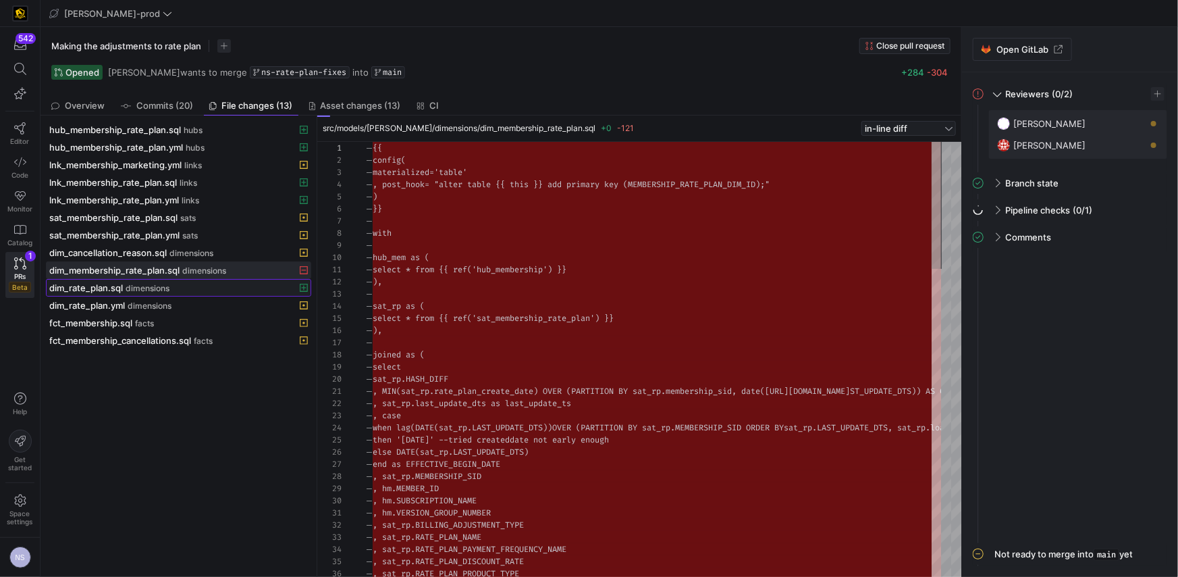
click at [151, 286] on span "dimensions" at bounding box center [148, 288] width 44 height 9
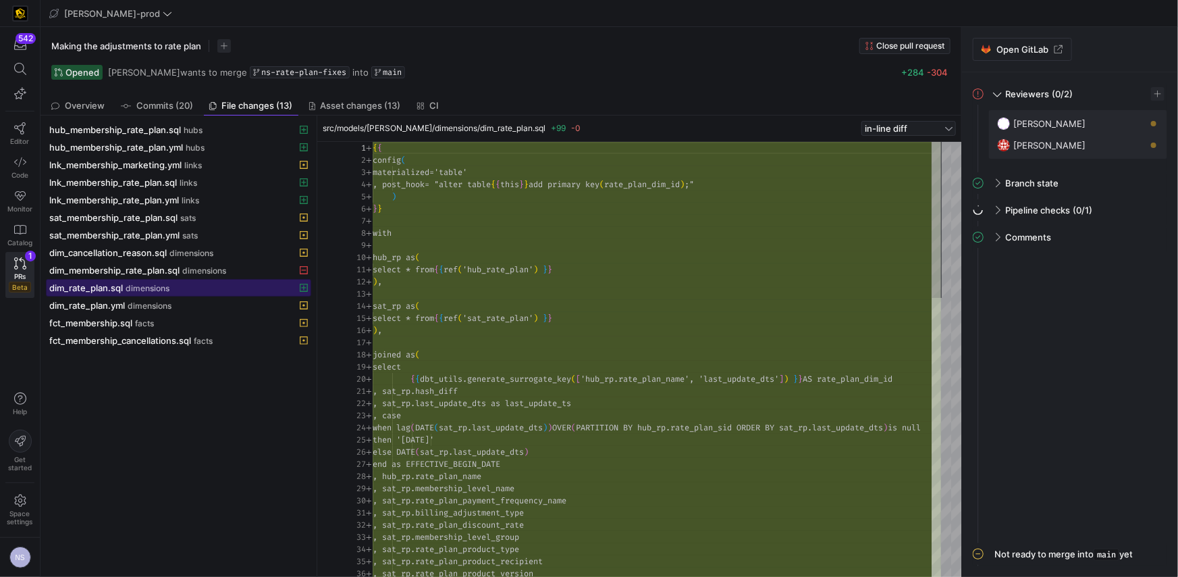
scroll to position [122, 0]
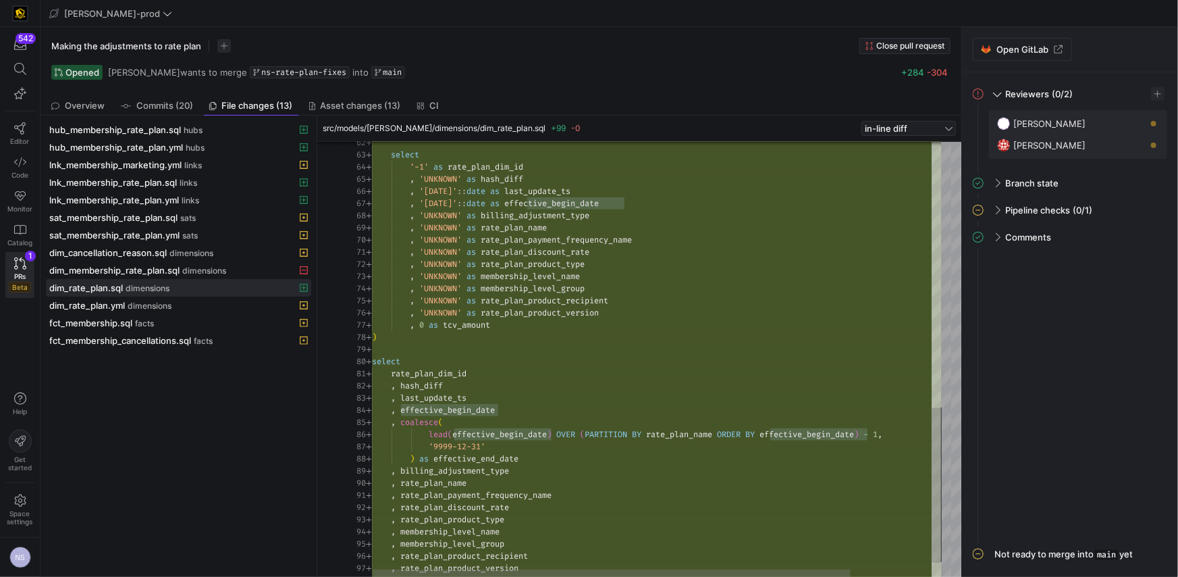
click at [469, 454] on div "select '-1' as rate_plan_dim_id , 'UNKNOWN' as hash_diff , '[DATE]' :: date as …" at bounding box center [704, 6] width 665 height 1223
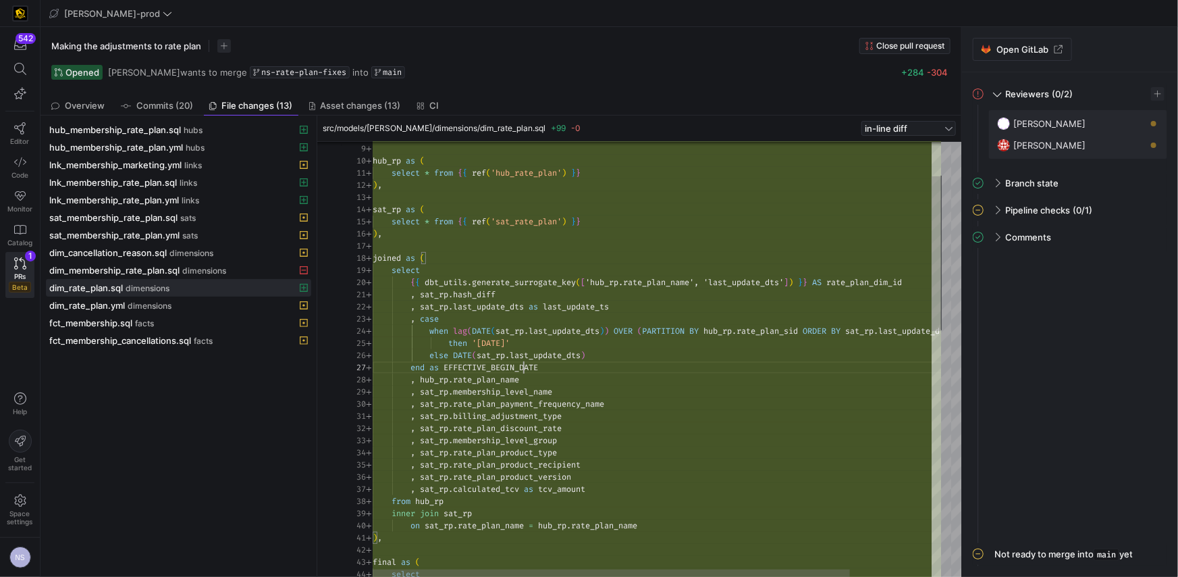
scroll to position [73, 169]
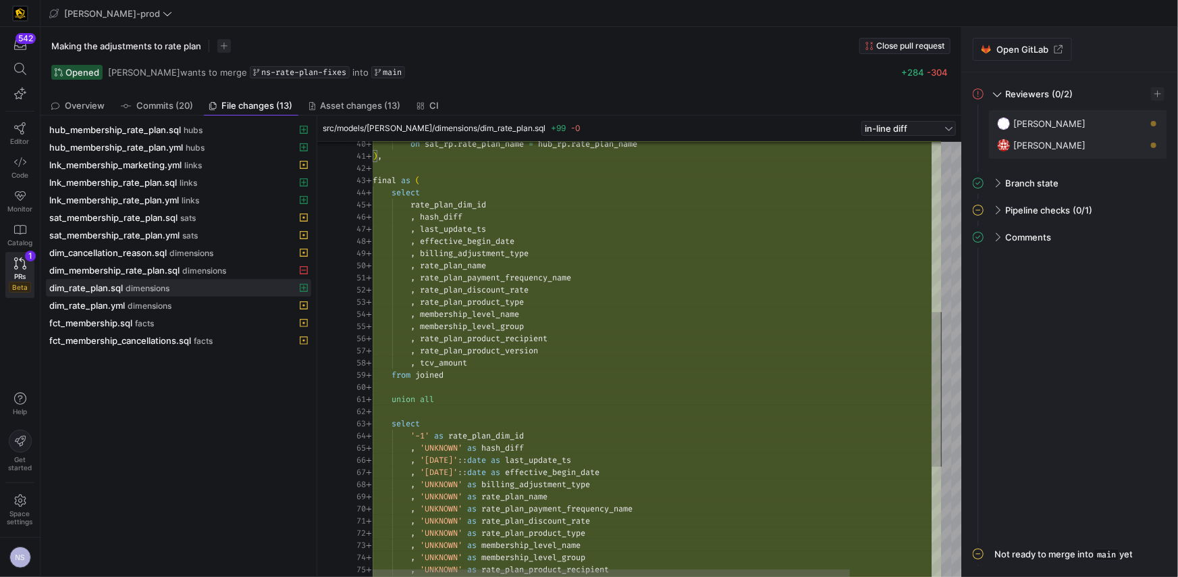
scroll to position [0, 151]
click at [525, 273] on div "select final as ( ) , on sat_rp . rate_plan_name = hub_rp . rate_plan_name rate…" at bounding box center [705, 275] width 665 height 1223
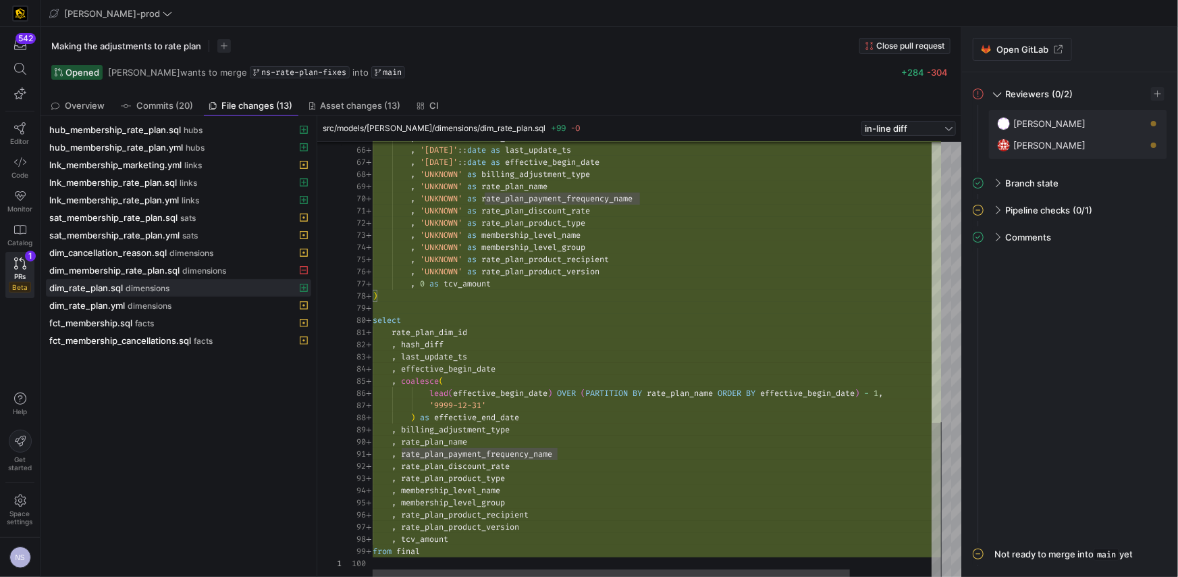
type textarea "rate_plan_dim_id , hash_diff , last_update_ts , effective_begin_date , coalesce…"
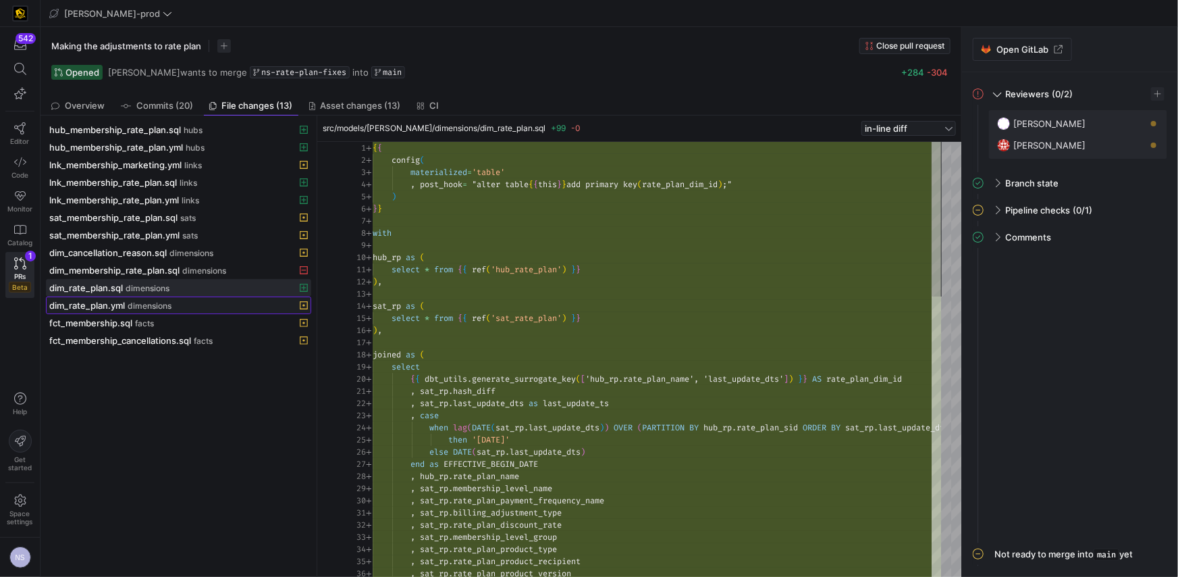
click at [260, 302] on div "dim_rate_plan.yml dimensions" at bounding box center [163, 305] width 229 height 11
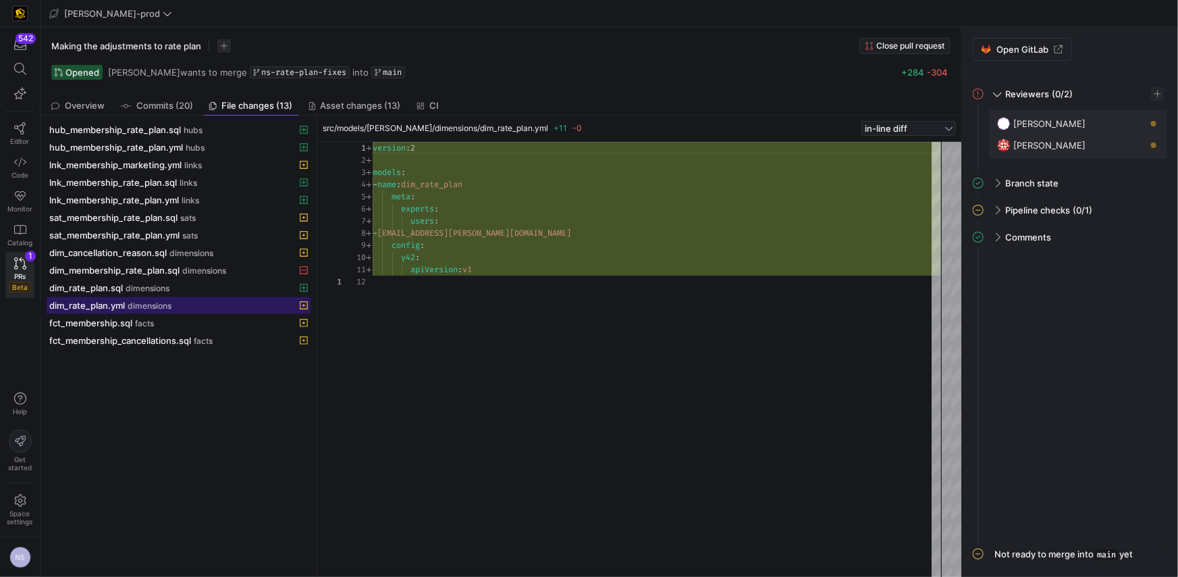
scroll to position [122, 0]
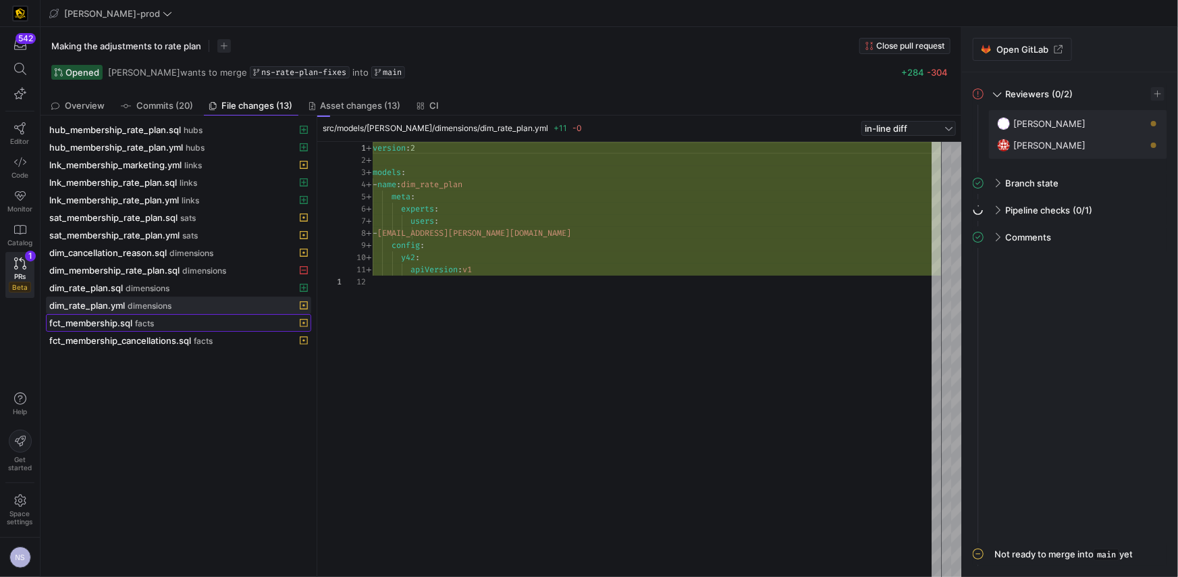
click at [172, 320] on div "fct_membership.sql facts" at bounding box center [163, 322] width 229 height 11
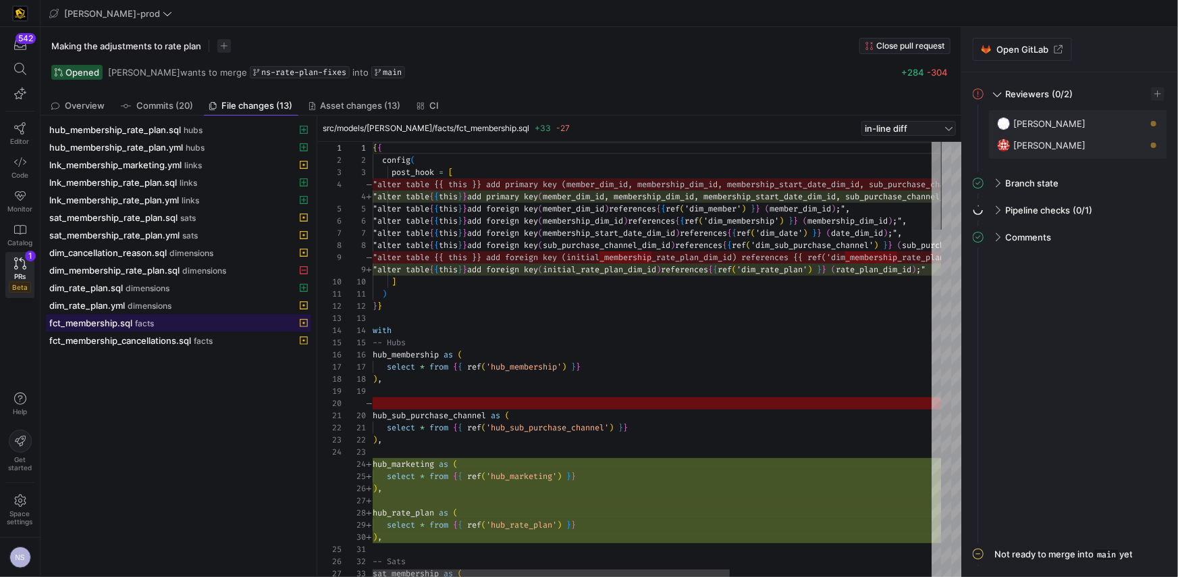
scroll to position [72, 0]
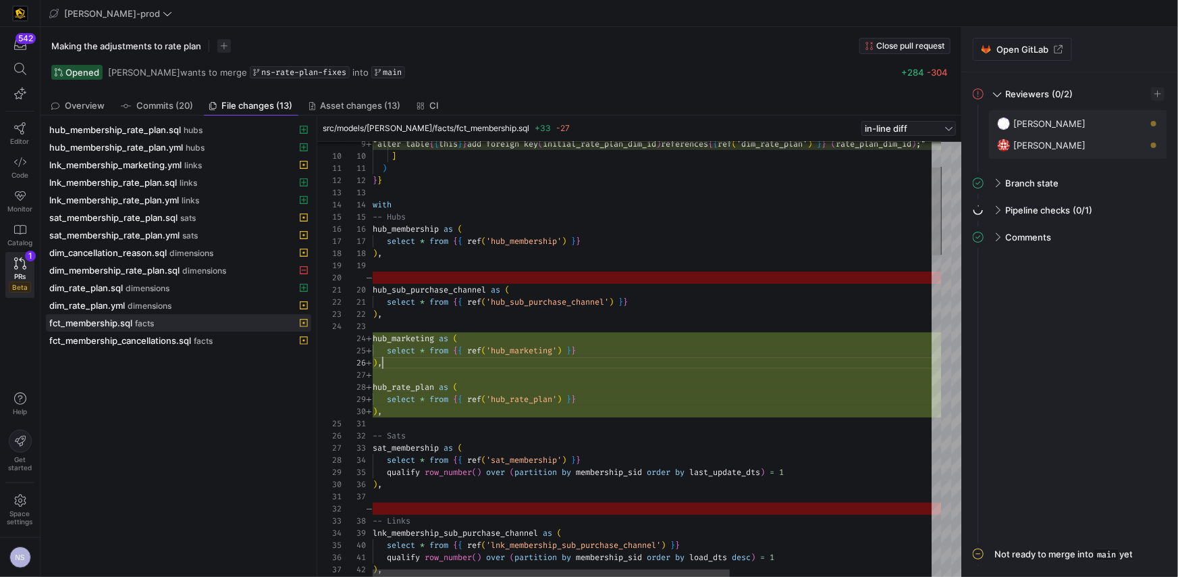
drag, startPoint x: 429, startPoint y: 216, endPoint x: 366, endPoint y: 217, distance: 62.8
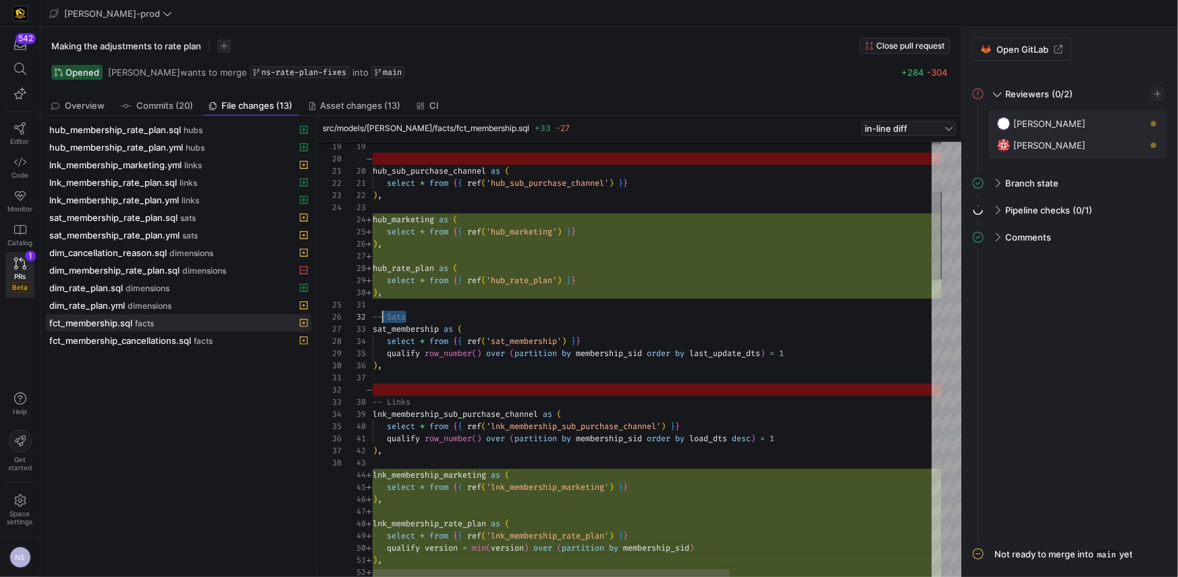
scroll to position [12, 0]
drag, startPoint x: 425, startPoint y: 313, endPoint x: 342, endPoint y: 321, distance: 84.2
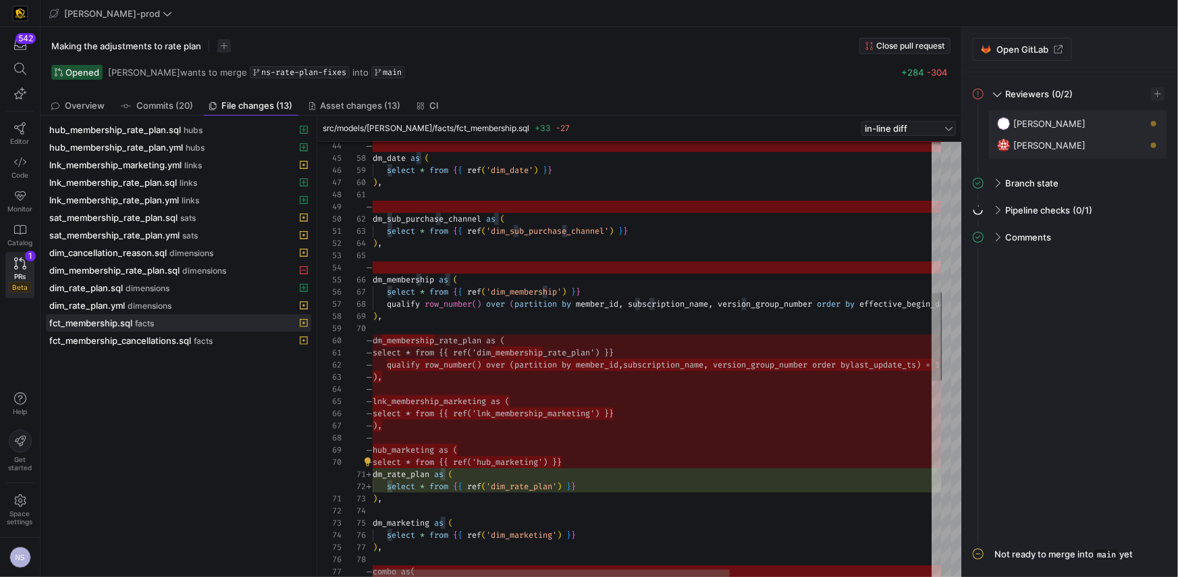
click at [468, 456] on div "dm_date as ( select * from { { ref ( 'dim_date' ) } } ) , dm_sub_purchase_chann…" at bounding box center [817, 471] width 889 height 2147
click at [462, 408] on div "dm_date as ( select * from { { ref ( 'dim_date' ) } } ) , dm_sub_purchase_chann…" at bounding box center [817, 471] width 889 height 2147
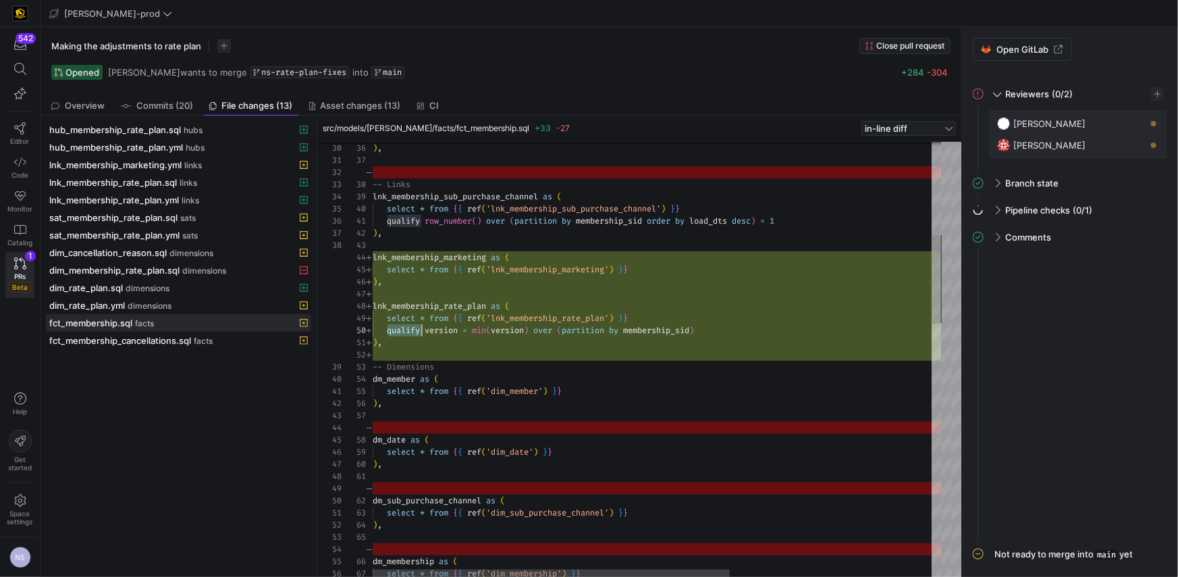
scroll to position [0, 9]
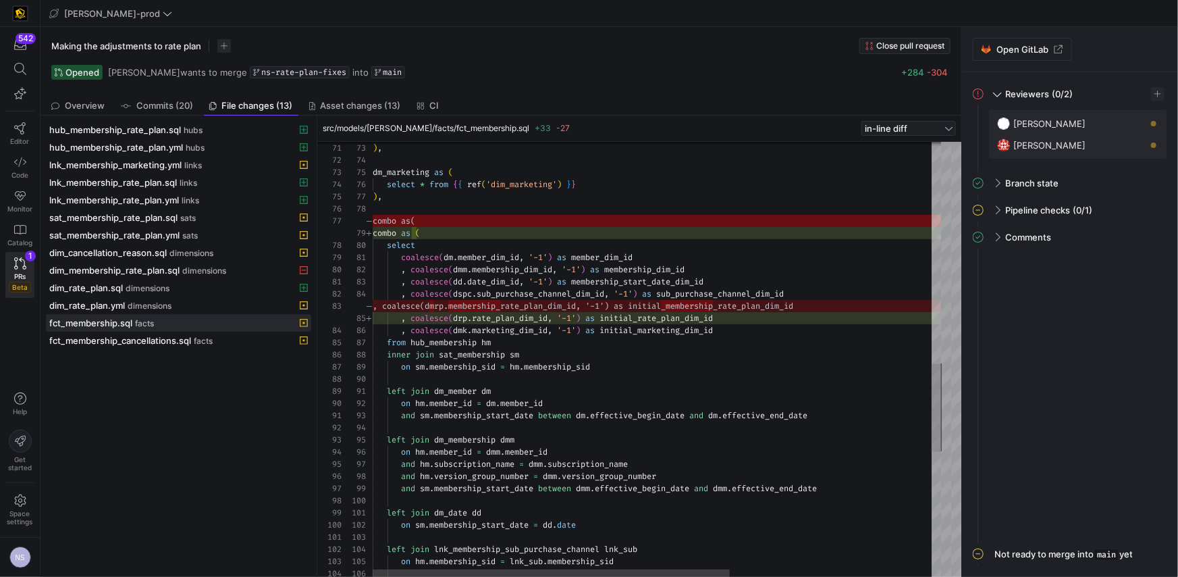
click at [656, 315] on div ") , dm_marketing as ( select * from { { ref ( 'dim_marketing' ) } } ) , combo a…" at bounding box center [817, 121] width 889 height 2147
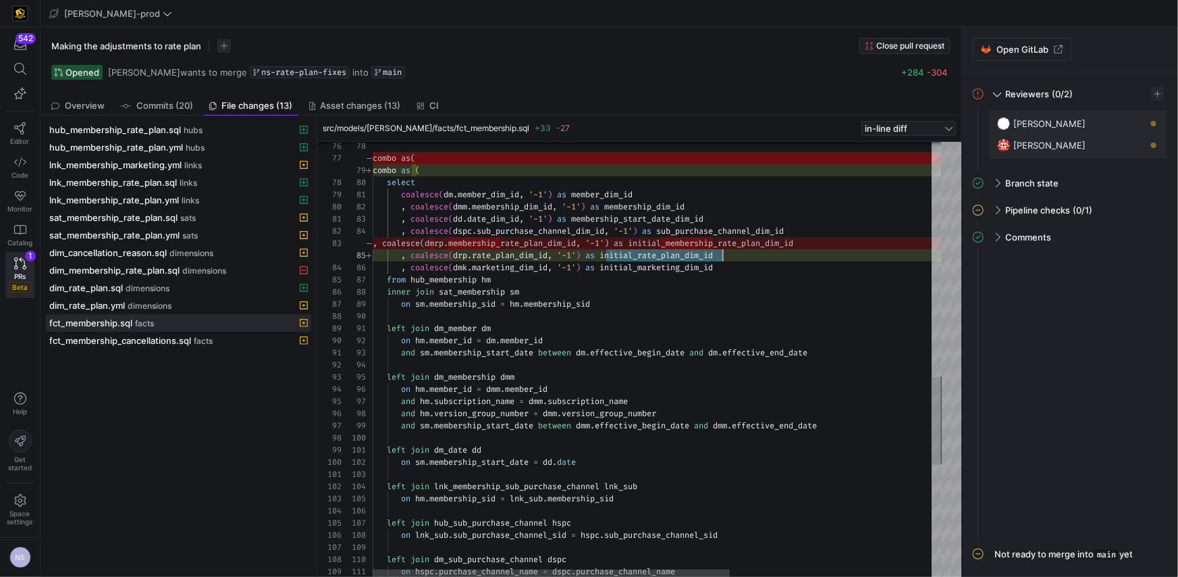
click at [550, 323] on div "combo as ( select coalesce ( dm . member_dim_id , '-1' ) as member_dim_id , coa…" at bounding box center [817, 58] width 889 height 2147
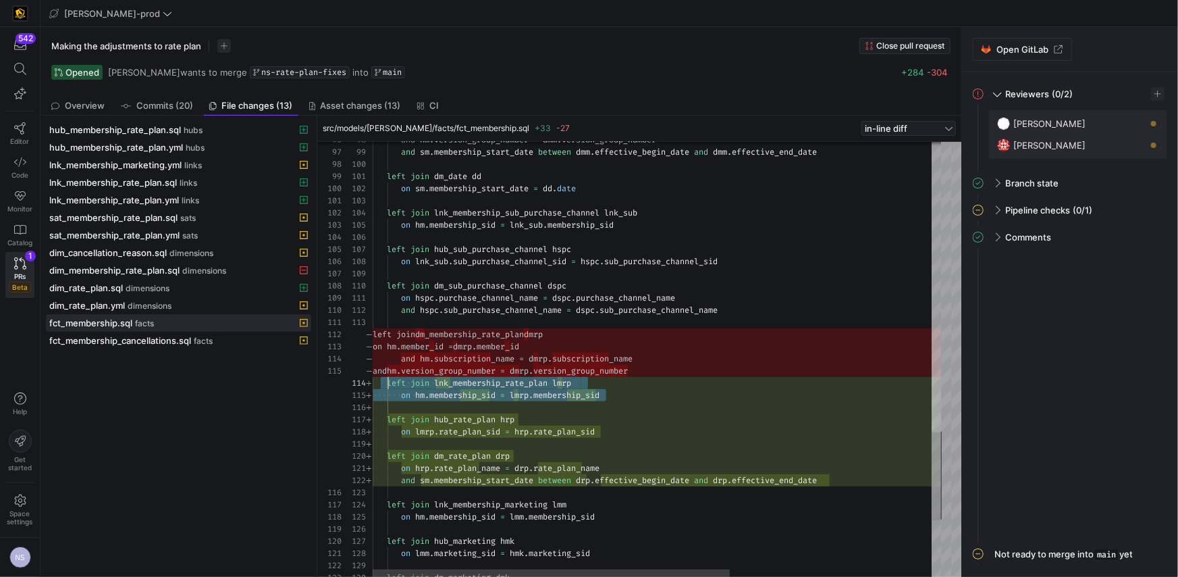
scroll to position [36, 0]
drag, startPoint x: 628, startPoint y: 396, endPoint x: 395, endPoint y: 384, distance: 233.2
click at [368, 378] on div "98 99 100 101 102 103 104 105 106 107 108 109 110 111 112 113 114 115 116 117 1…" at bounding box center [641, 359] width 599 height 435
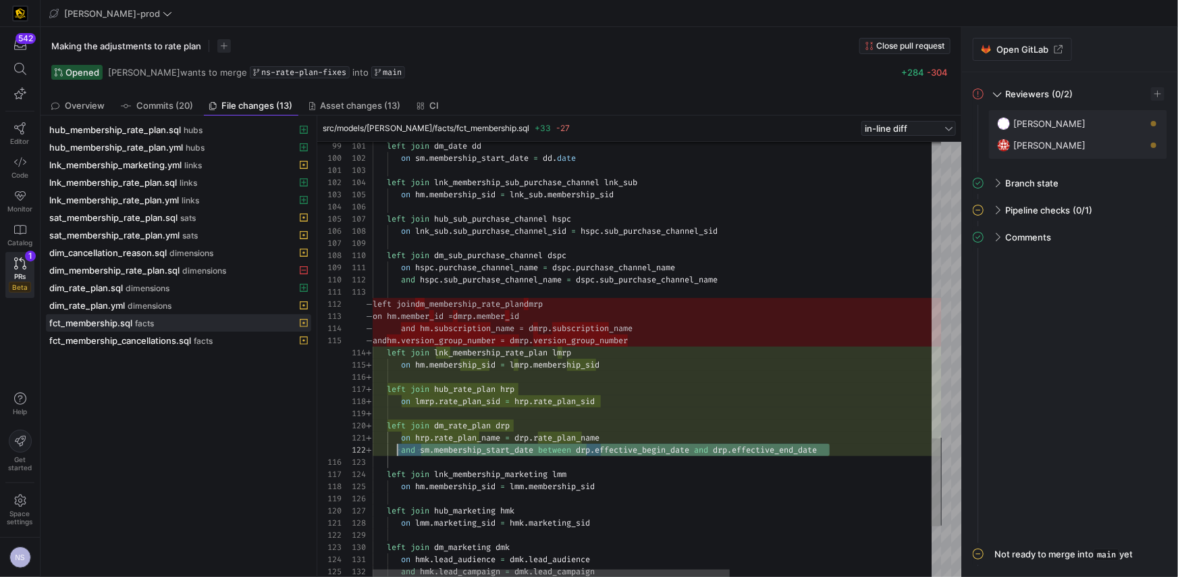
scroll to position [12, 24]
drag, startPoint x: 834, startPoint y: 449, endPoint x: 398, endPoint y: 451, distance: 436.8
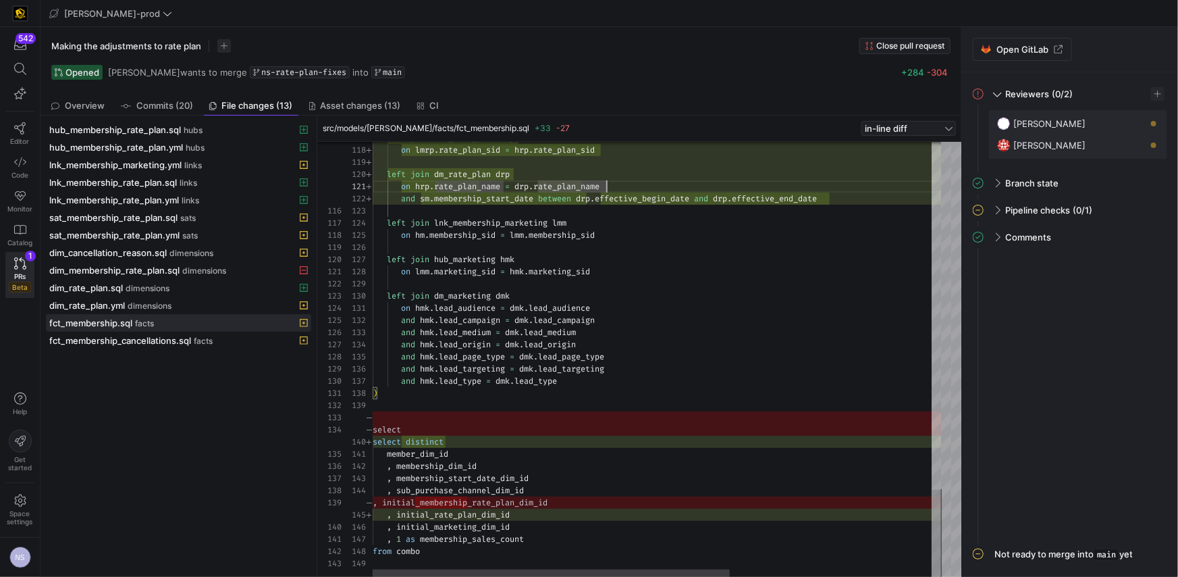
type textarea "member_dim_id , membership_dim_id , membership_start_date_dim_id , sub_purchase…"
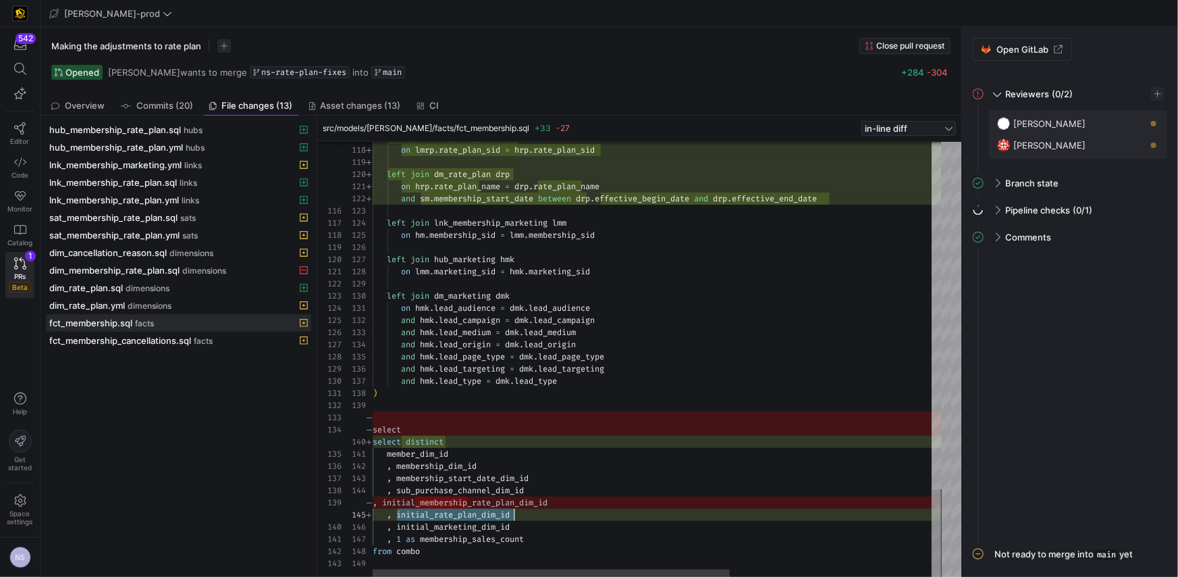
scroll to position [0, 78]
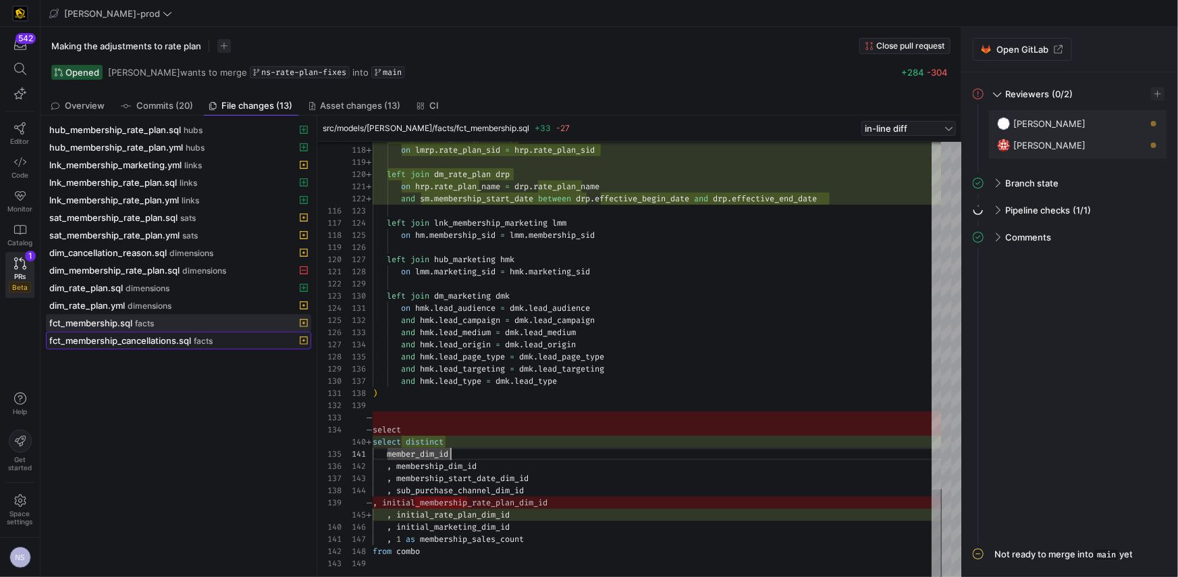
click at [191, 340] on span "fct_membership_cancellations.sql" at bounding box center [120, 340] width 142 height 11
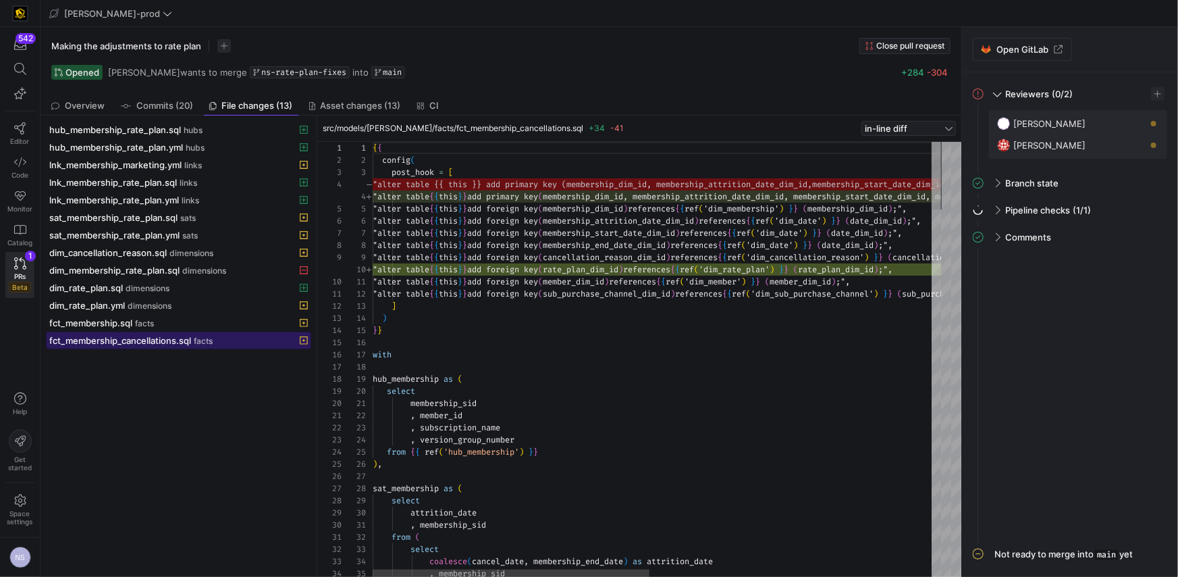
scroll to position [61, 0]
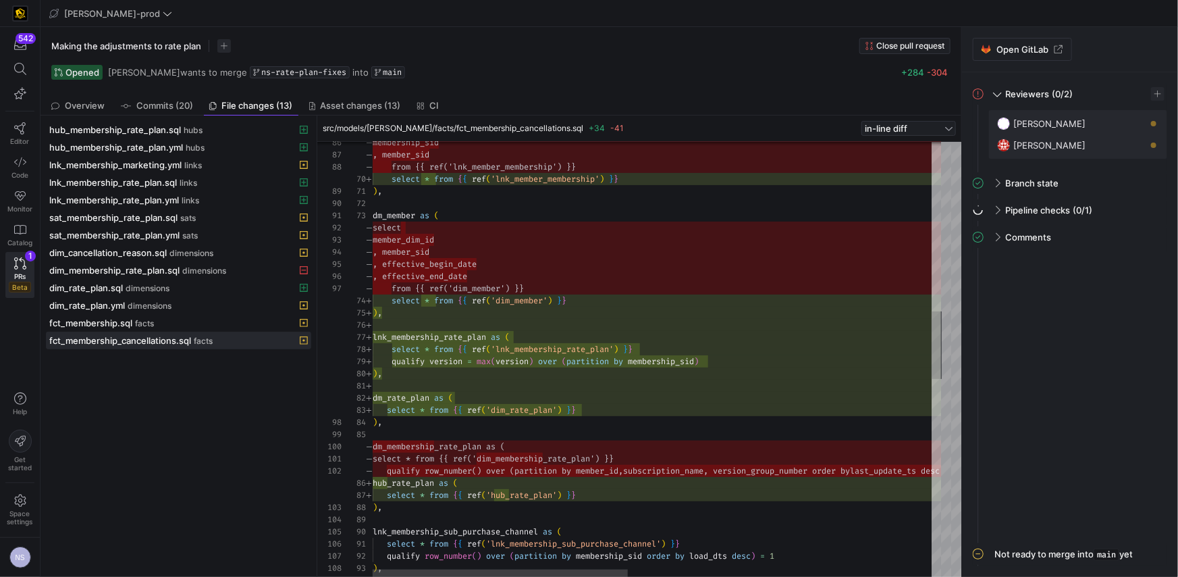
click at [514, 360] on div "select * from { { ref ( 'lnk_member_membership' ) } } ) , dm_member as ( select…" at bounding box center [995, 450] width 1244 height 2791
click at [732, 362] on div "select * from { { ref ( 'lnk_member_membership' ) } } ) , dm_member as ( select…" at bounding box center [995, 450] width 1244 height 2791
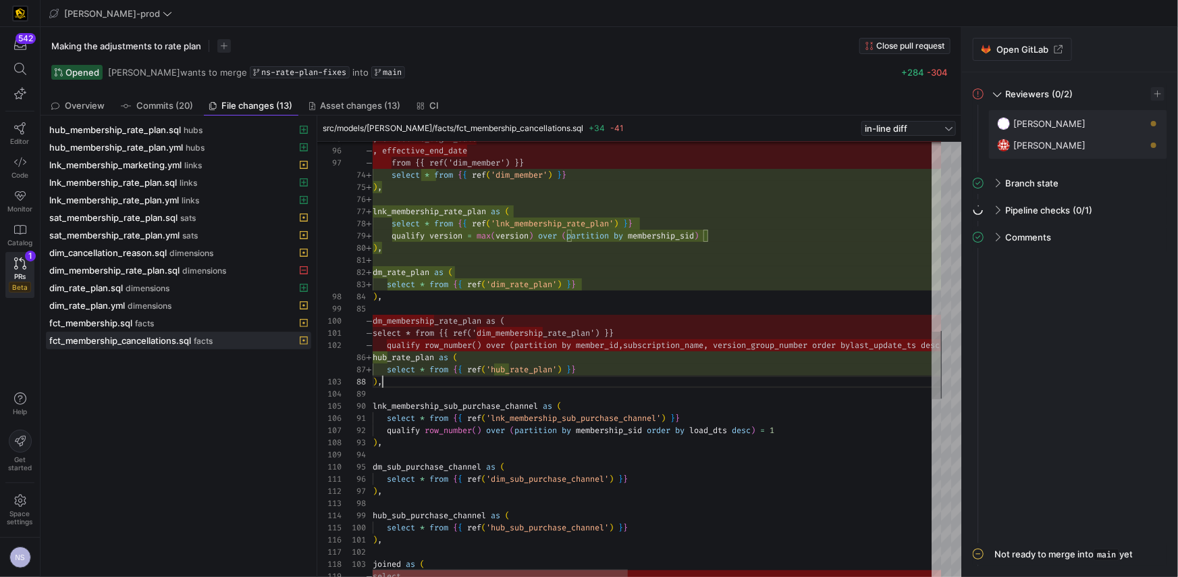
scroll to position [84, 9]
click at [424, 387] on div "select * from { { ref ( 'dim_member' ) } } ) , lnk_membership_rate_plan as ( se…" at bounding box center [995, 324] width 1244 height 2791
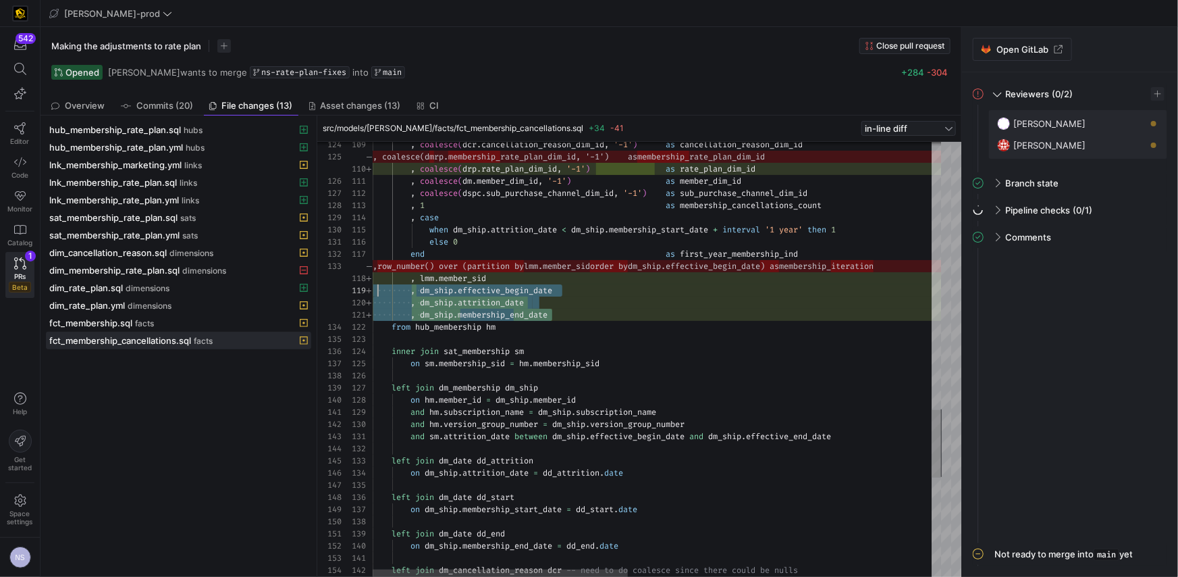
scroll to position [97, 0]
drag, startPoint x: 564, startPoint y: 315, endPoint x: 365, endPoint y: 289, distance: 200.2
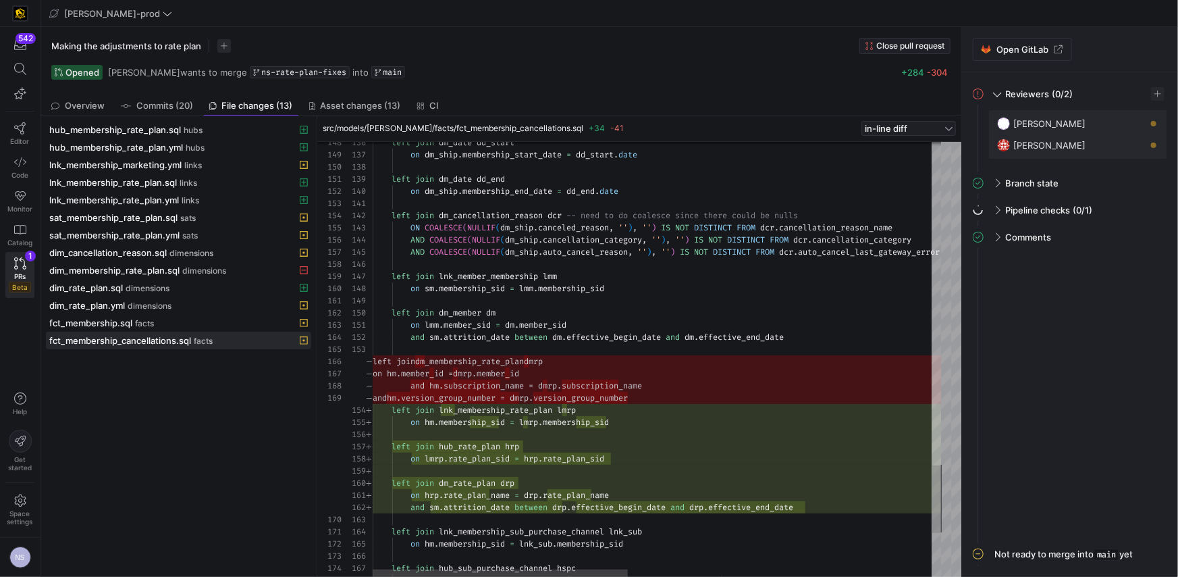
scroll to position [48, 228]
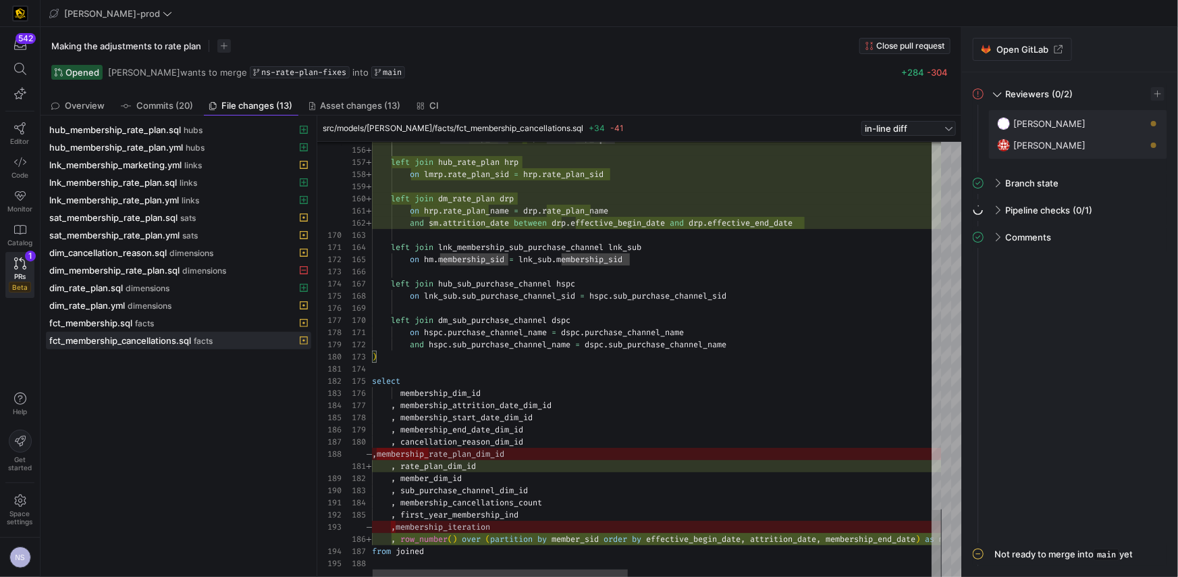
type textarea ", rate_plan_dim_id , member_dim_id , sub_purchase_channel_dim_id , membership_c…"
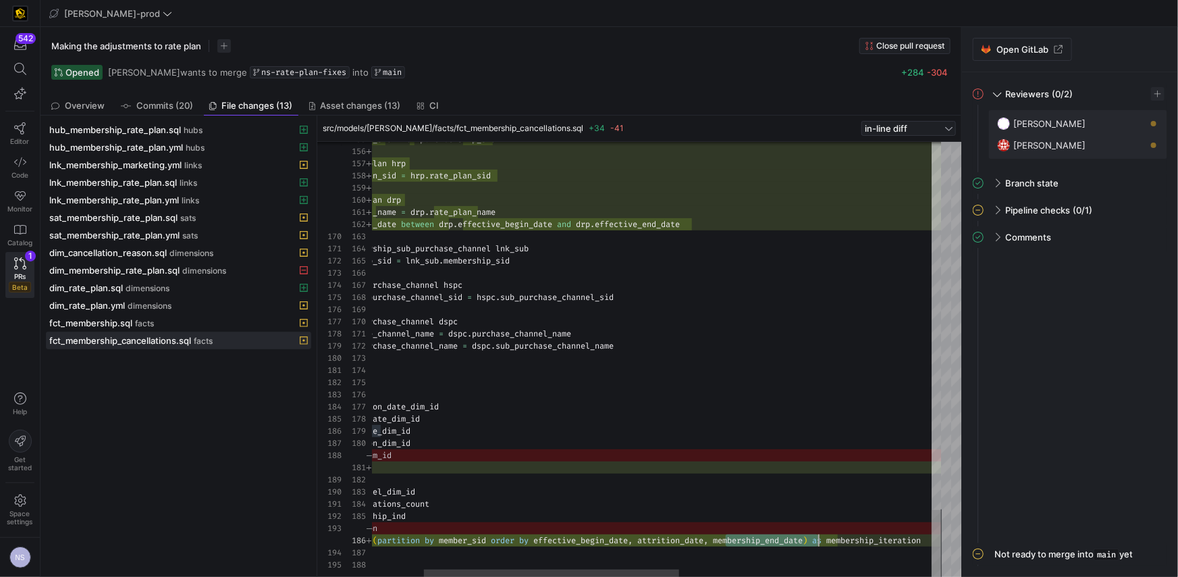
scroll to position [61, 559]
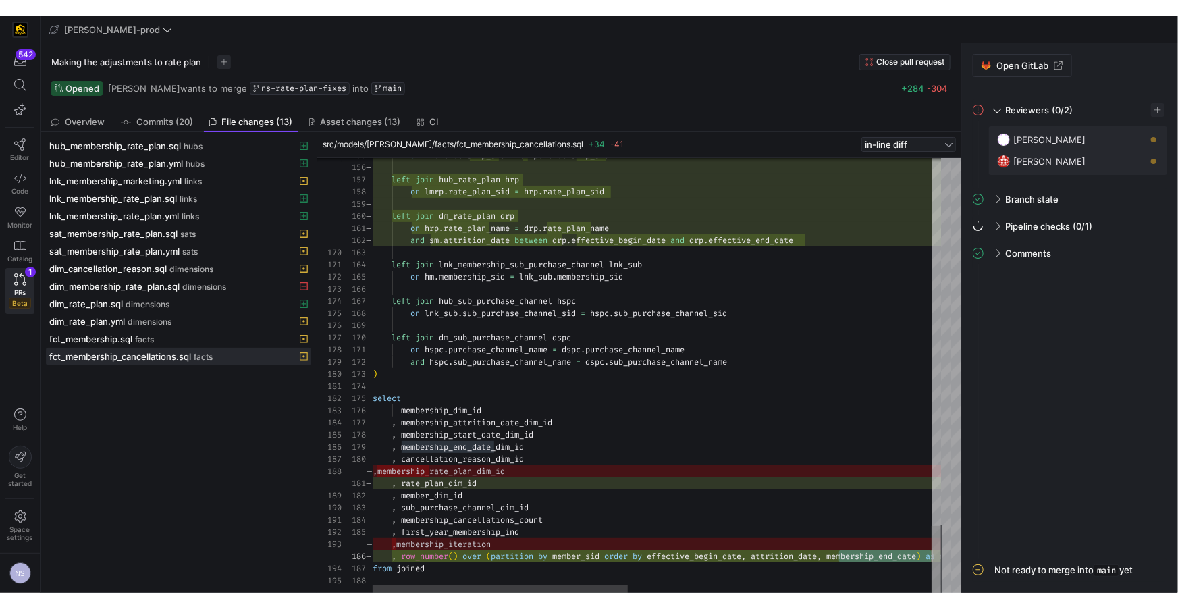
scroll to position [24, 161]
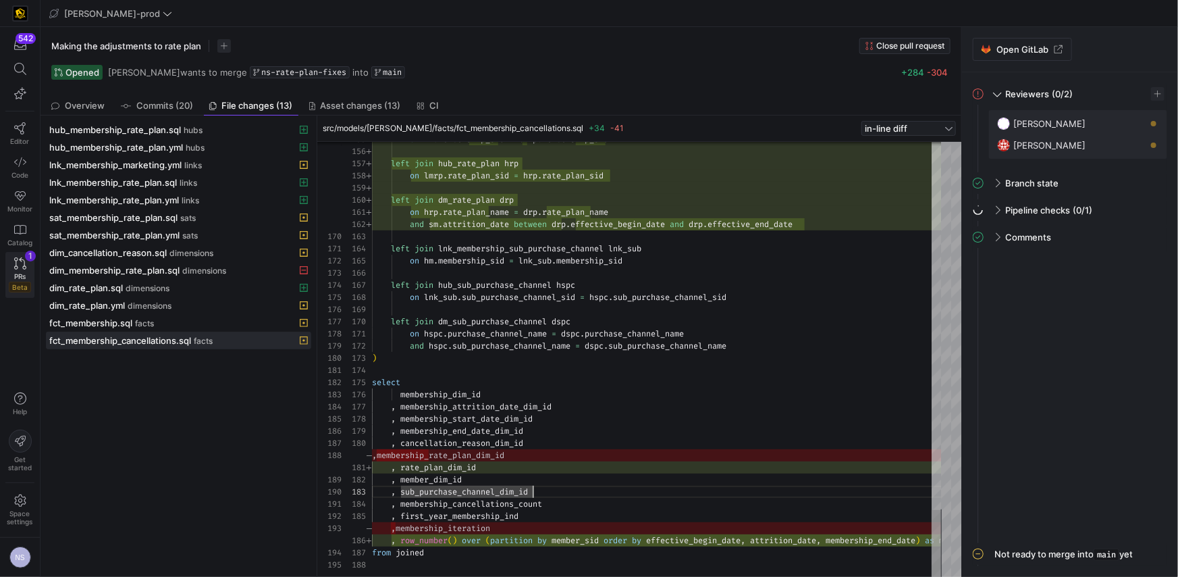
click at [26, 272] on span "PRs" at bounding box center [19, 276] width 11 height 8
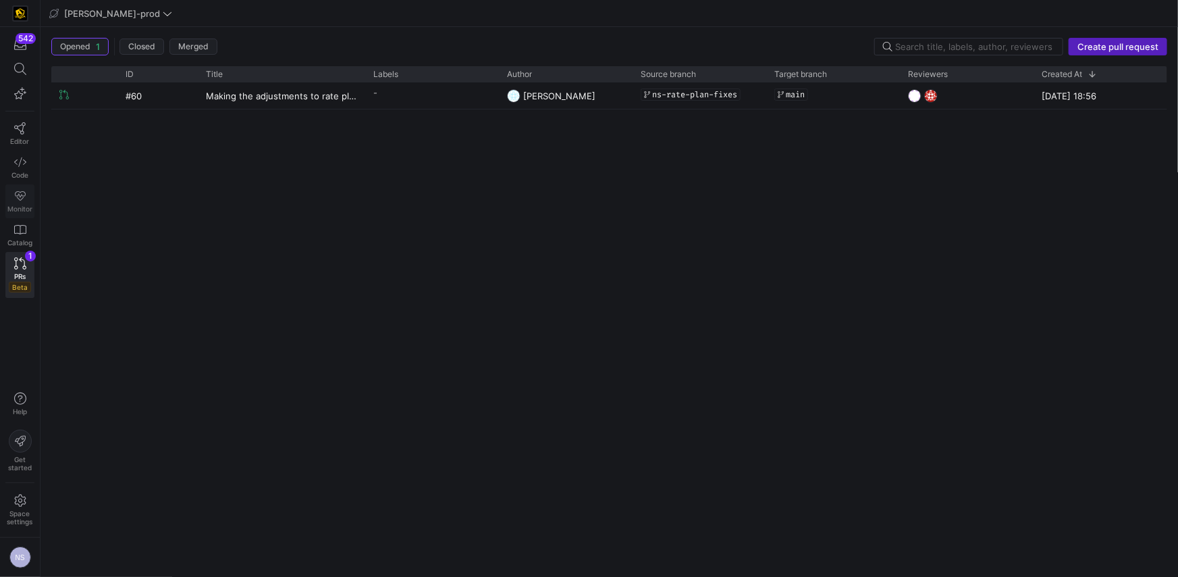
click at [22, 191] on icon at bounding box center [20, 195] width 11 height 9
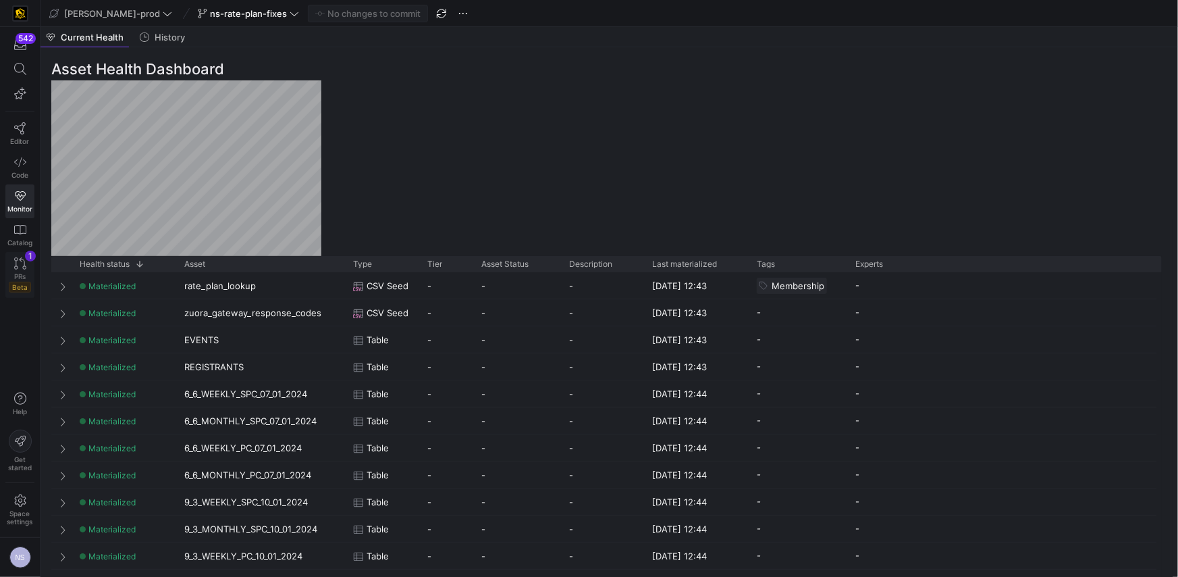
click at [13, 278] on div "PRs Beta" at bounding box center [20, 282] width 22 height 20
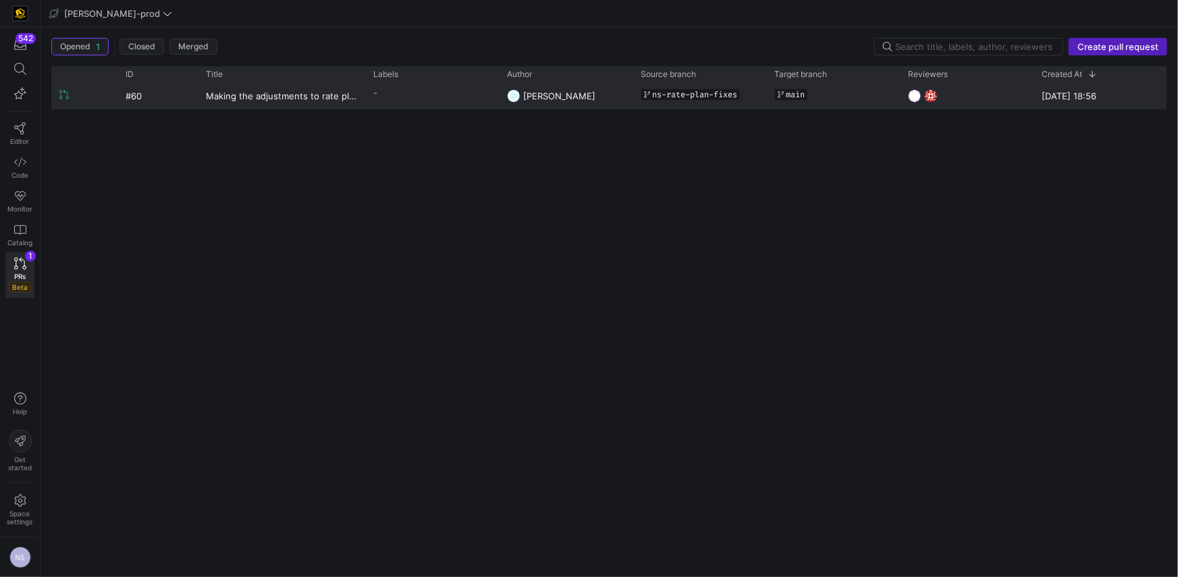
click at [404, 92] on y42-pull-request-list-view-label-cell-renderer "-" at bounding box center [431, 93] width 117 height 20
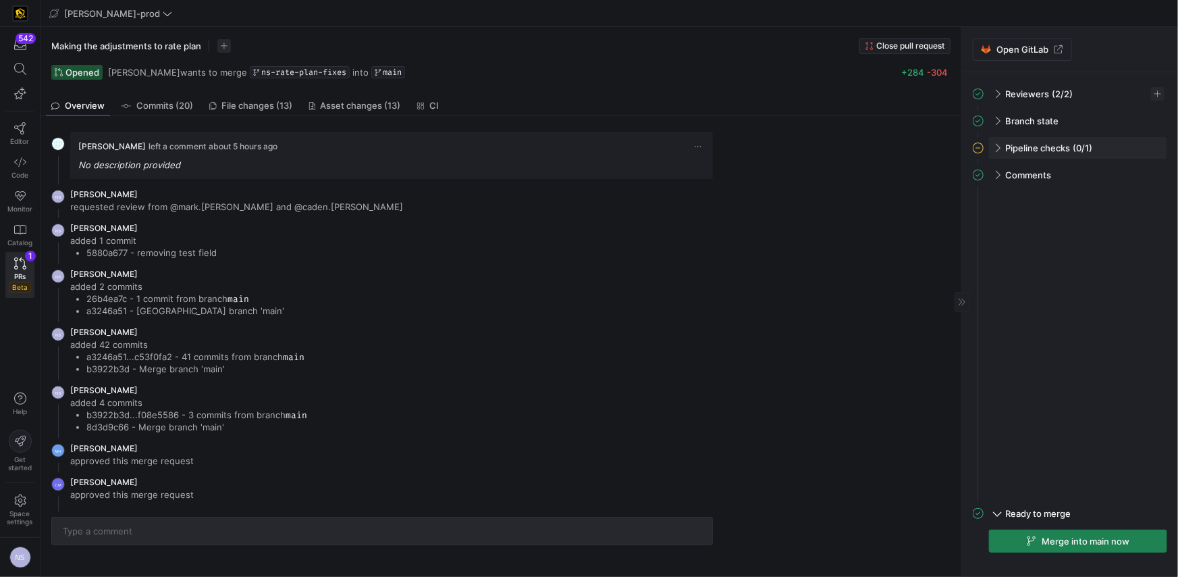
click at [1073, 145] on div "Pipeline checks (0/1)" at bounding box center [1078, 148] width 178 height 22
click at [1139, 176] on div "Y42 CI check 19m ago" at bounding box center [1078, 176] width 178 height 24
click at [1148, 175] on span "button" at bounding box center [1150, 176] width 14 height 14
click at [1102, 192] on span "Open" at bounding box center [1102, 194] width 94 height 11
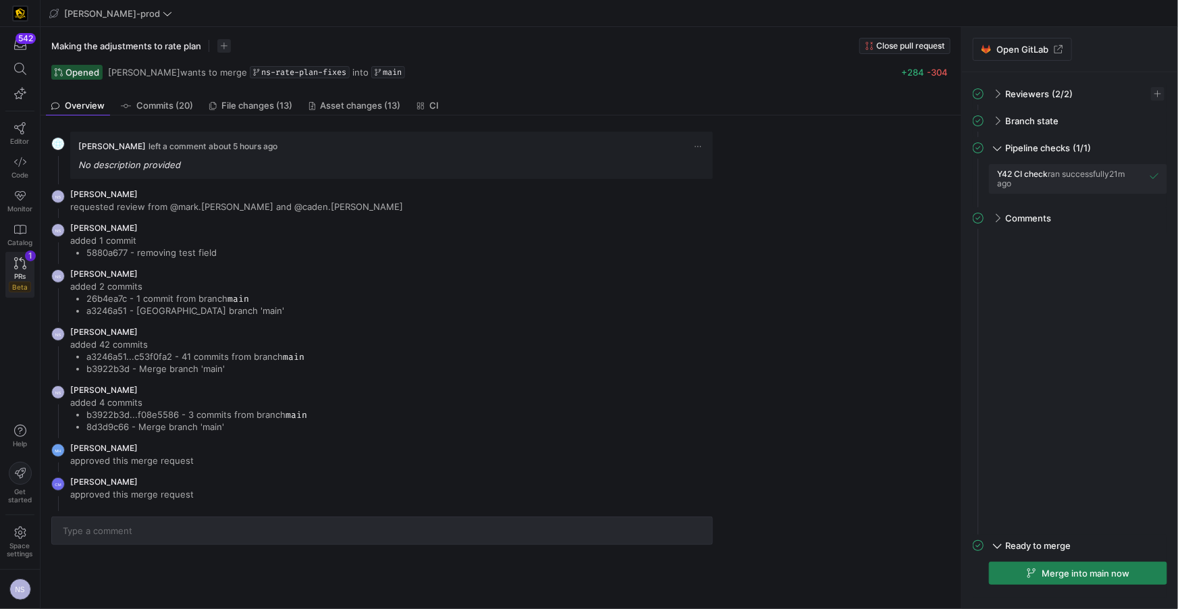
click at [18, 265] on icon at bounding box center [20, 263] width 12 height 12
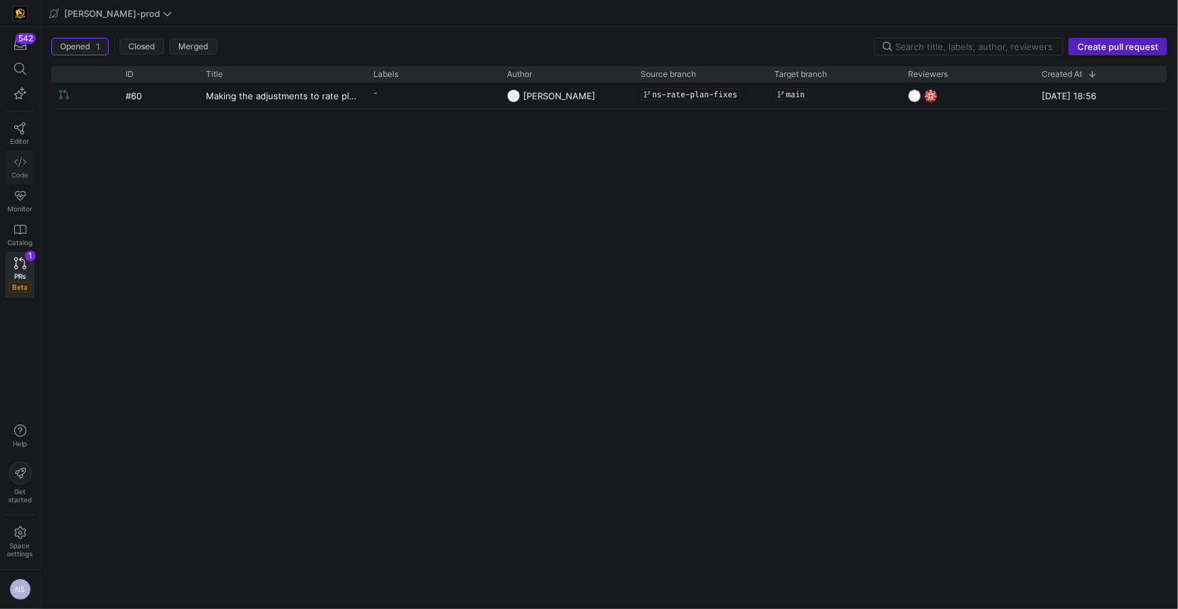
click at [17, 171] on span "Code" at bounding box center [19, 175] width 17 height 8
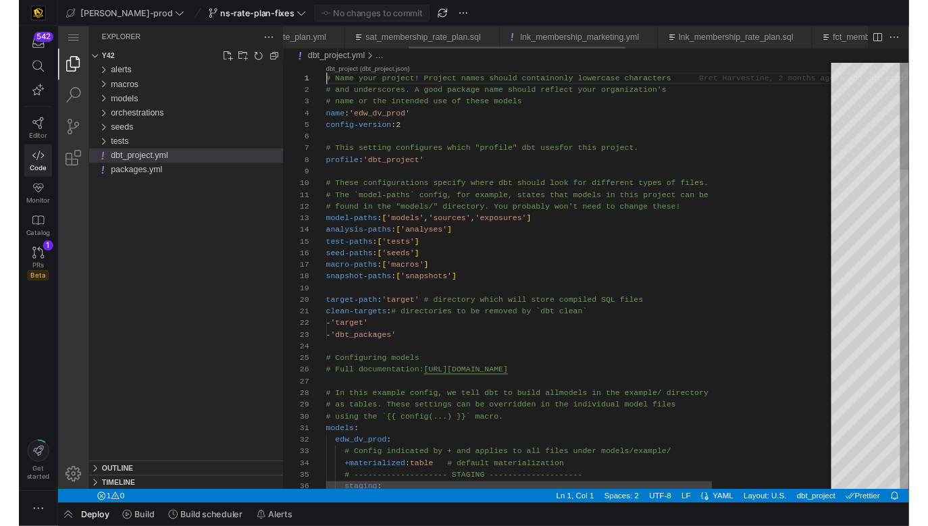
scroll to position [0, 353]
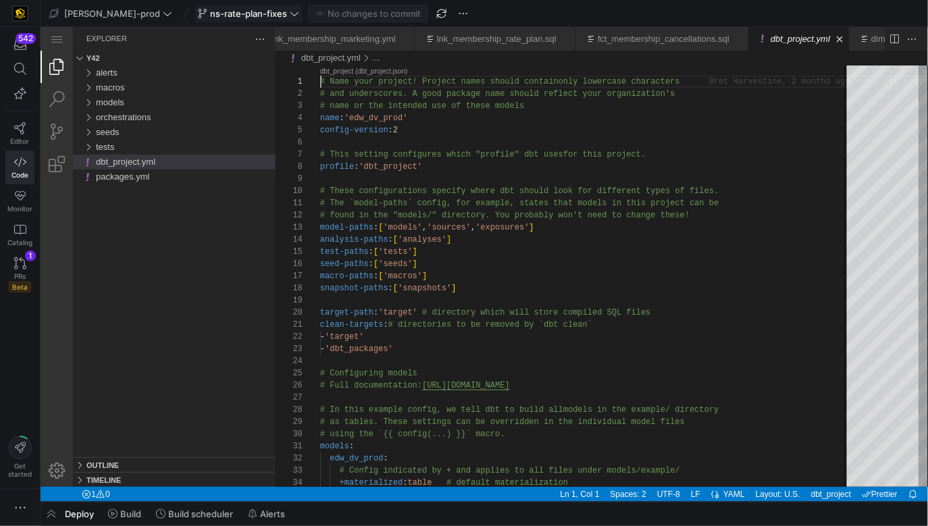
click at [211, 11] on span "ns-rate-plan-fixes" at bounding box center [248, 13] width 77 height 11
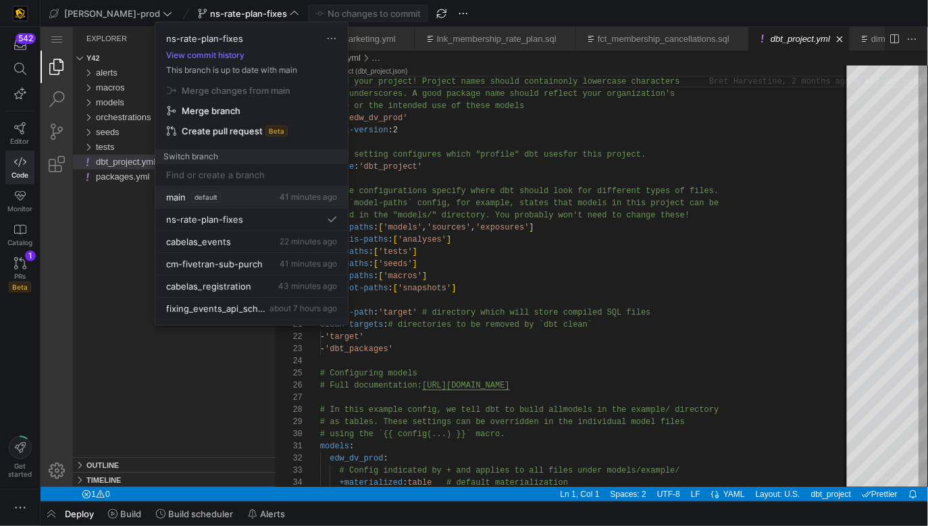
click at [217, 196] on span "default" at bounding box center [206, 197] width 30 height 11
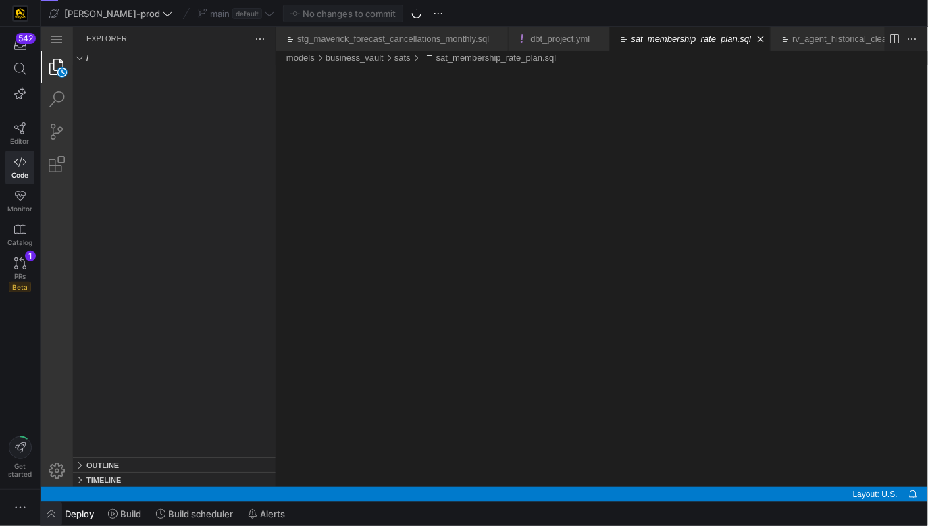
click at [52, 512] on span "button" at bounding box center [52, 513] width 22 height 23
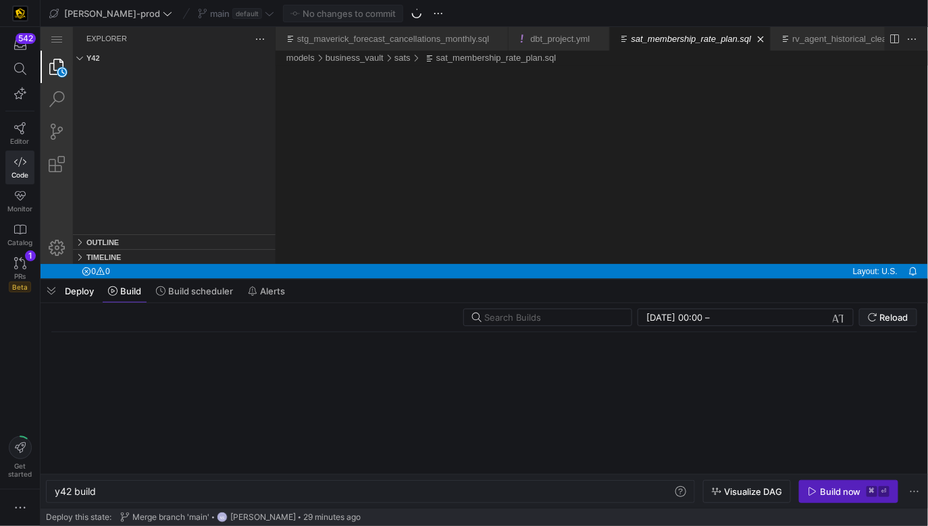
scroll to position [0, 41]
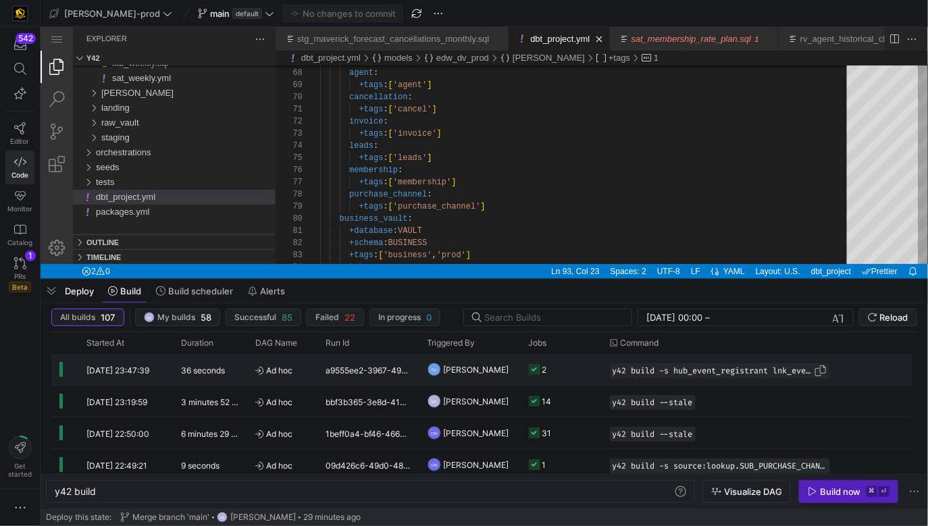
click at [820, 371] on span "button" at bounding box center [821, 371] width 14 height 14
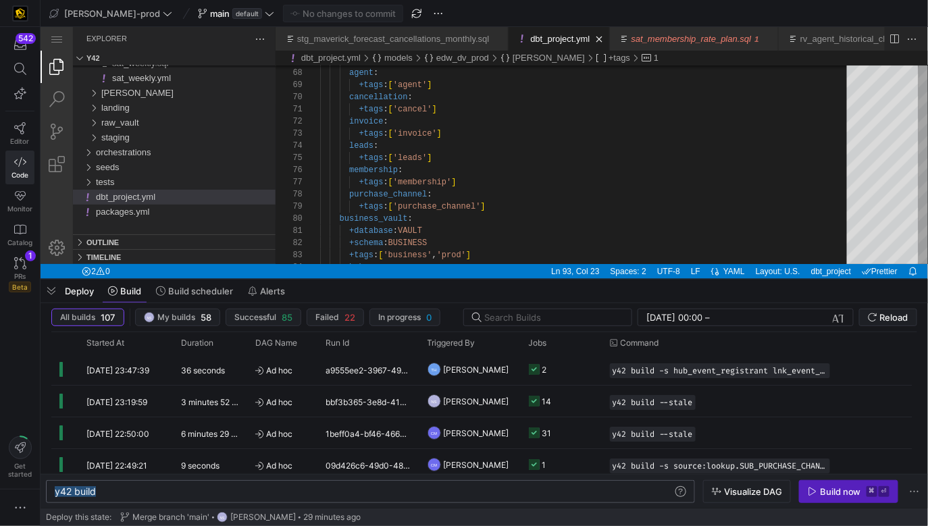
drag, startPoint x: 113, startPoint y: 491, endPoint x: 45, endPoint y: 491, distance: 67.5
click at [55, 491] on div "y42 build" at bounding box center [364, 491] width 619 height 11
type textarea "y42 build -s hub_event_registrant lnk_event_registration --full-refresh"
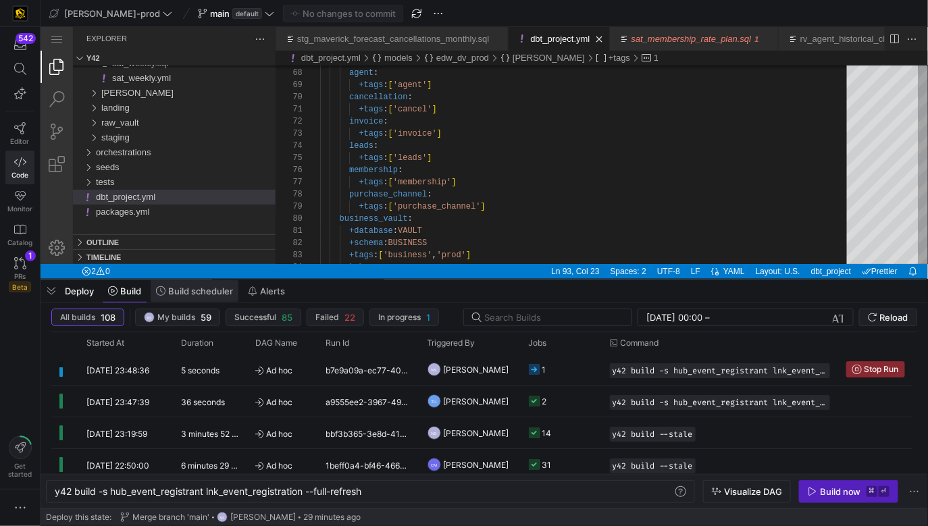
click at [190, 295] on span "Build scheduler" at bounding box center [200, 291] width 65 height 11
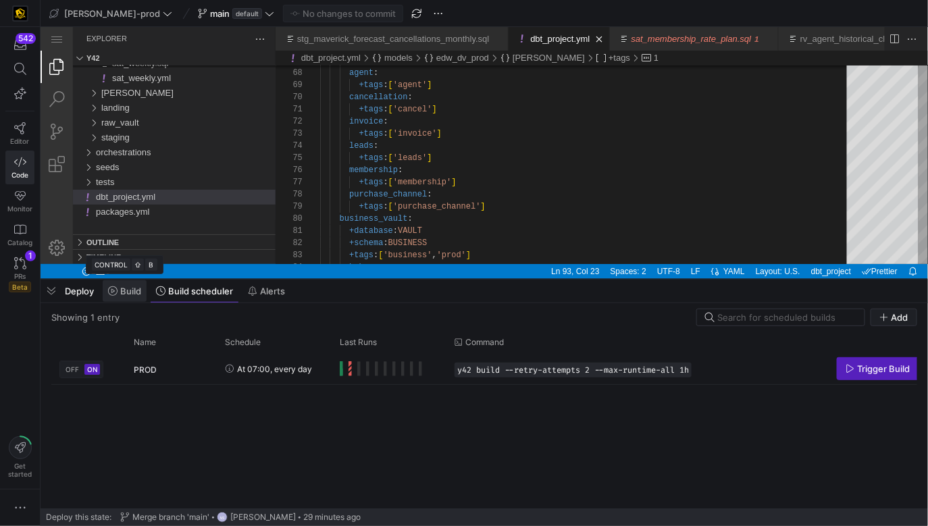
click at [128, 288] on span "Build" at bounding box center [130, 291] width 21 height 11
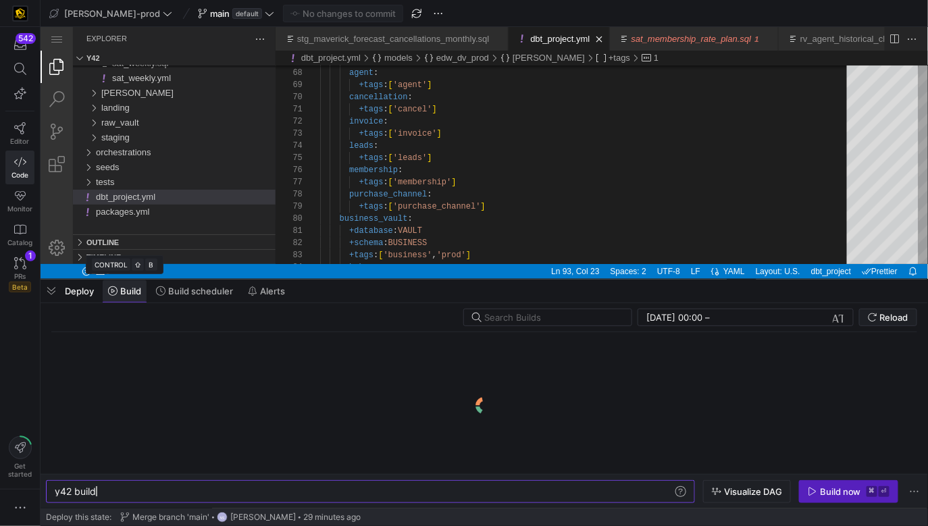
scroll to position [0, 41]
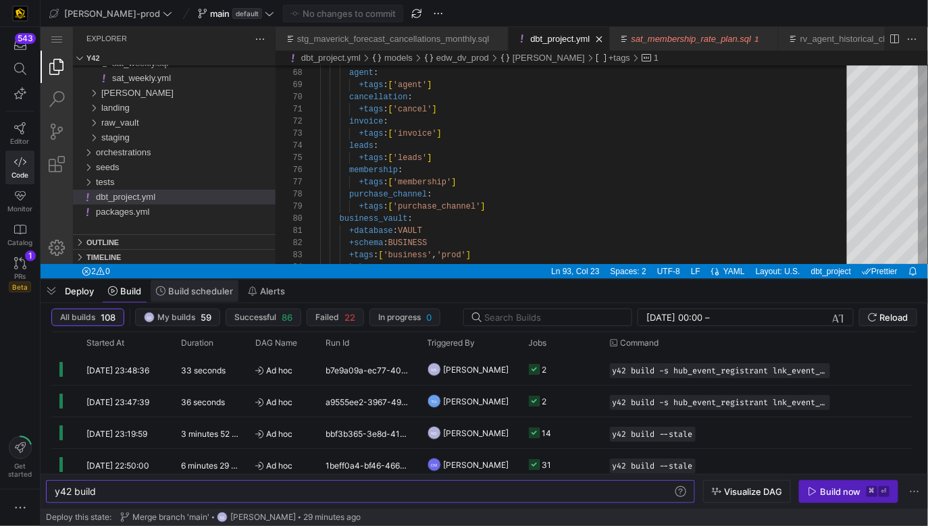
click at [199, 298] on span at bounding box center [195, 291] width 88 height 22
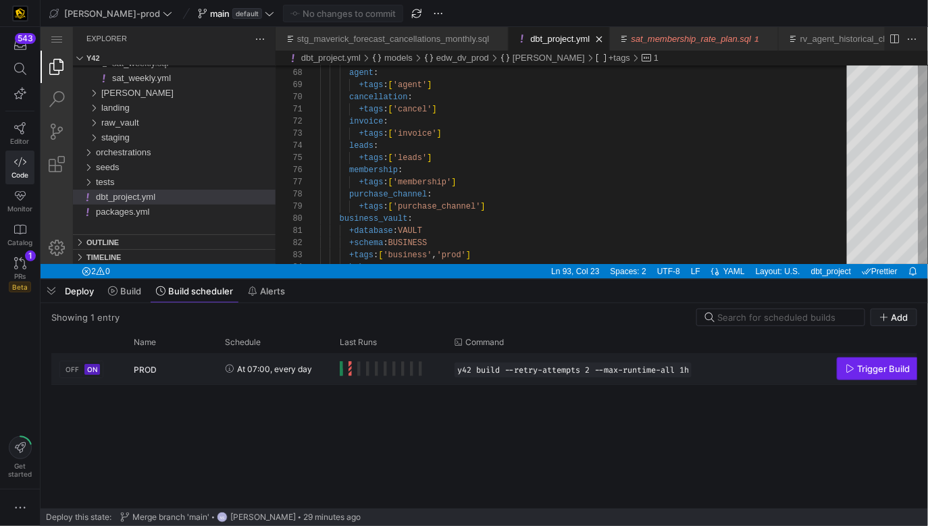
click at [847, 366] on icon "Press SPACE to select this row." at bounding box center [849, 368] width 9 height 9
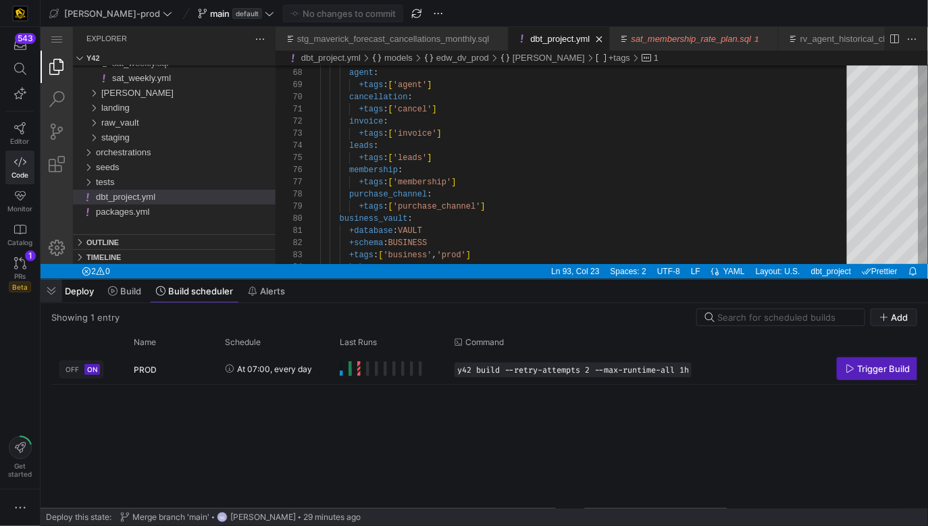
click at [51, 292] on span "button" at bounding box center [52, 290] width 22 height 23
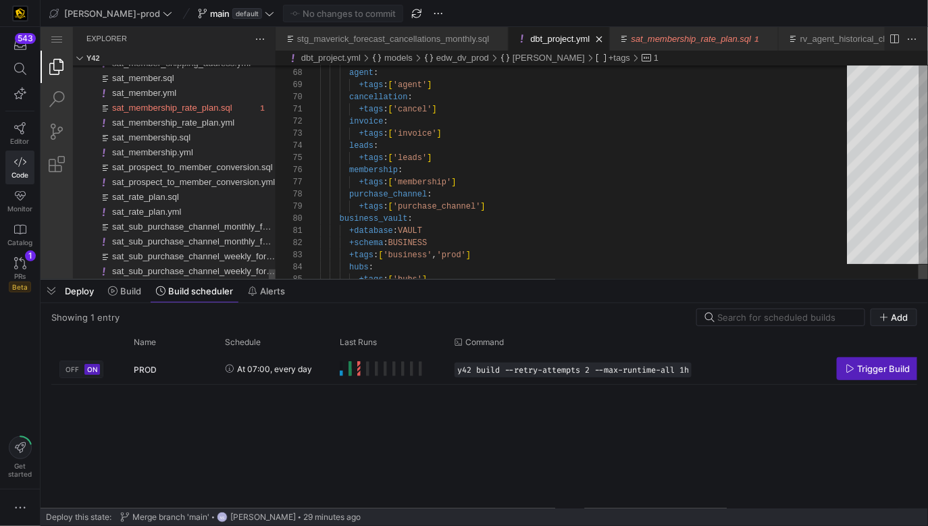
scroll to position [24, 107]
